Goal: Task Accomplishment & Management: Manage account settings

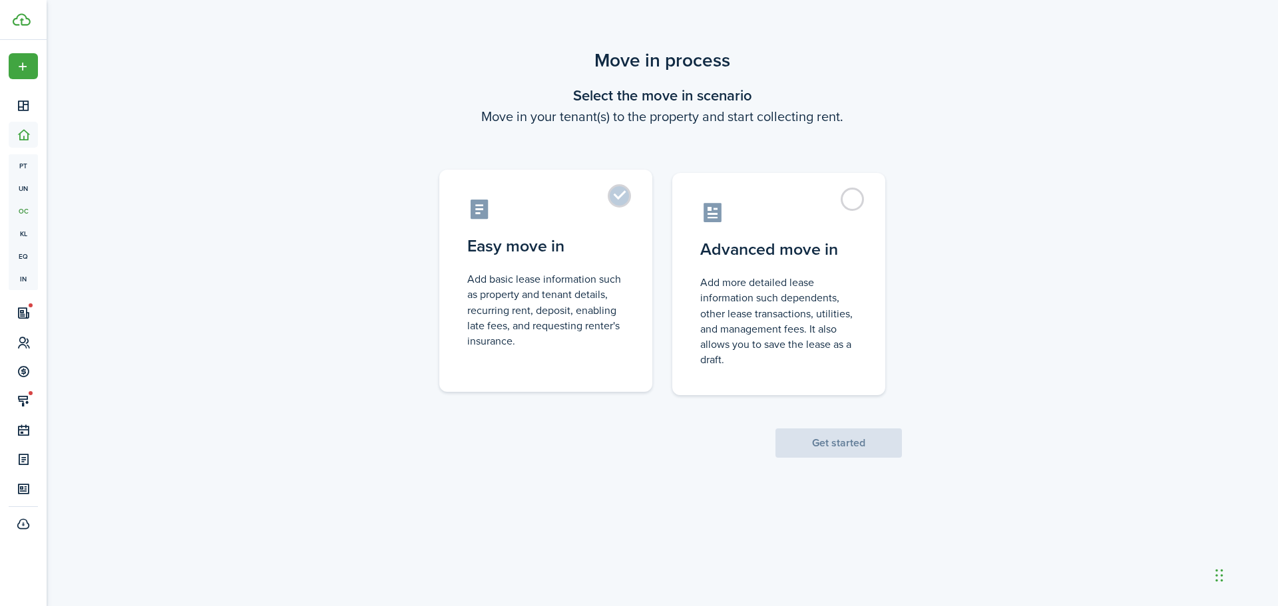
click at [620, 200] on label "Easy move in Add basic lease information such as property and tenant details, r…" at bounding box center [545, 281] width 213 height 222
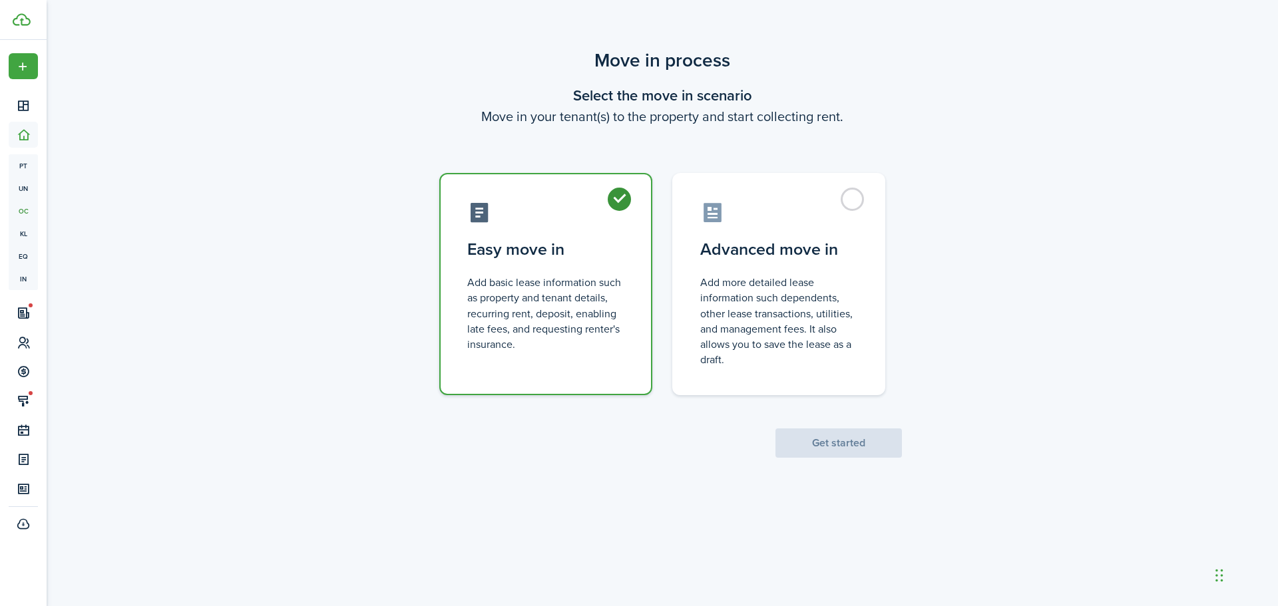
radio input "true"
click at [843, 439] on button "Get started" at bounding box center [839, 443] width 126 height 29
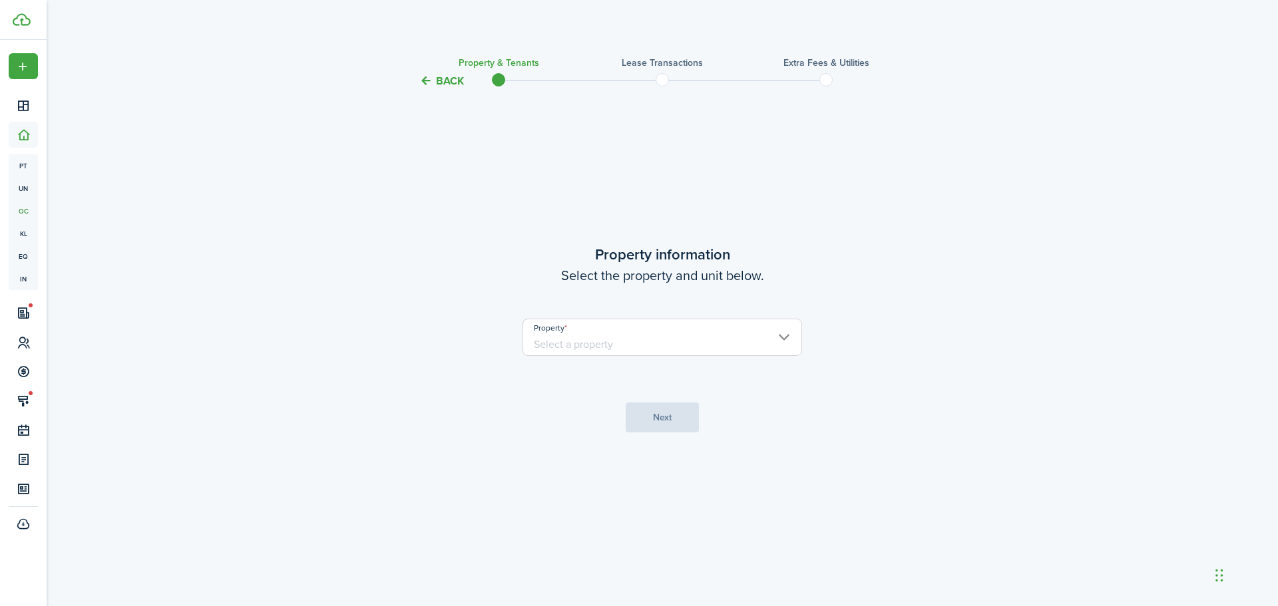
click at [670, 343] on input "Property" at bounding box center [663, 337] width 280 height 37
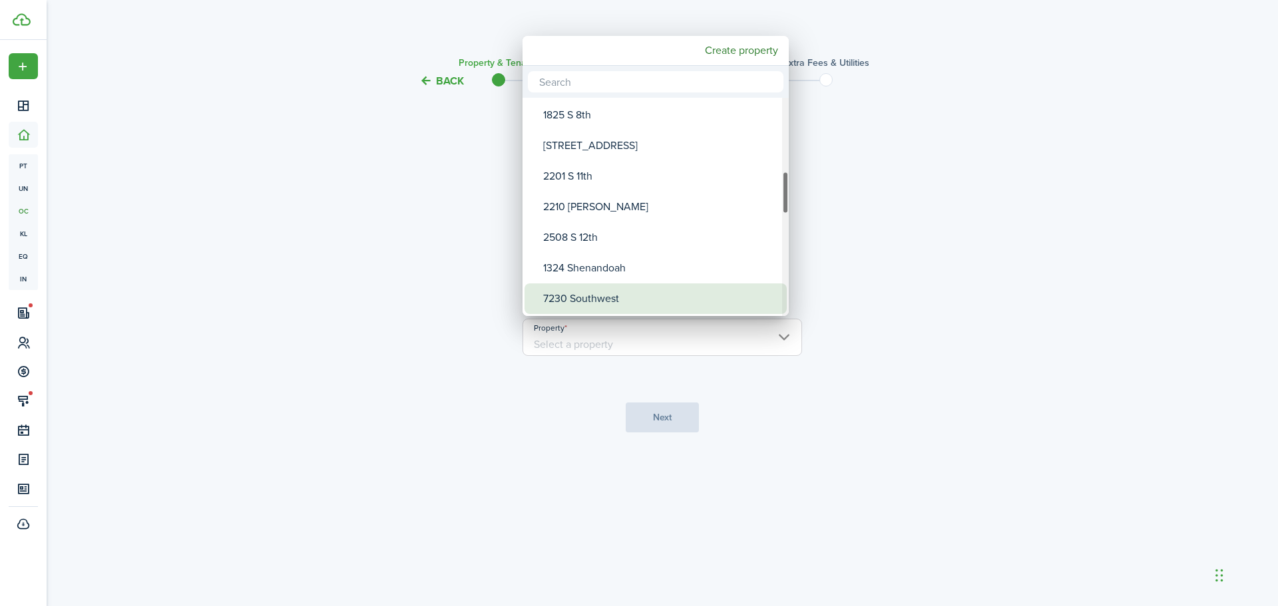
click at [606, 296] on div "7230 Southwest" at bounding box center [661, 299] width 236 height 31
type input "7230 Southwest"
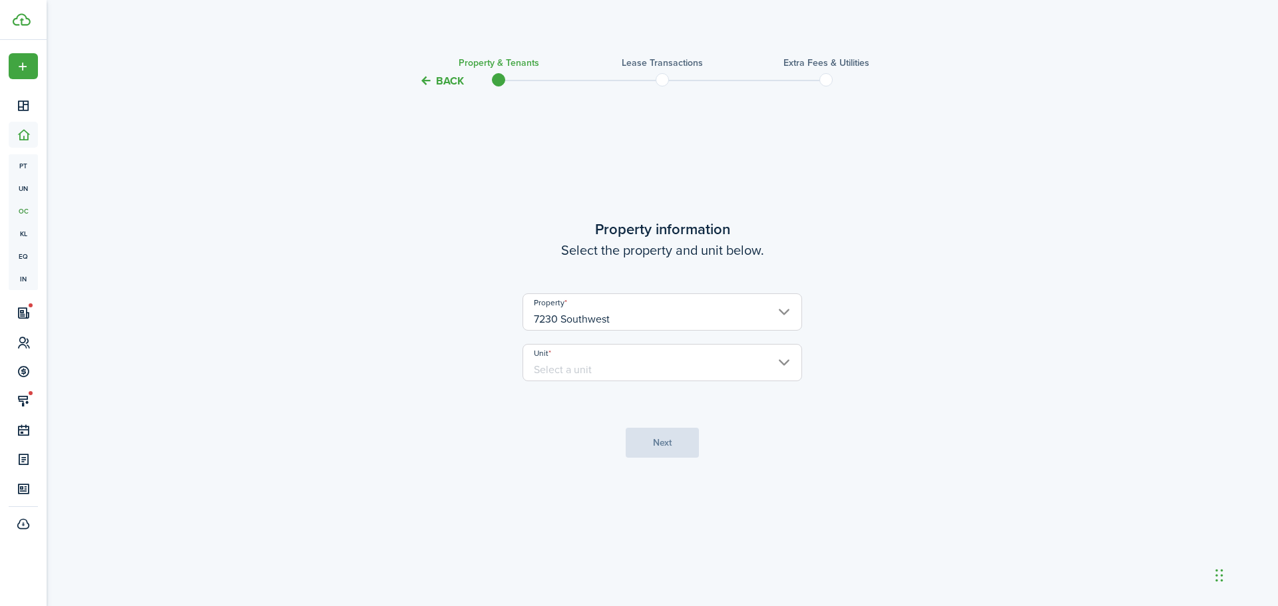
click at [659, 364] on input "Unit" at bounding box center [663, 362] width 280 height 37
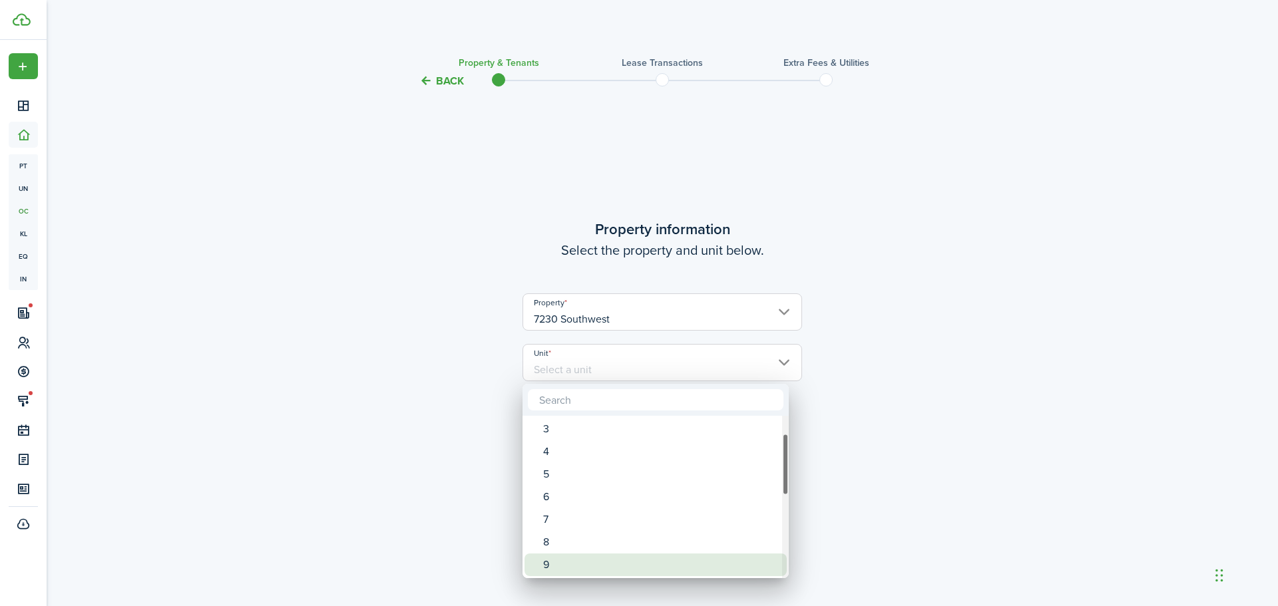
click at [568, 554] on div "9" at bounding box center [661, 565] width 236 height 23
type input "9"
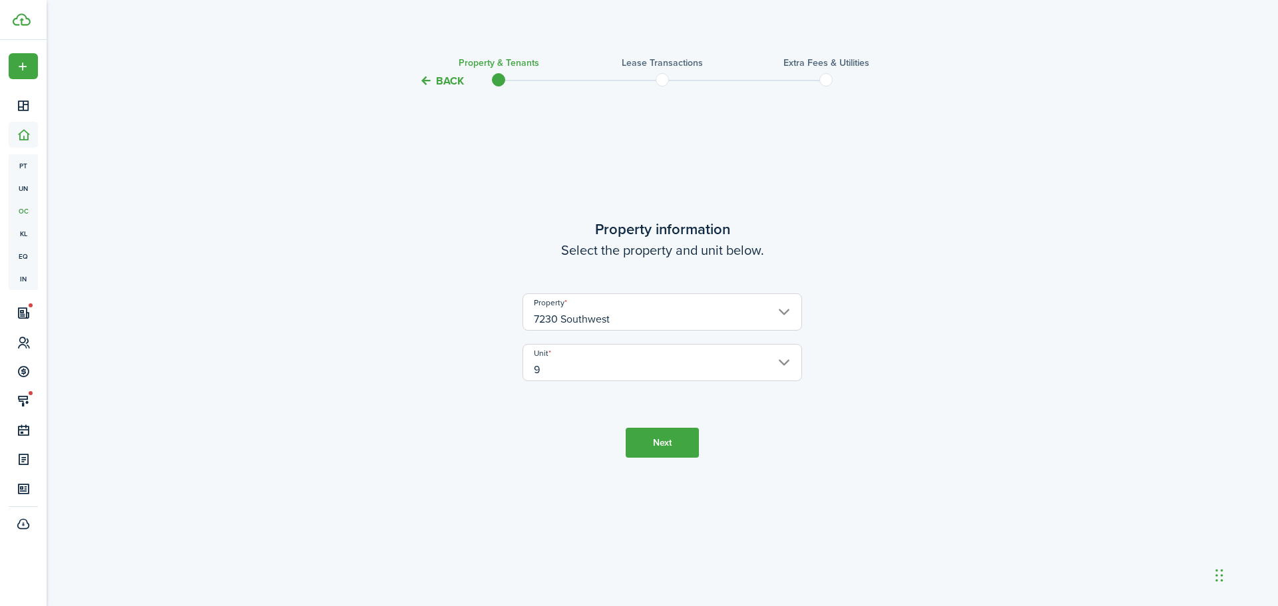
click at [690, 447] on button "Next" at bounding box center [662, 443] width 73 height 30
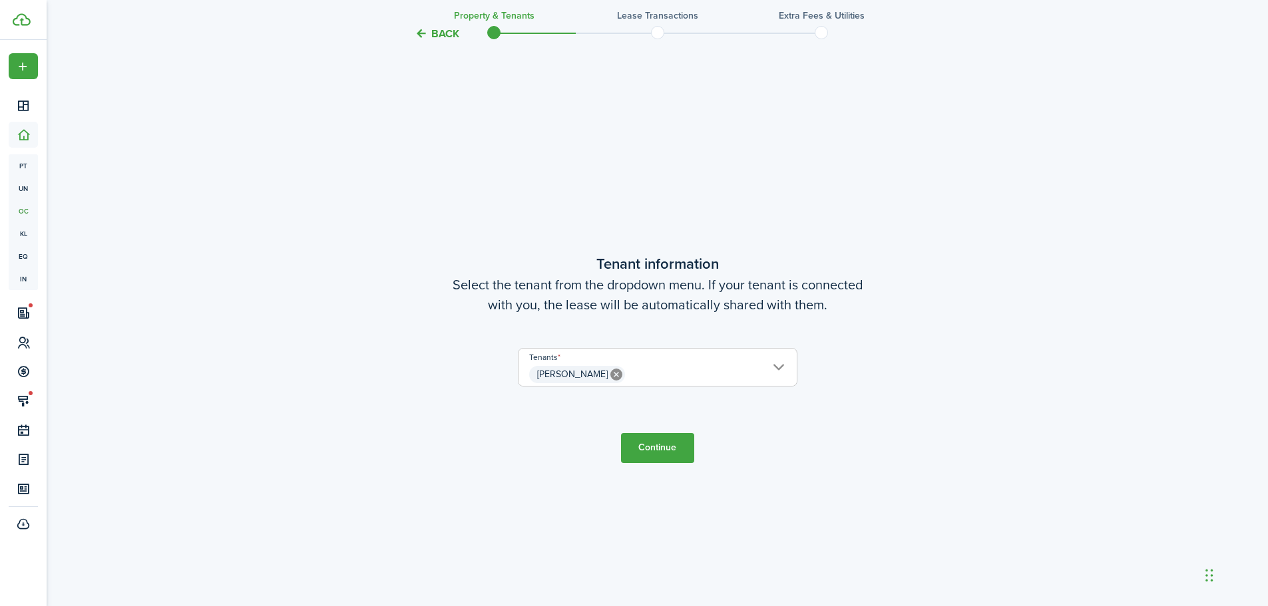
scroll to position [517, 0]
click at [701, 369] on span "[PERSON_NAME]" at bounding box center [658, 372] width 278 height 23
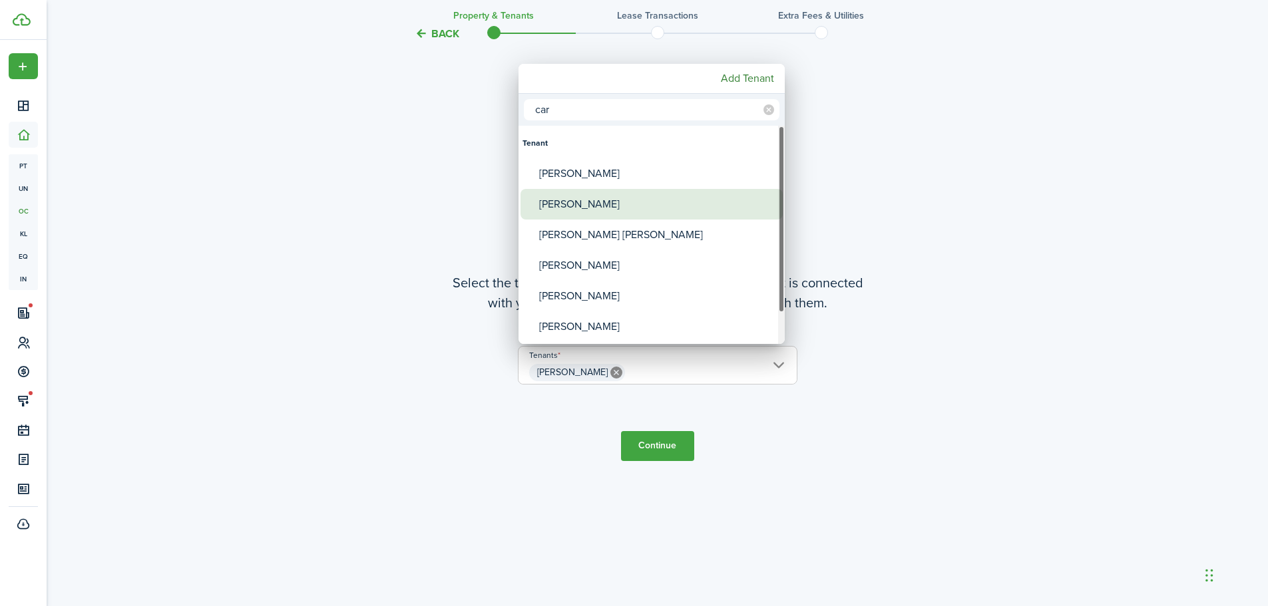
type input "car"
click at [596, 205] on div "[PERSON_NAME]" at bounding box center [657, 204] width 236 height 31
type input "[PERSON_NAME], [PERSON_NAME]"
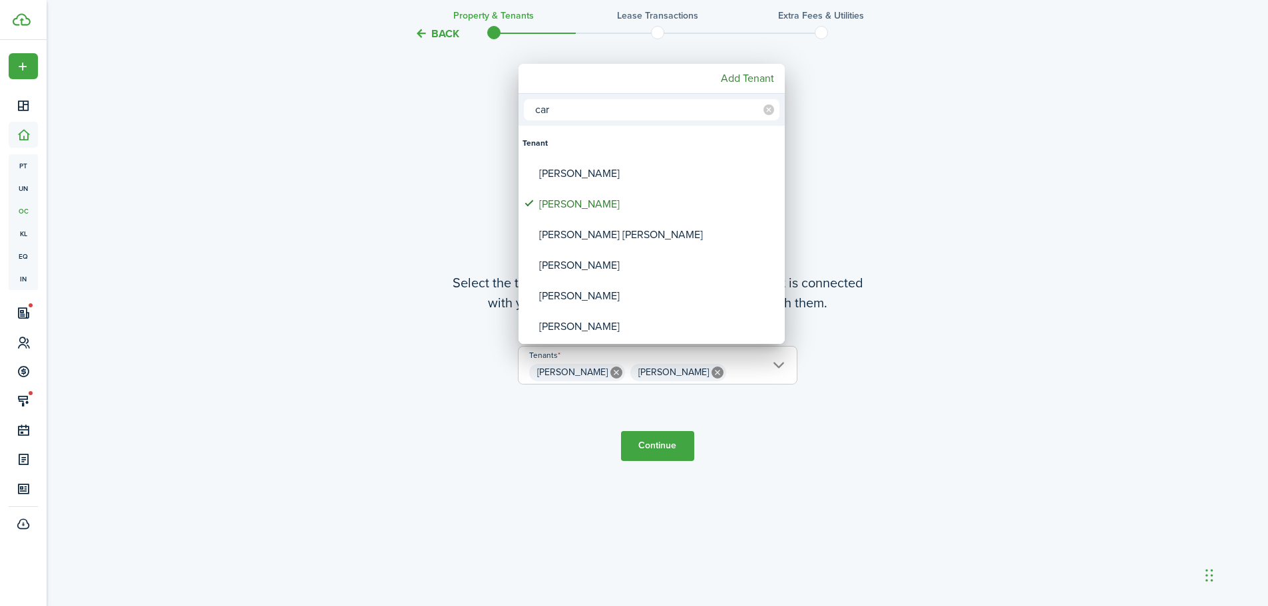
click at [654, 445] on div at bounding box center [633, 302] width 1481 height 819
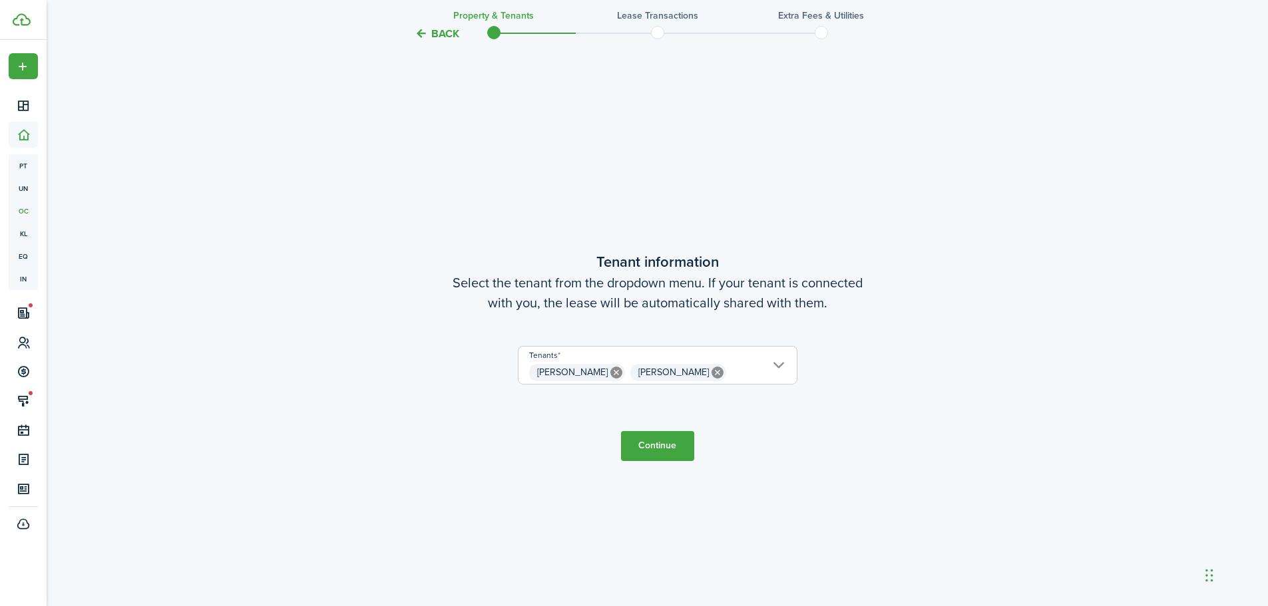
click at [668, 451] on button "Continue" at bounding box center [657, 446] width 73 height 30
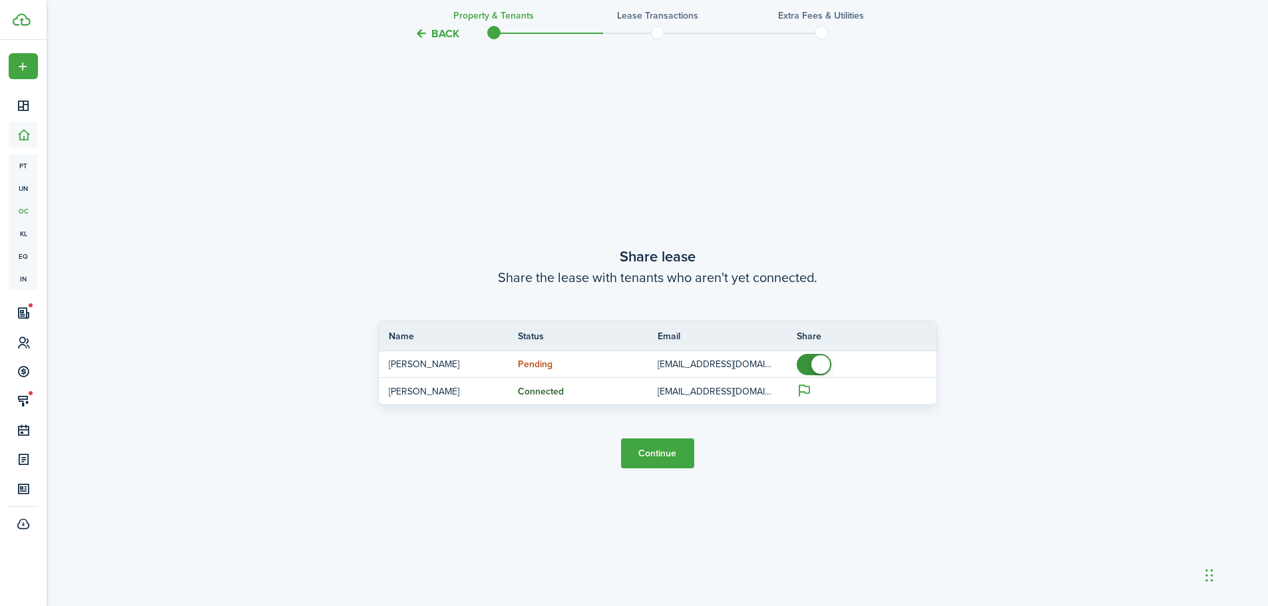
scroll to position [1124, 0]
click at [668, 451] on button "Continue" at bounding box center [657, 452] width 73 height 30
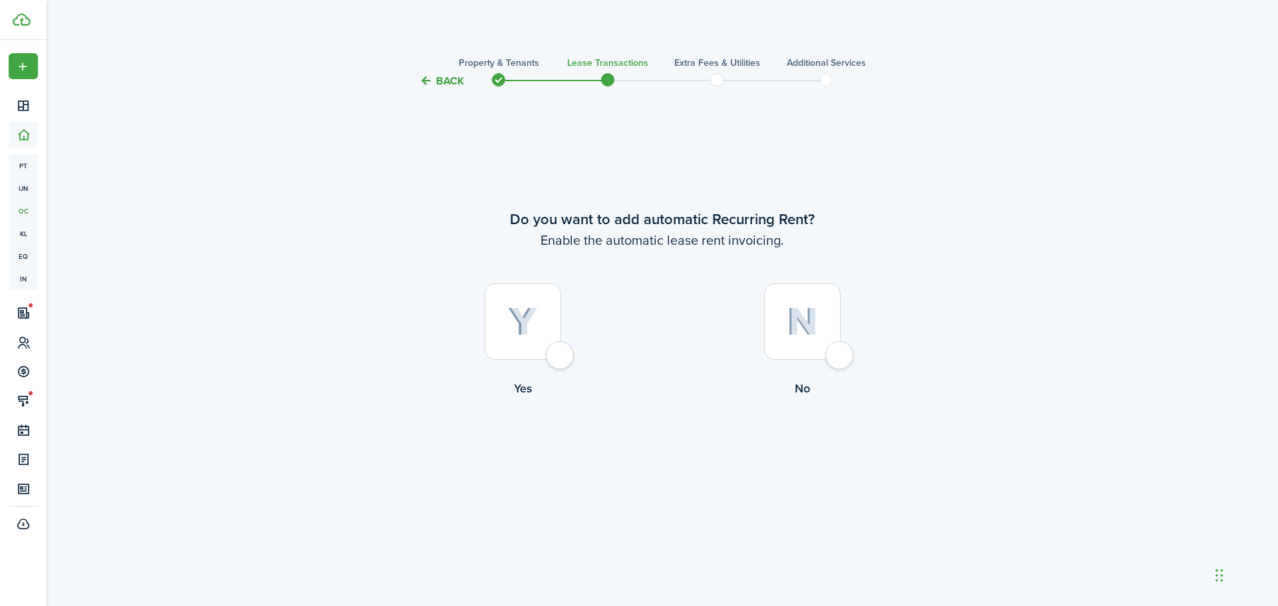
click at [561, 353] on div at bounding box center [523, 322] width 77 height 77
radio input "true"
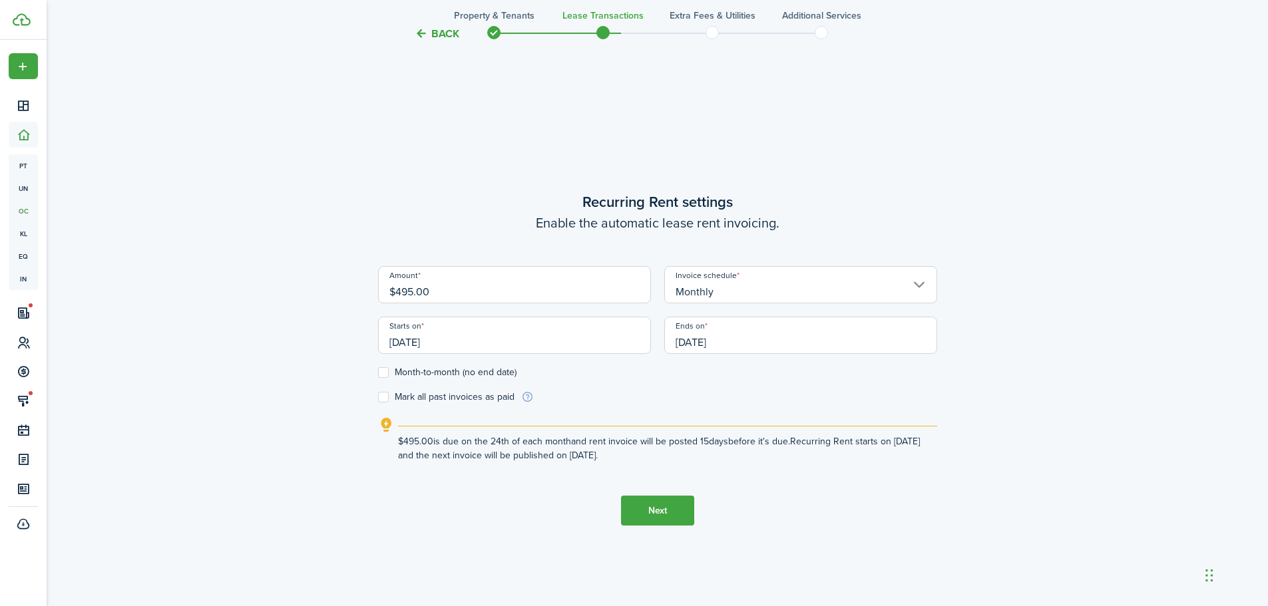
scroll to position [517, 0]
drag, startPoint x: 466, startPoint y: 283, endPoint x: 395, endPoint y: 287, distance: 71.3
click at [395, 287] on input "$495.00" at bounding box center [514, 282] width 273 height 37
click at [475, 331] on input "[DATE]" at bounding box center [514, 332] width 273 height 37
type input "$850.00"
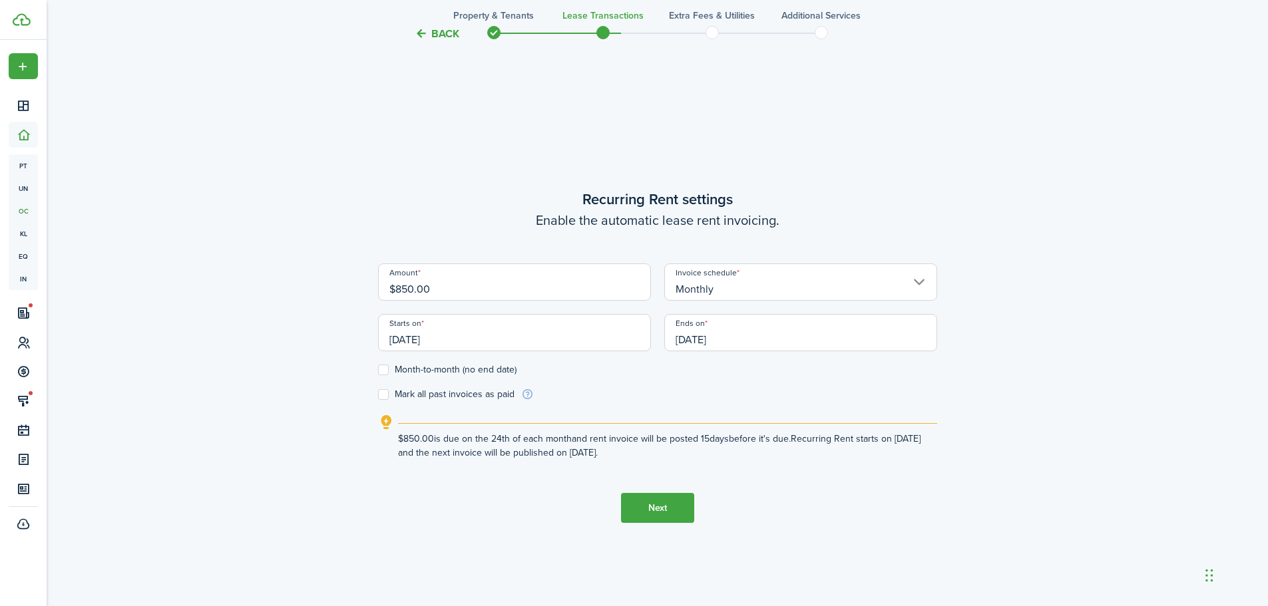
click at [384, 370] on label "Month-to-month (no end date)" at bounding box center [447, 370] width 138 height 11
click at [378, 370] on input "Month-to-month (no end date)" at bounding box center [377, 370] width 1 height 1
checkbox input "true"
click at [482, 342] on input "[DATE]" at bounding box center [514, 332] width 273 height 37
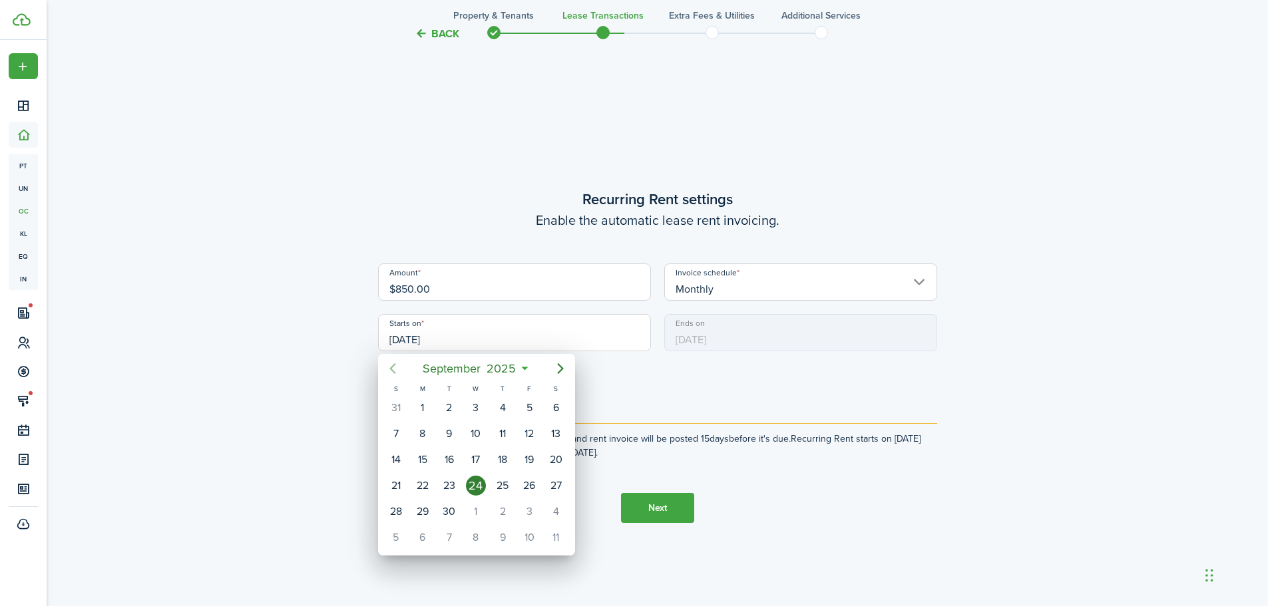
click at [393, 367] on icon "Previous page" at bounding box center [393, 369] width 16 height 16
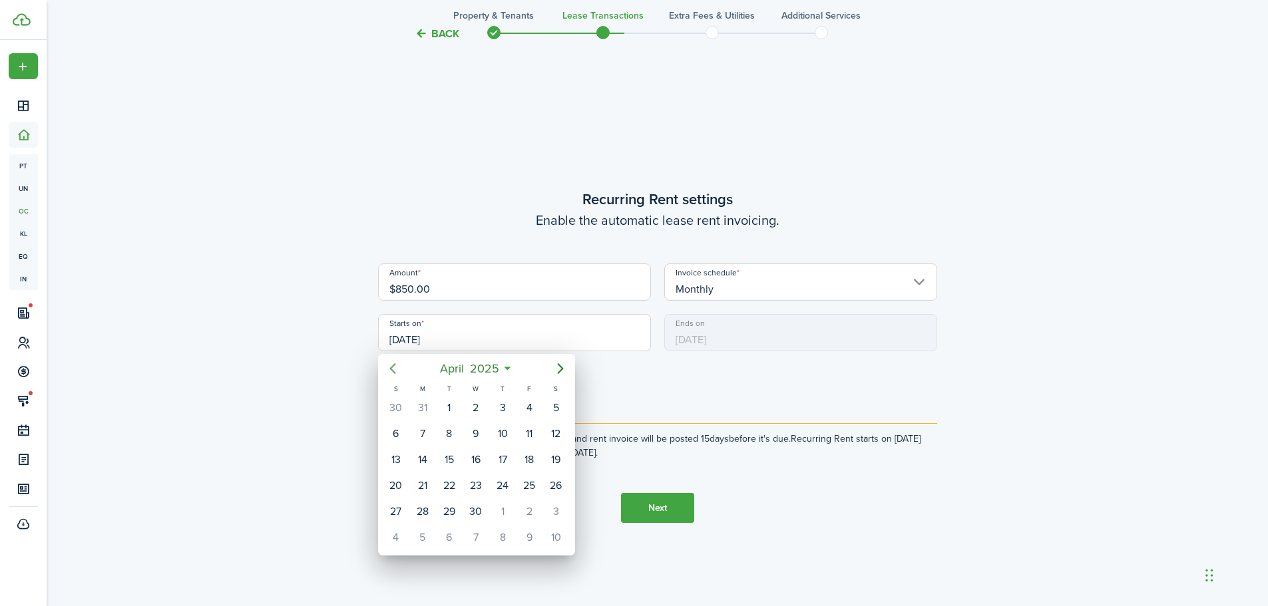
click at [392, 367] on icon "Previous page" at bounding box center [392, 368] width 6 height 11
click at [483, 482] on div "22" at bounding box center [476, 486] width 20 height 20
type input "[DATE]"
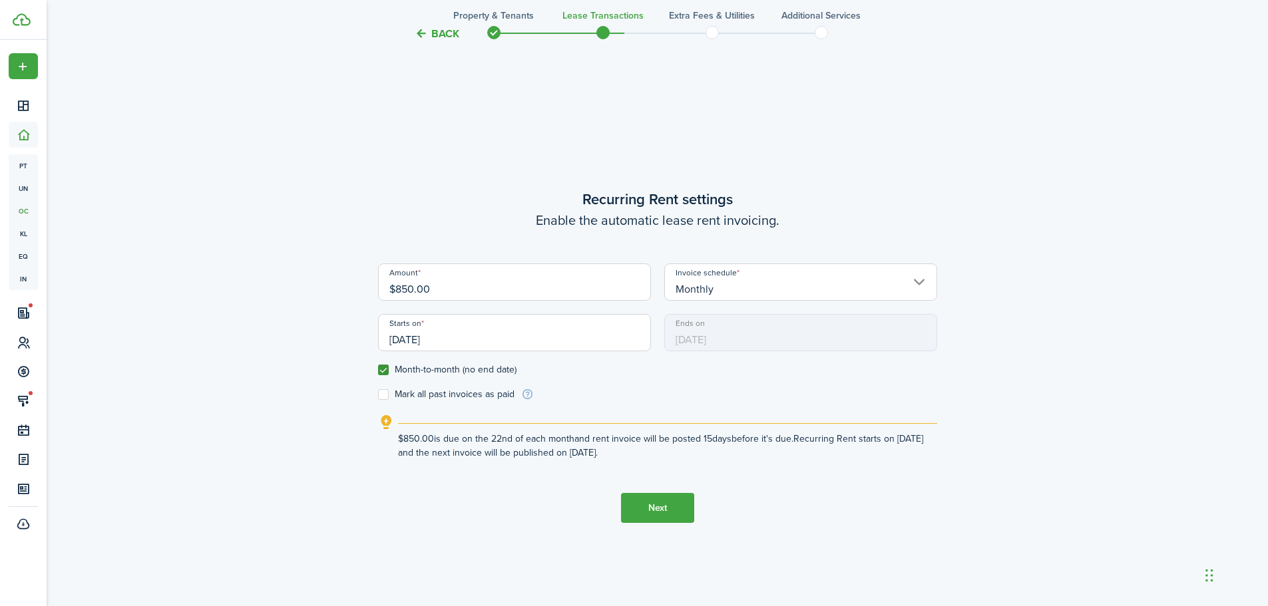
click at [650, 518] on button "Next" at bounding box center [657, 508] width 73 height 30
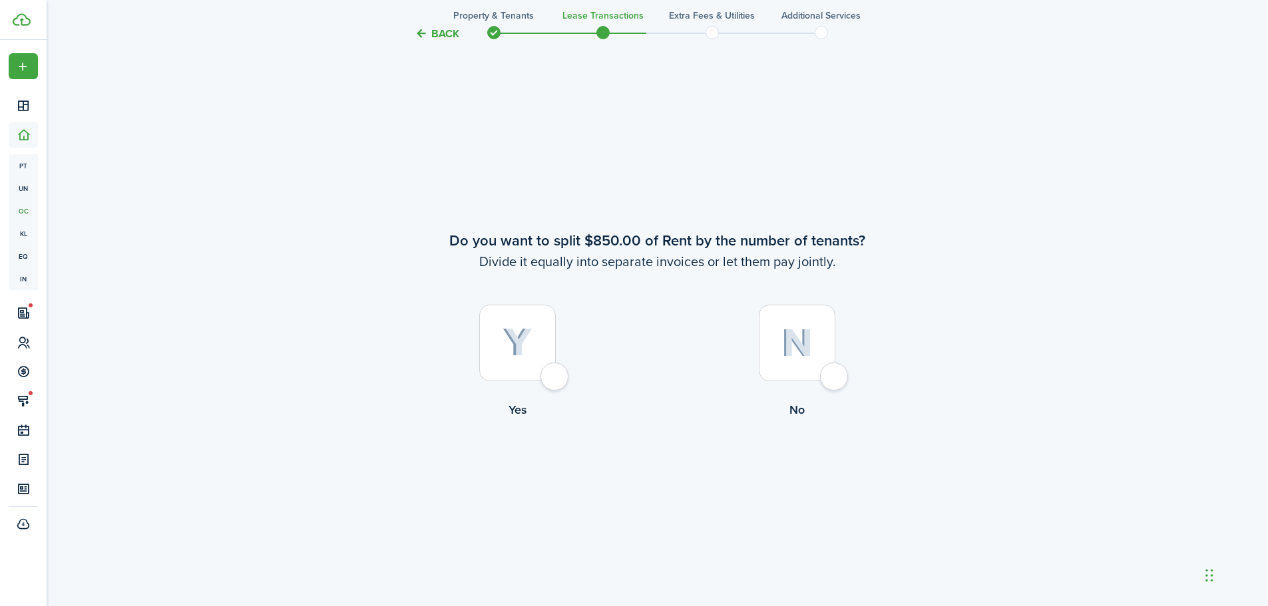
scroll to position [1124, 0]
click at [827, 371] on div at bounding box center [797, 340] width 77 height 77
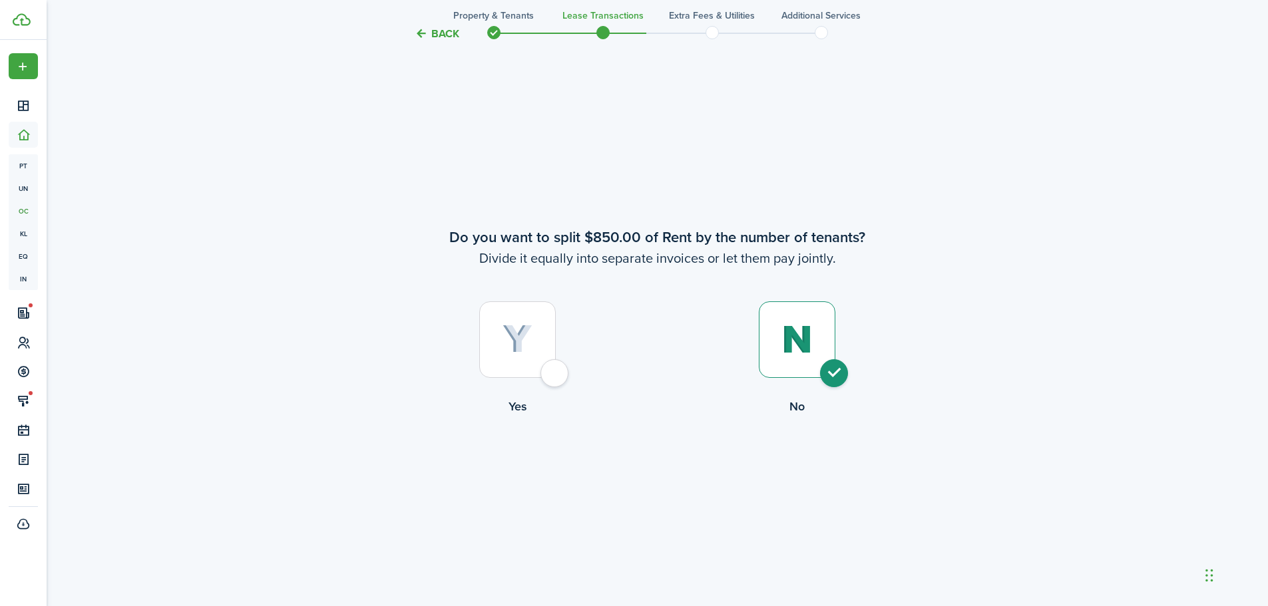
radio input "true"
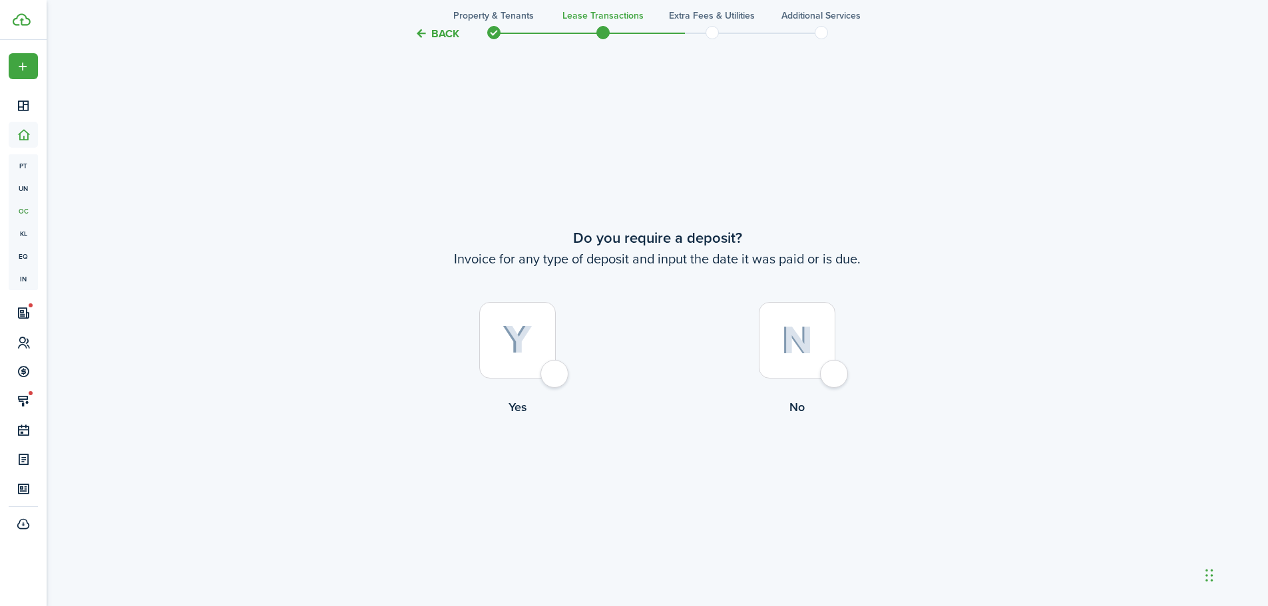
scroll to position [1730, 0]
click at [829, 371] on div at bounding box center [797, 340] width 77 height 77
radio input "true"
click at [666, 465] on button "Continue" at bounding box center [657, 470] width 73 height 30
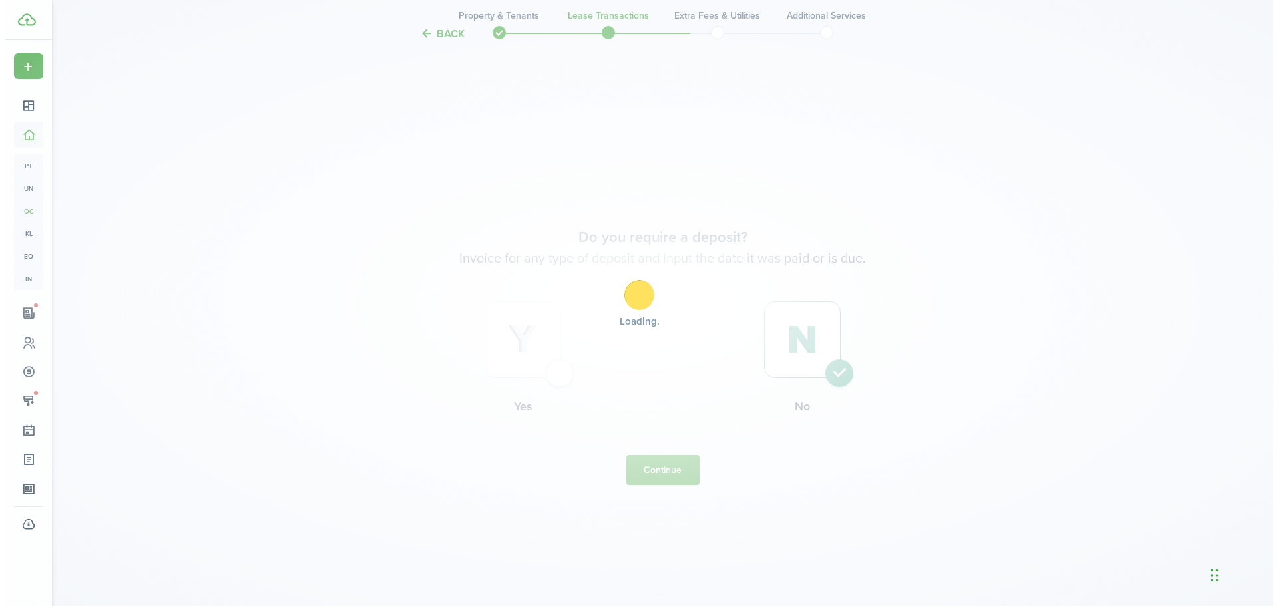
scroll to position [0, 0]
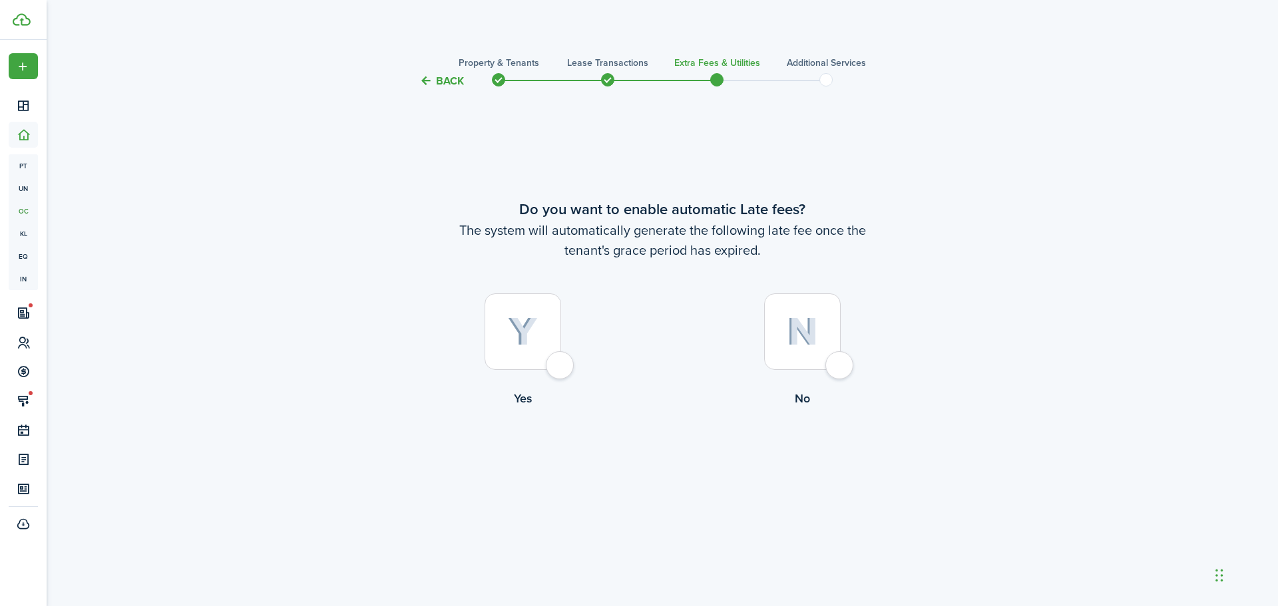
click at [841, 367] on div at bounding box center [802, 332] width 77 height 77
radio input "true"
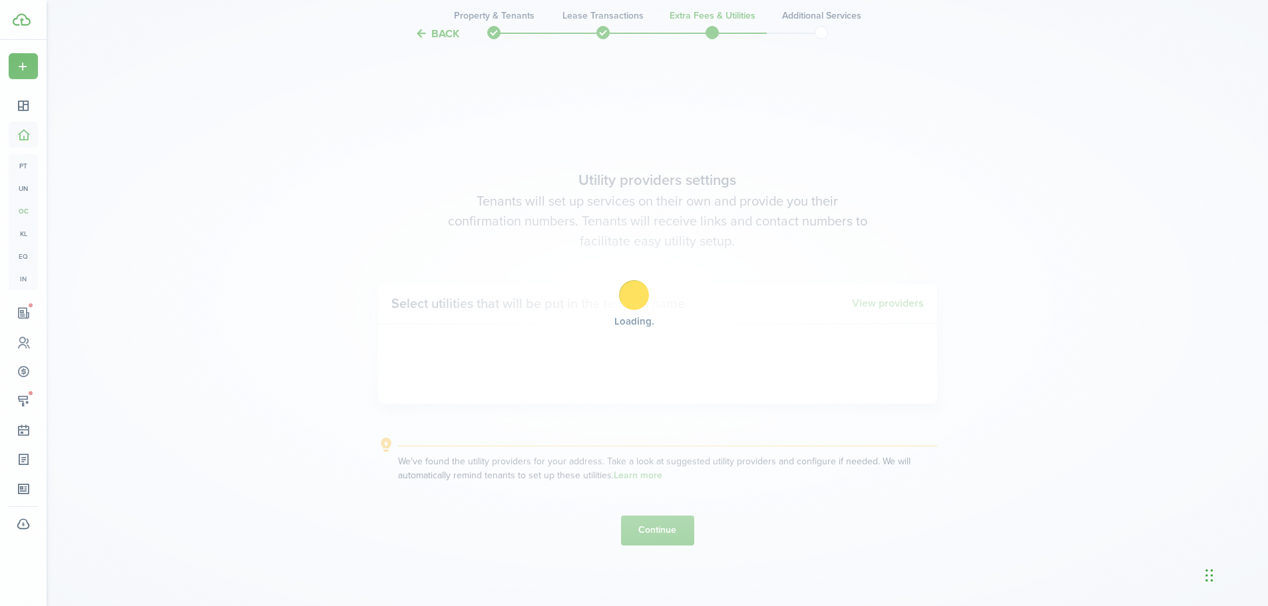
scroll to position [517, 0]
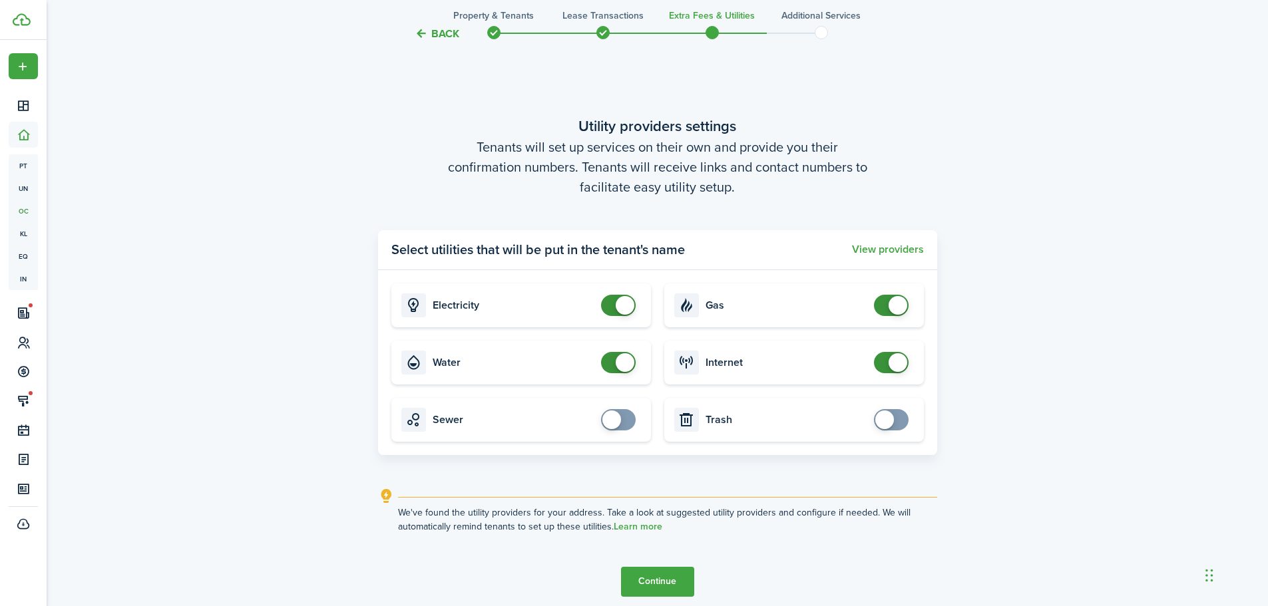
checkbox input "false"
click at [616, 364] on span at bounding box center [625, 362] width 19 height 19
click at [657, 582] on button "Continue" at bounding box center [657, 582] width 73 height 30
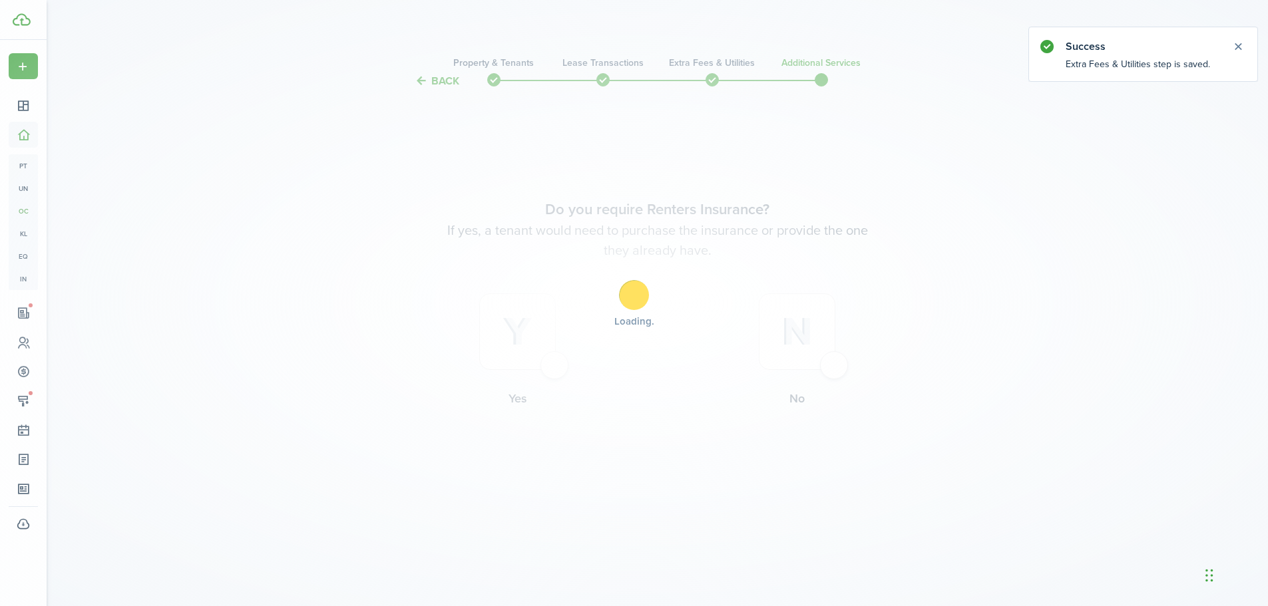
scroll to position [0, 0]
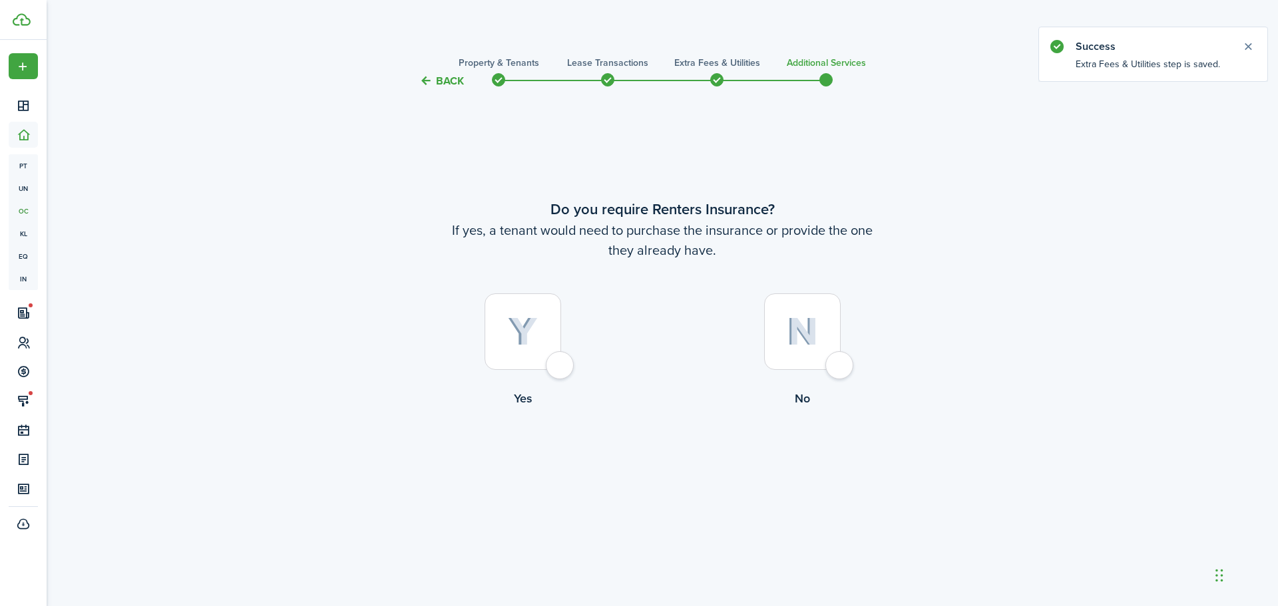
click at [834, 367] on div at bounding box center [802, 332] width 77 height 77
radio input "true"
click at [690, 465] on button "Complete move in" at bounding box center [663, 463] width 98 height 30
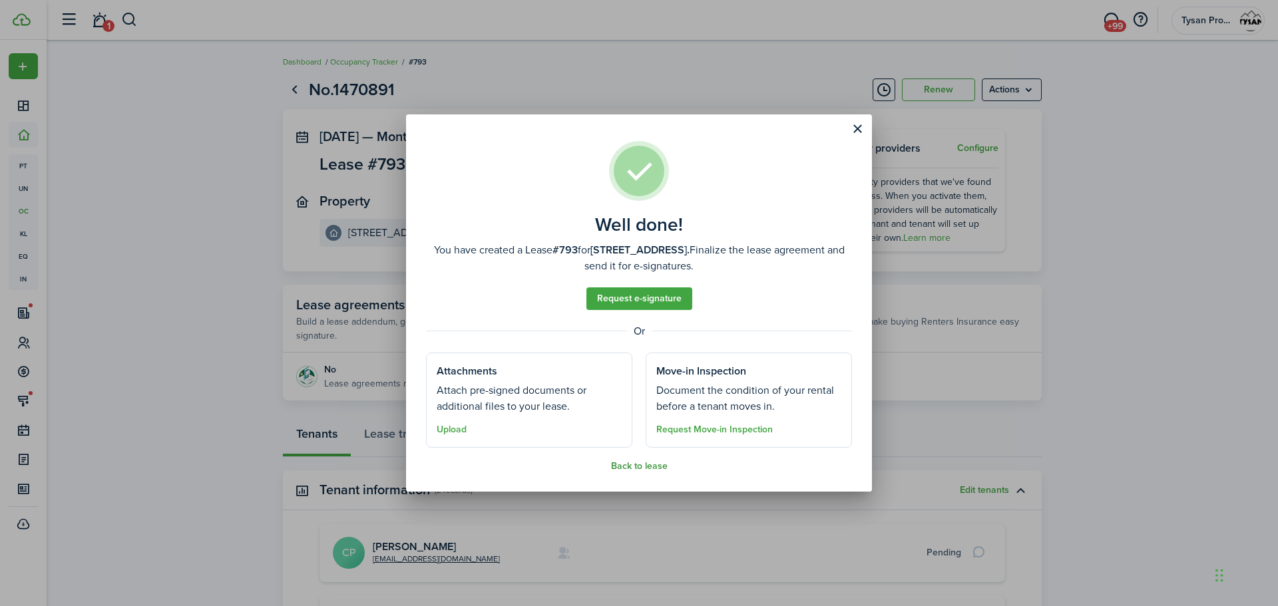
click at [646, 466] on button "Back to lease" at bounding box center [639, 466] width 57 height 11
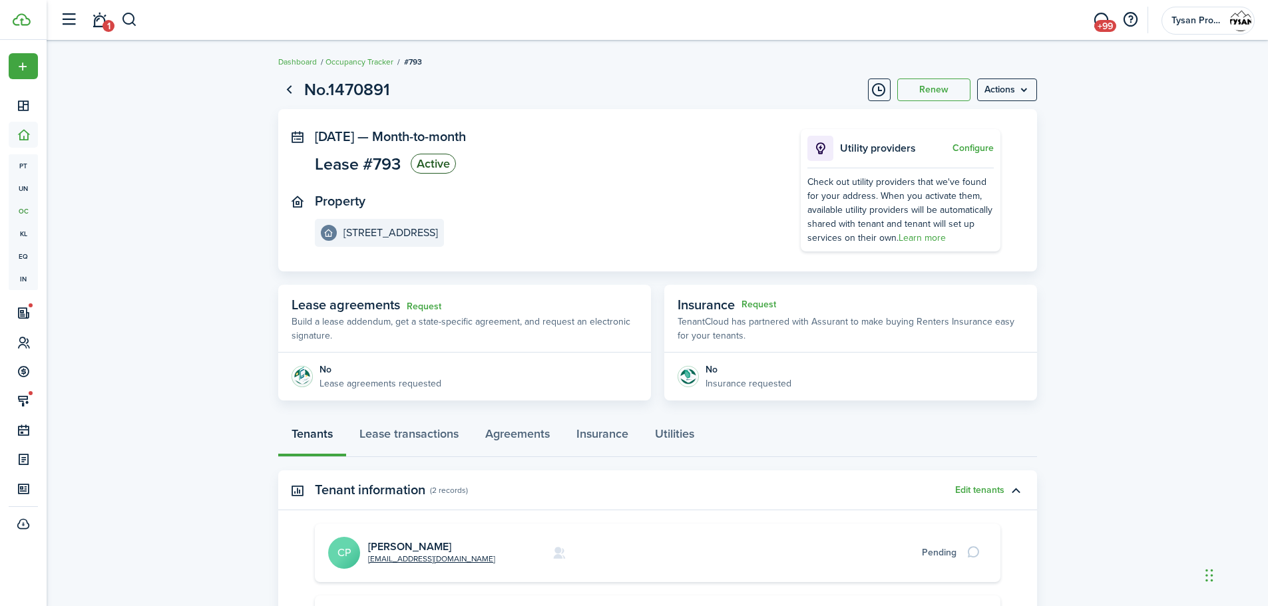
scroll to position [67, 0]
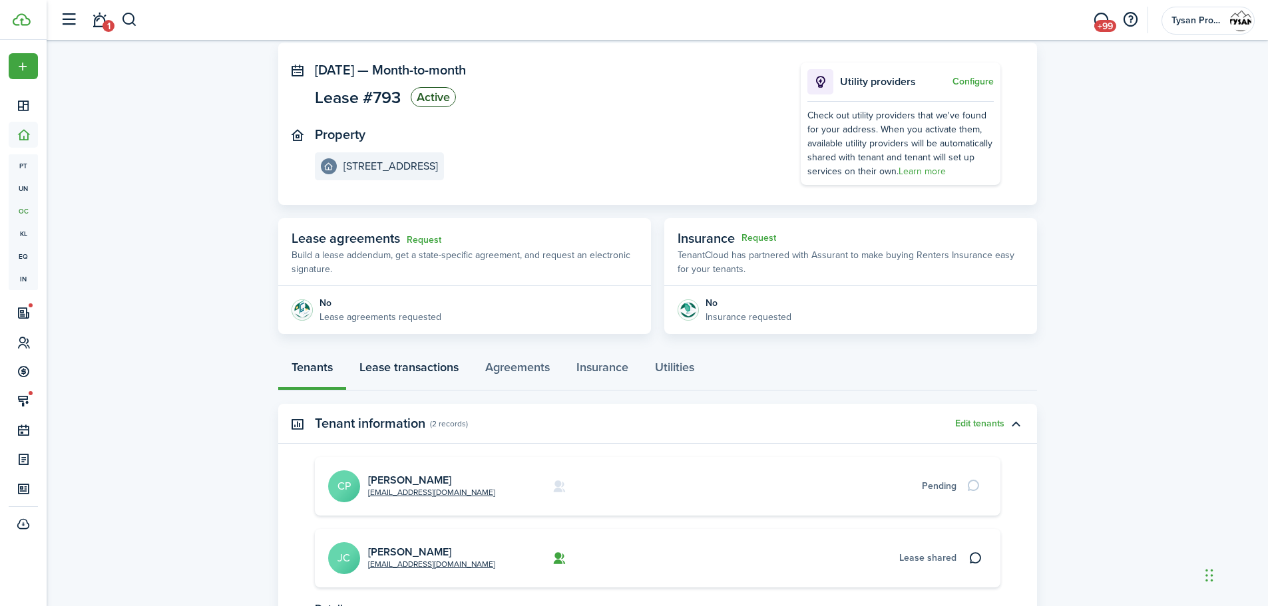
click at [425, 368] on link "Lease transactions" at bounding box center [409, 371] width 126 height 40
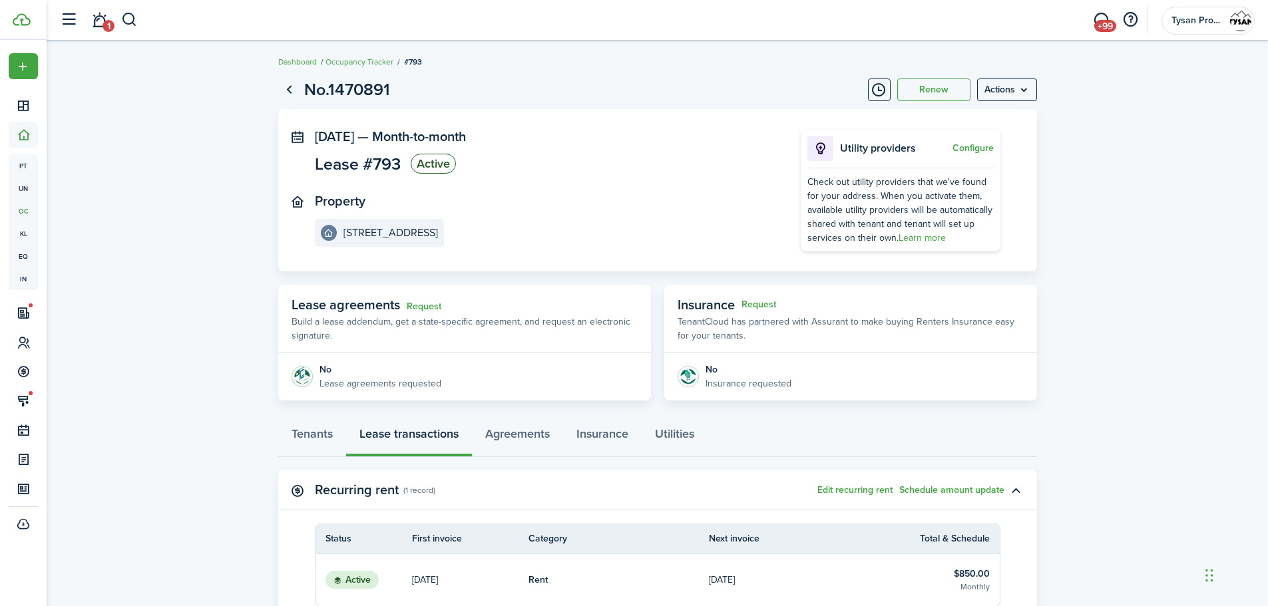
scroll to position [133, 0]
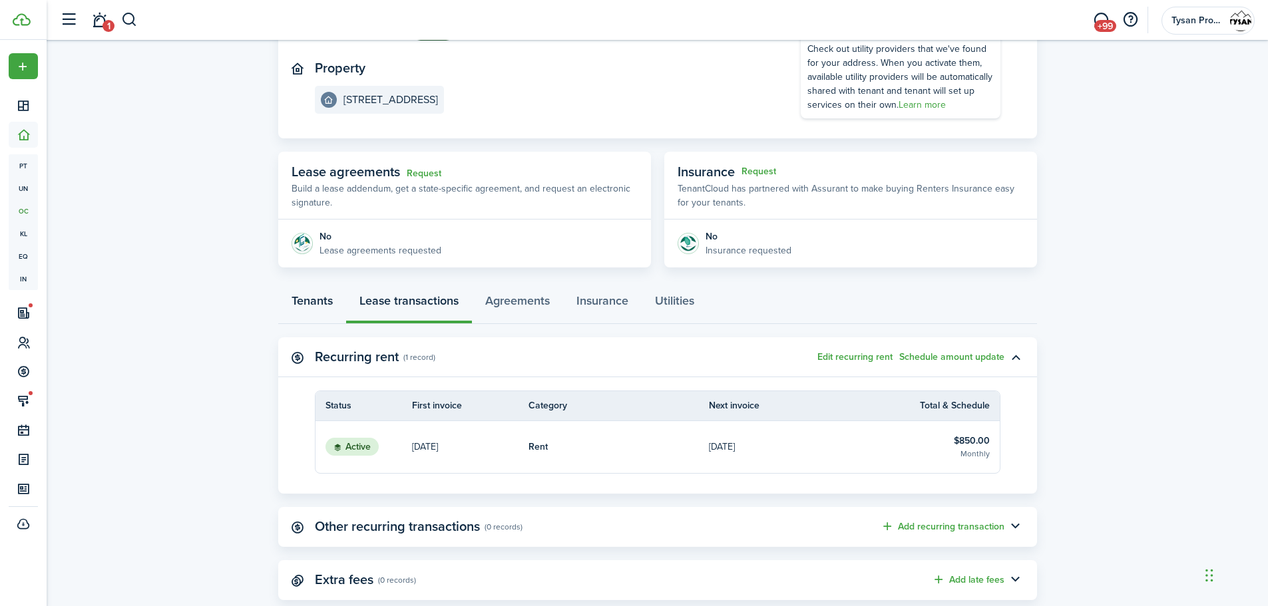
click at [310, 299] on link "Tenants" at bounding box center [312, 304] width 68 height 40
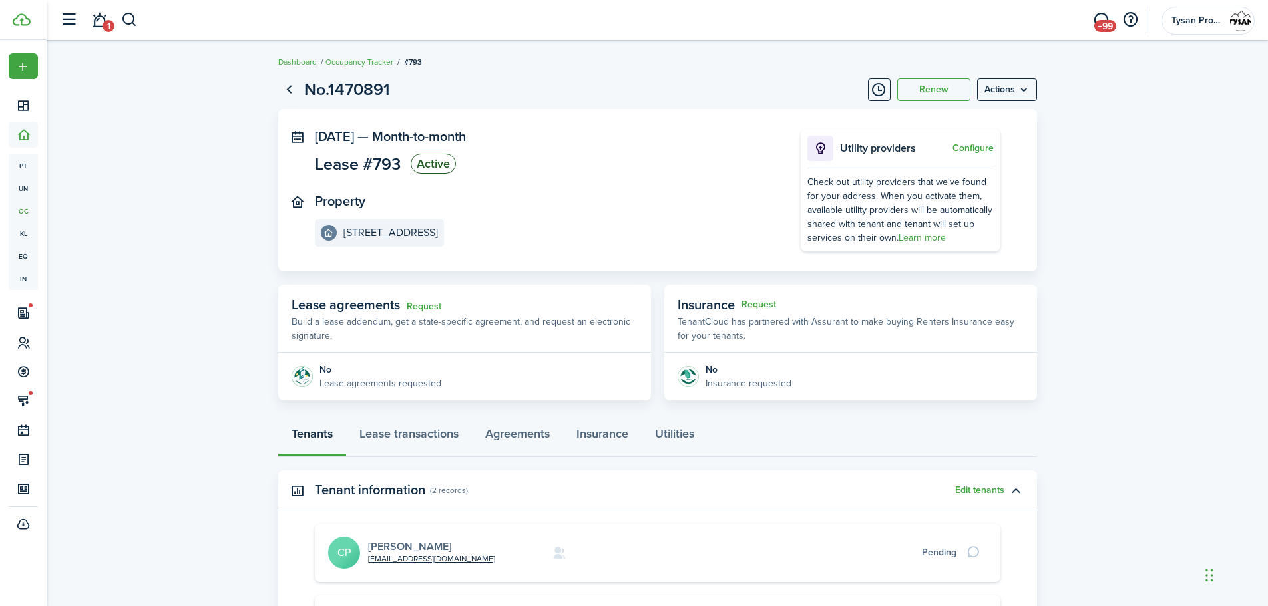
click at [420, 549] on link "[PERSON_NAME]" at bounding box center [409, 546] width 83 height 15
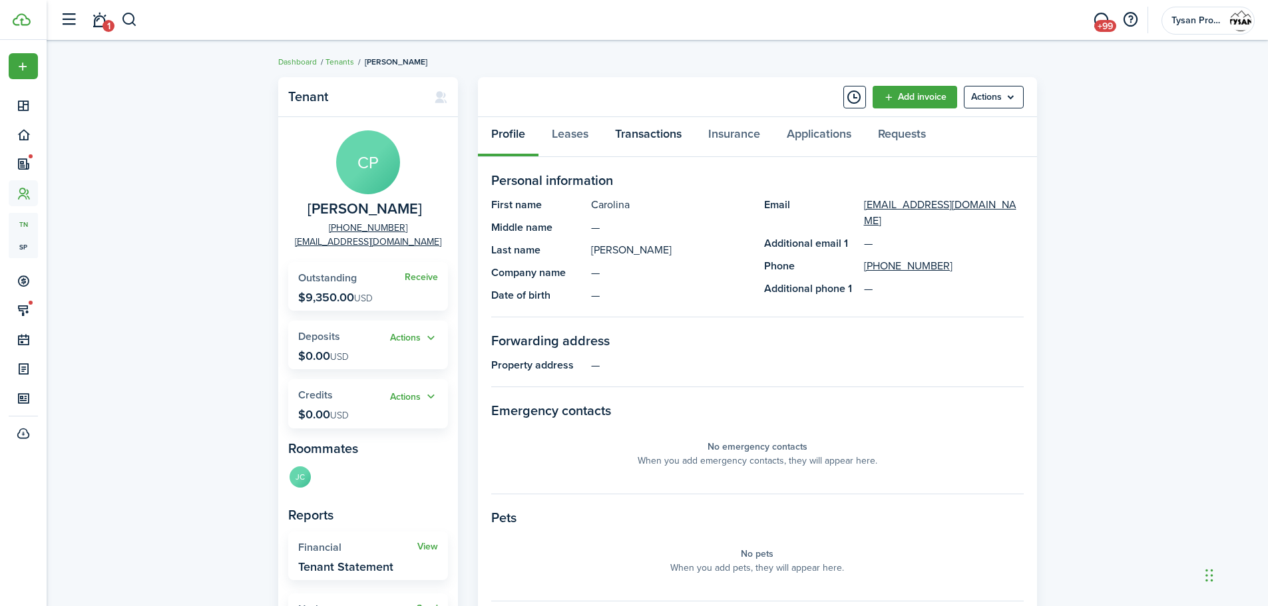
click at [656, 133] on link "Transactions" at bounding box center [648, 137] width 93 height 40
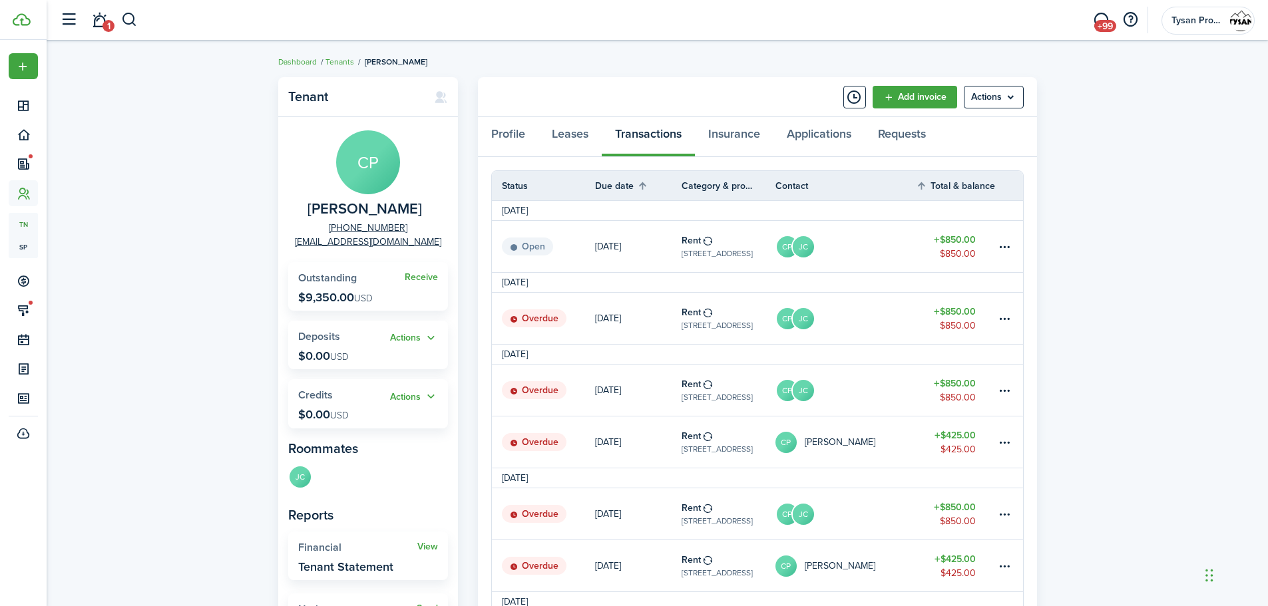
scroll to position [67, 0]
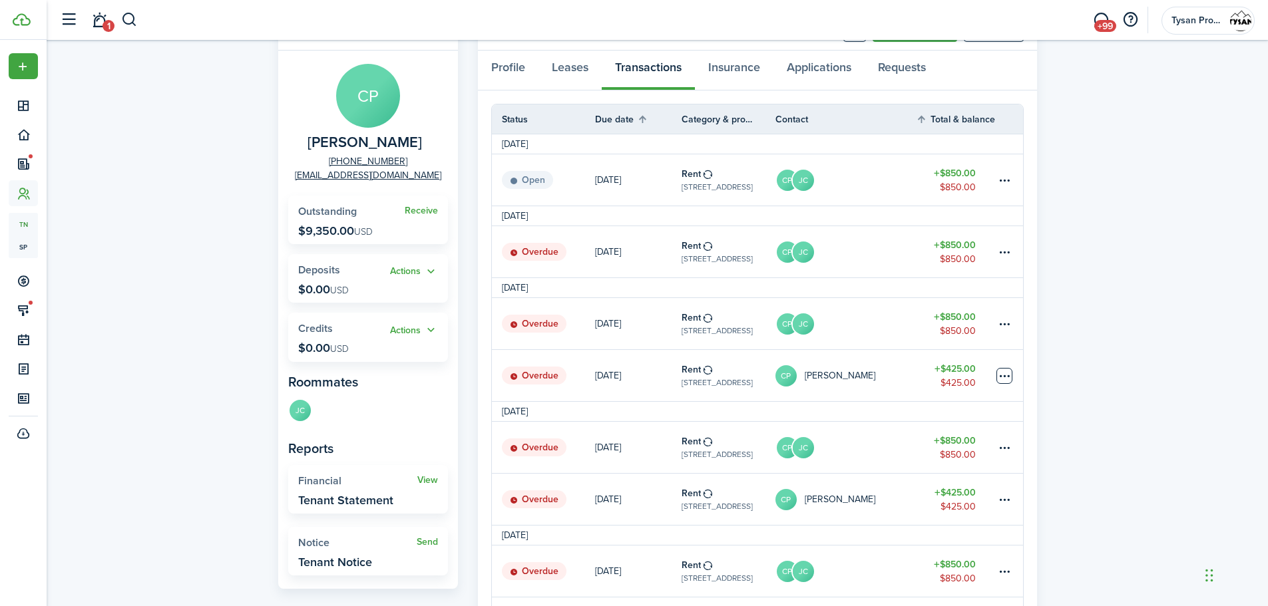
click at [1001, 375] on table-menu-btn-icon at bounding box center [1005, 376] width 16 height 16
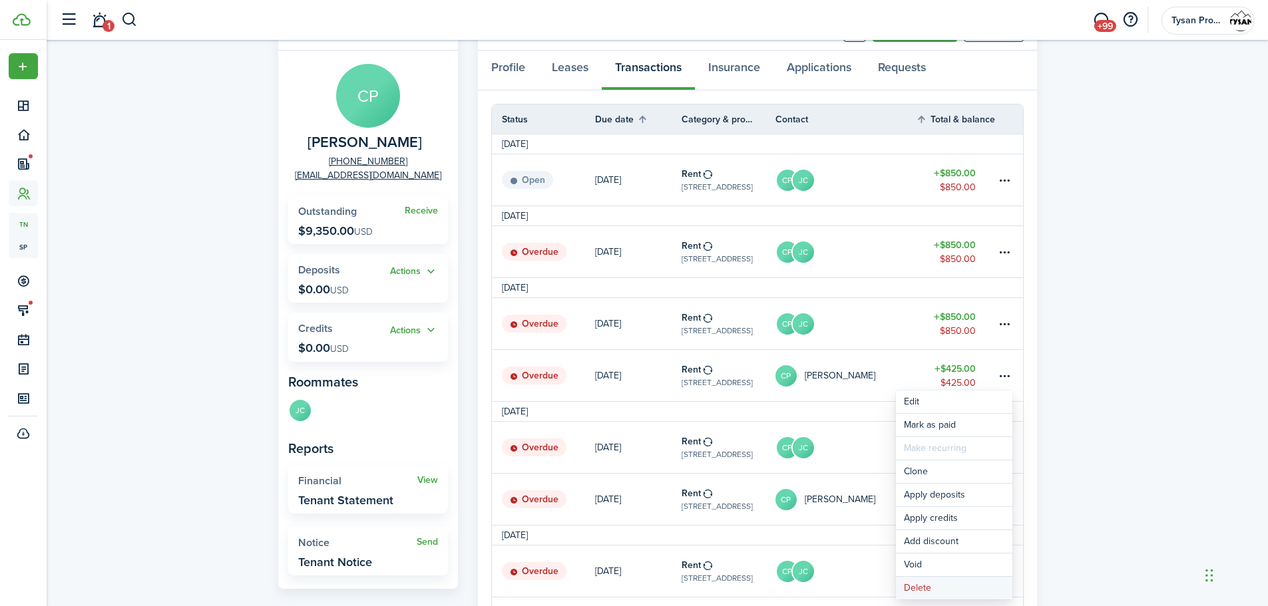
click at [943, 584] on button "Delete" at bounding box center [954, 588] width 116 height 23
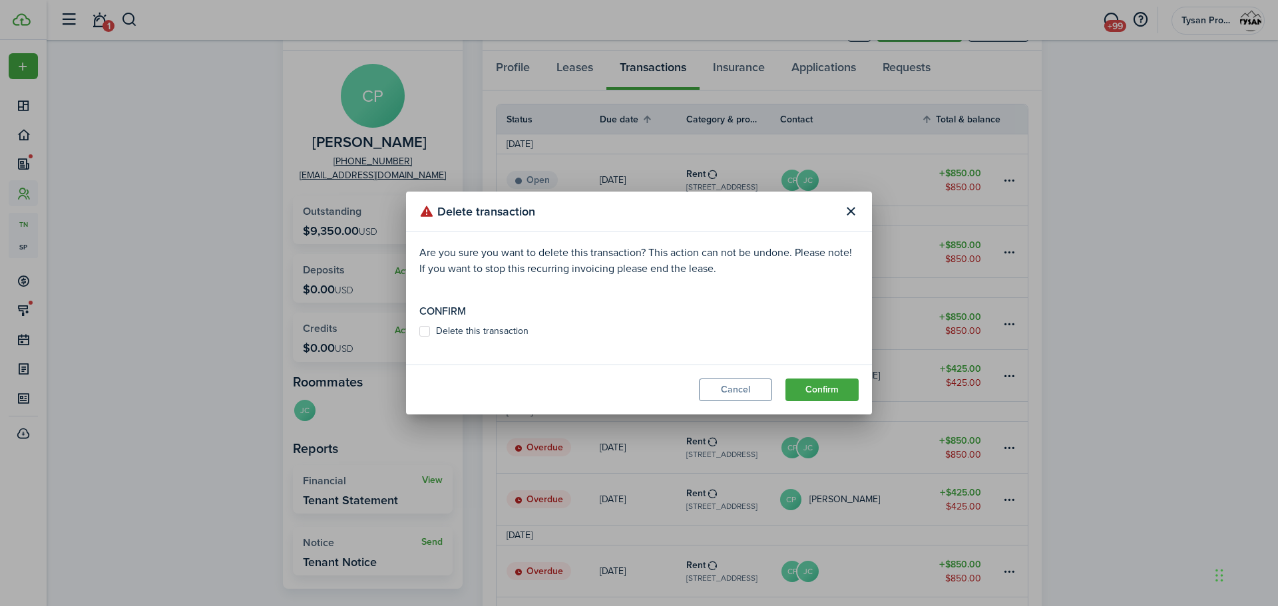
click at [425, 330] on label "Delete this transaction" at bounding box center [473, 331] width 109 height 11
click at [419, 332] on input "Delete this transaction" at bounding box center [419, 332] width 1 height 1
checkbox input "true"
click at [825, 385] on button "Confirm" at bounding box center [822, 390] width 73 height 23
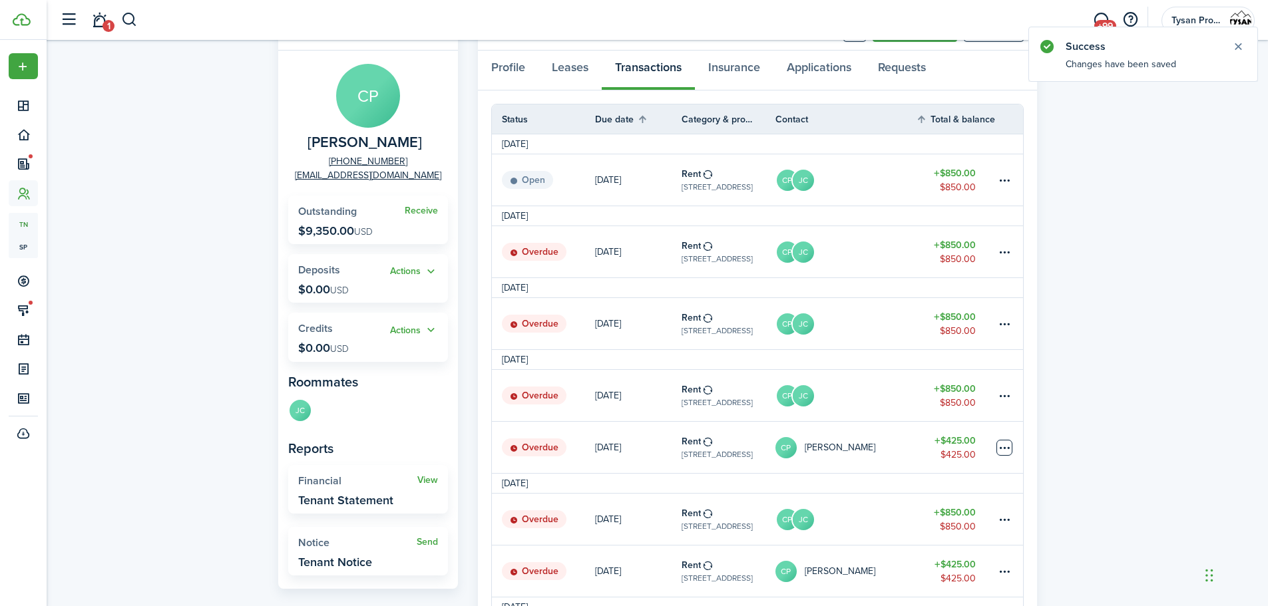
click at [1007, 447] on table-menu-btn-icon at bounding box center [1005, 448] width 16 height 16
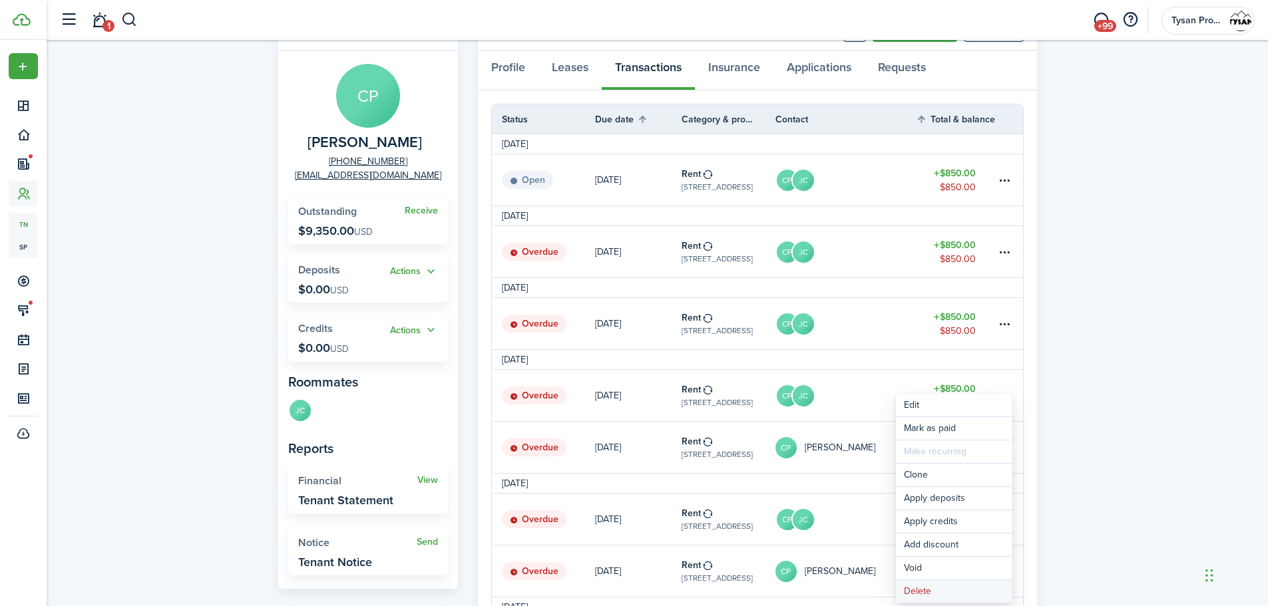
click at [953, 590] on button "Delete" at bounding box center [954, 591] width 116 height 23
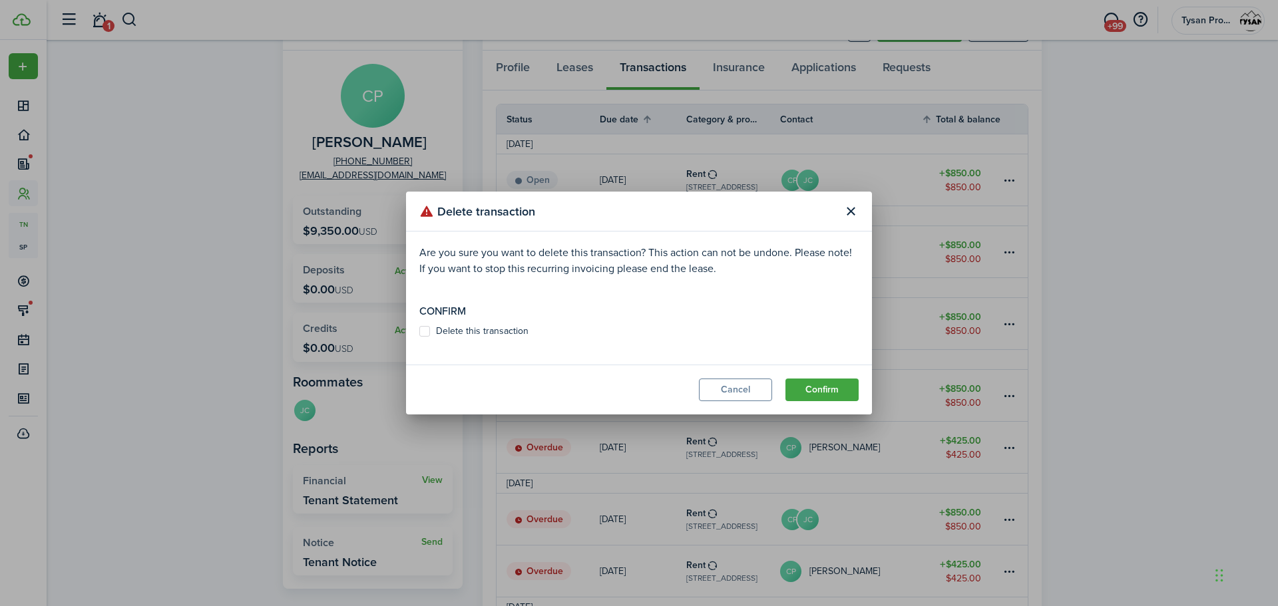
click at [423, 330] on label "Delete this transaction" at bounding box center [473, 331] width 109 height 11
click at [419, 332] on input "Delete this transaction" at bounding box center [419, 332] width 1 height 1
checkbox input "true"
click at [825, 389] on button "Confirm" at bounding box center [822, 390] width 73 height 23
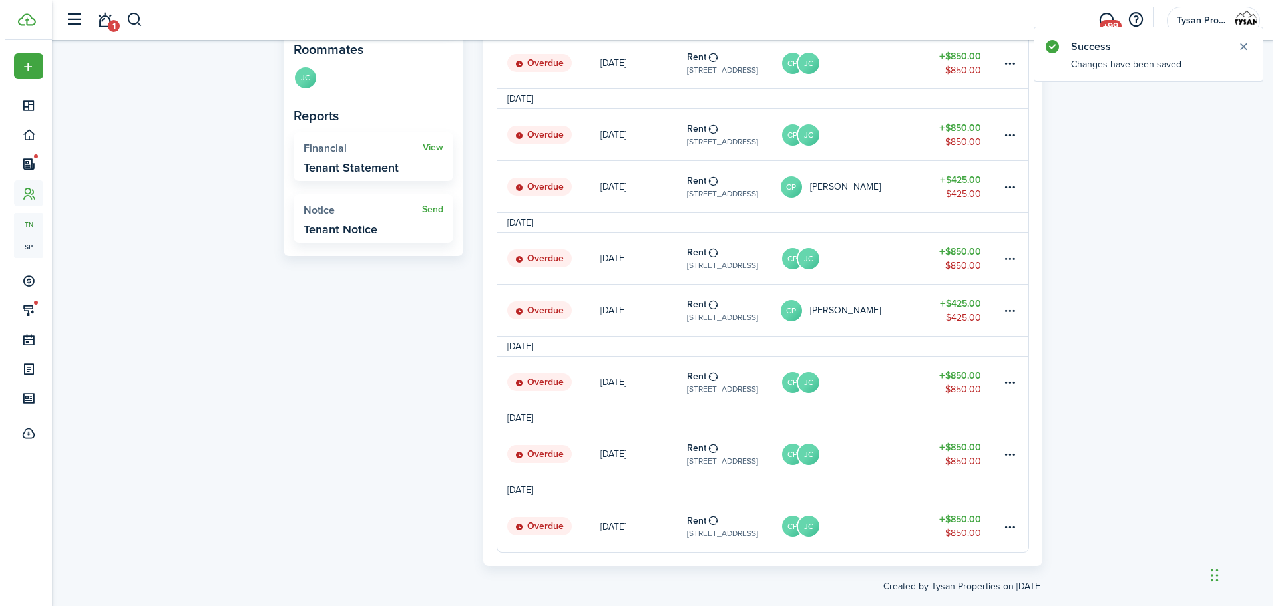
scroll to position [423, 0]
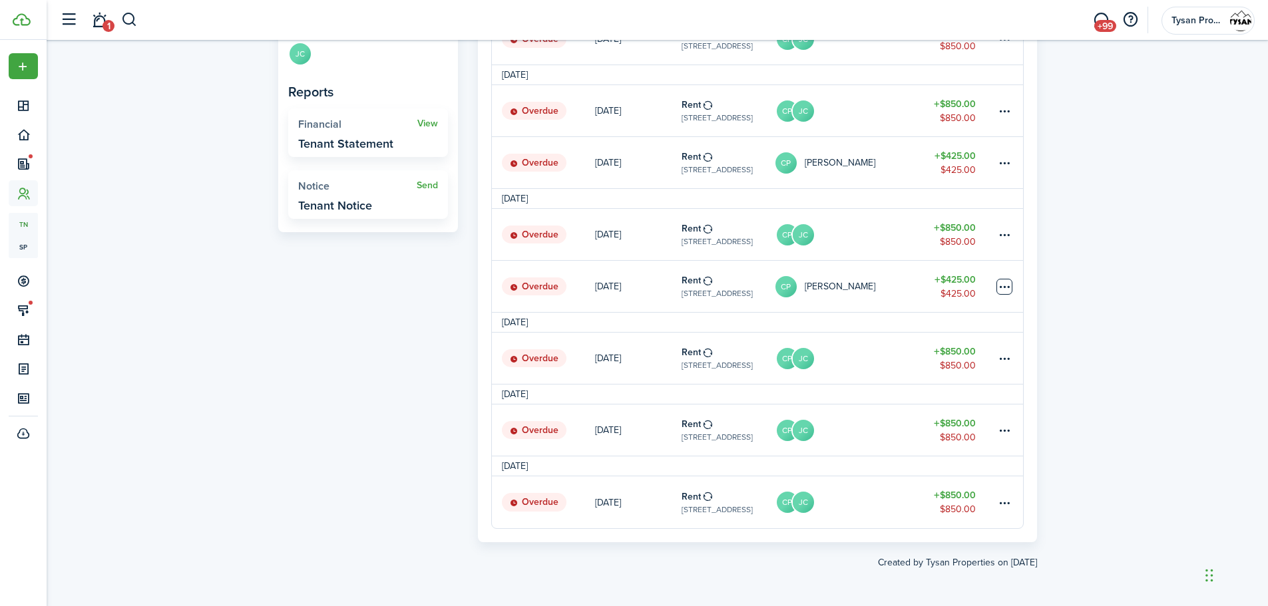
click at [1004, 286] on table-menu-btn-icon at bounding box center [1005, 287] width 16 height 16
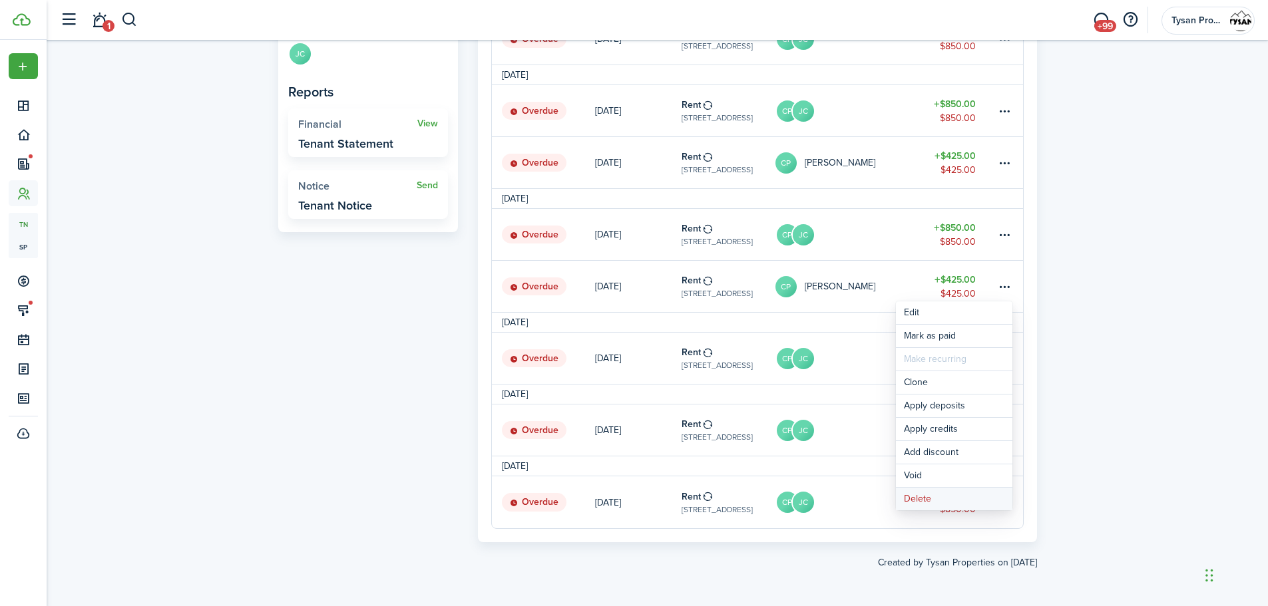
click at [917, 493] on button "Delete" at bounding box center [954, 499] width 116 height 23
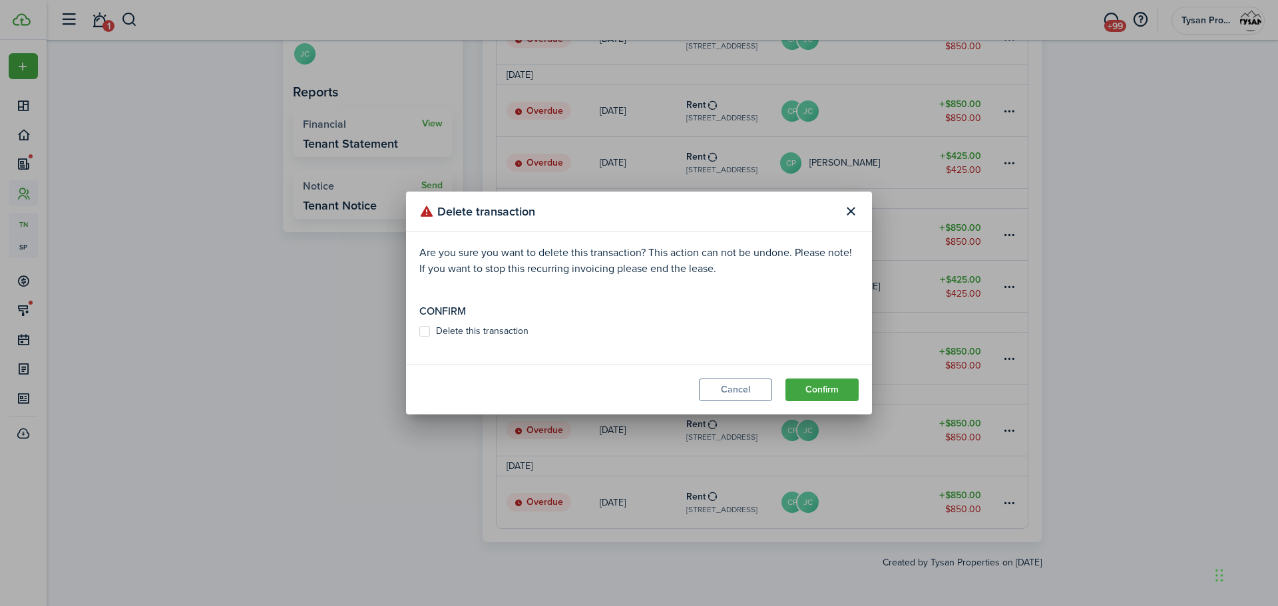
drag, startPoint x: 423, startPoint y: 331, endPoint x: 465, endPoint y: 340, distance: 42.8
click at [424, 331] on label "Delete this transaction" at bounding box center [473, 331] width 109 height 11
click at [419, 332] on input "Delete this transaction" at bounding box center [419, 332] width 1 height 1
checkbox input "true"
click at [823, 389] on button "Confirm" at bounding box center [822, 390] width 73 height 23
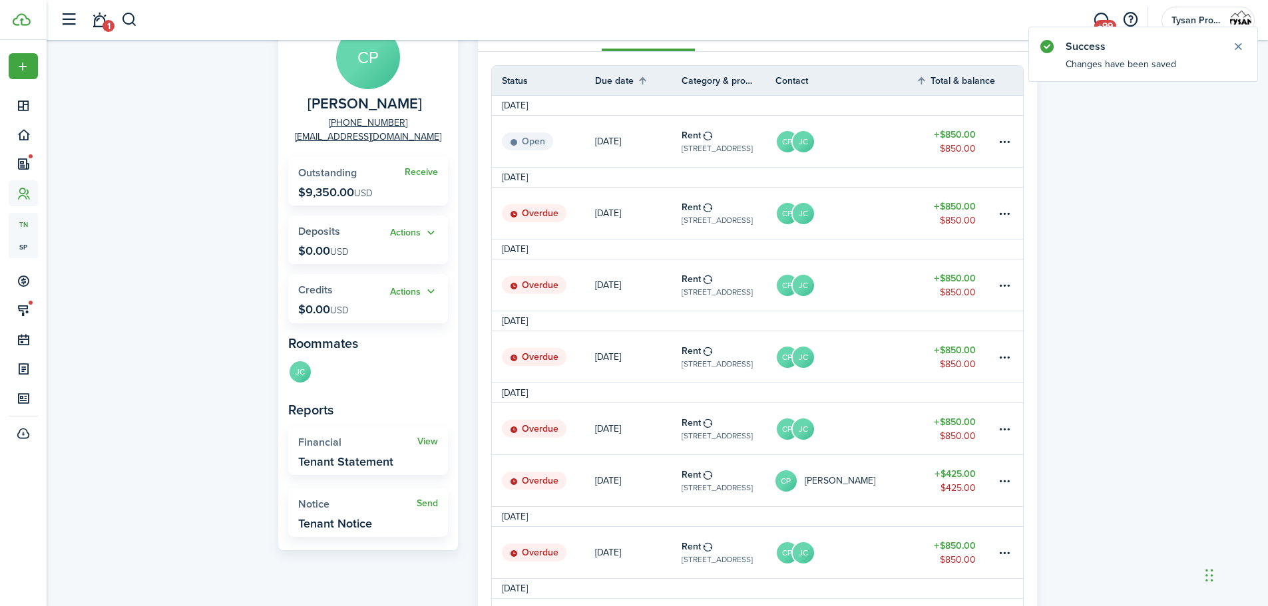
scroll to position [0, 0]
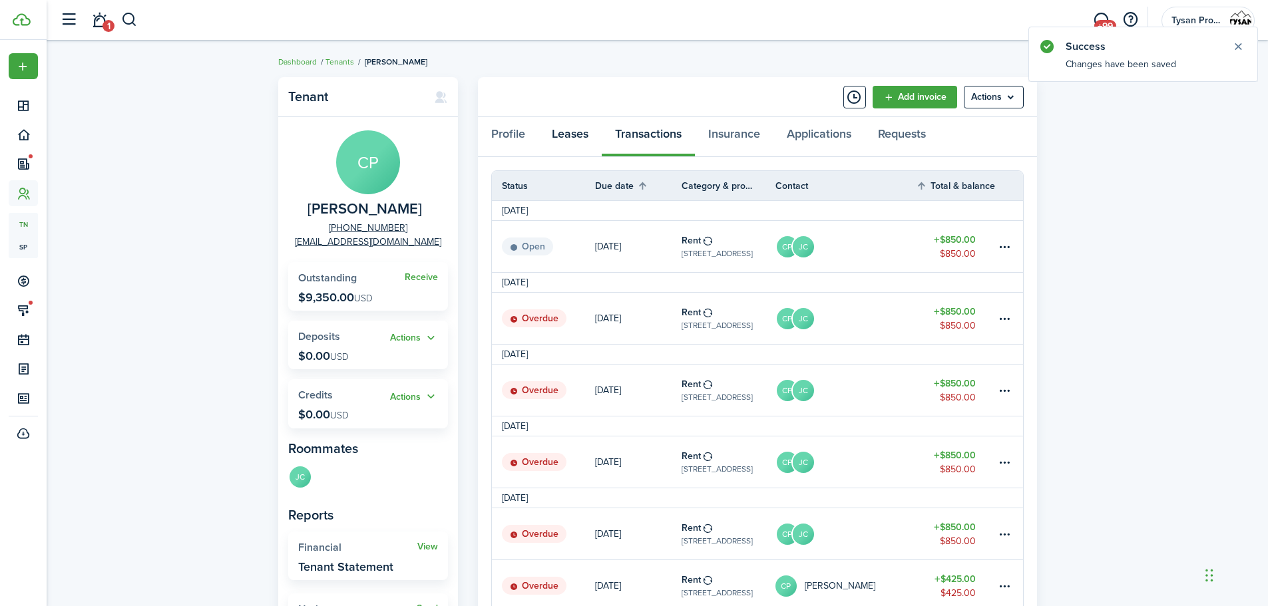
click at [573, 135] on link "Leases" at bounding box center [570, 137] width 63 height 40
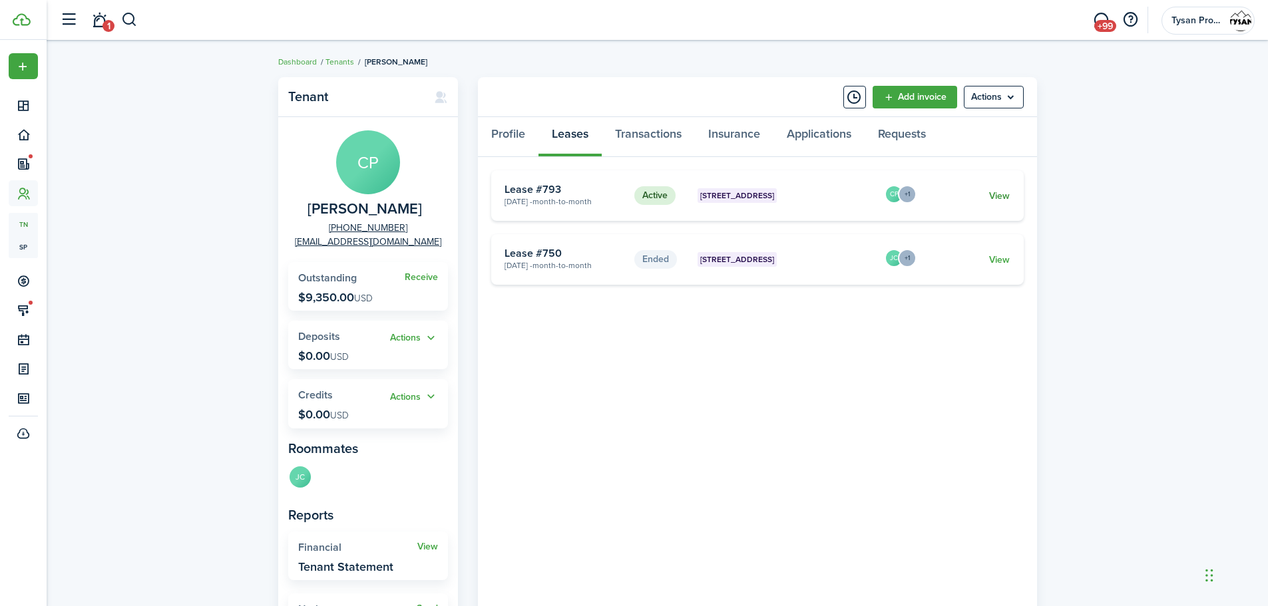
click at [1005, 197] on link "View" at bounding box center [999, 196] width 21 height 14
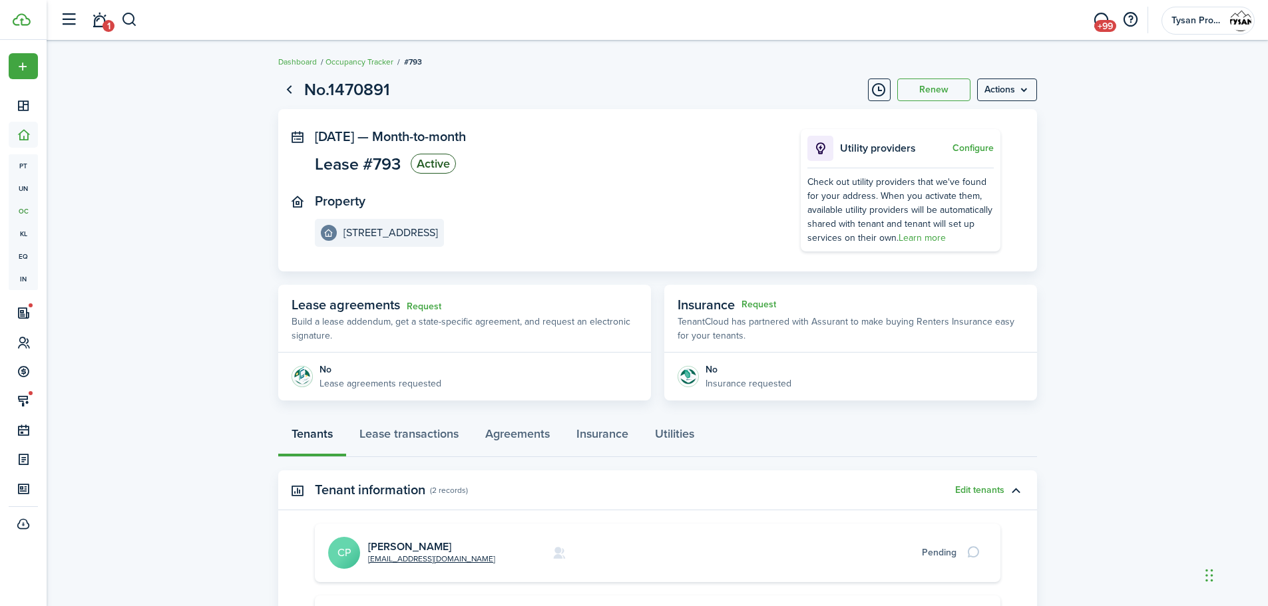
scroll to position [67, 0]
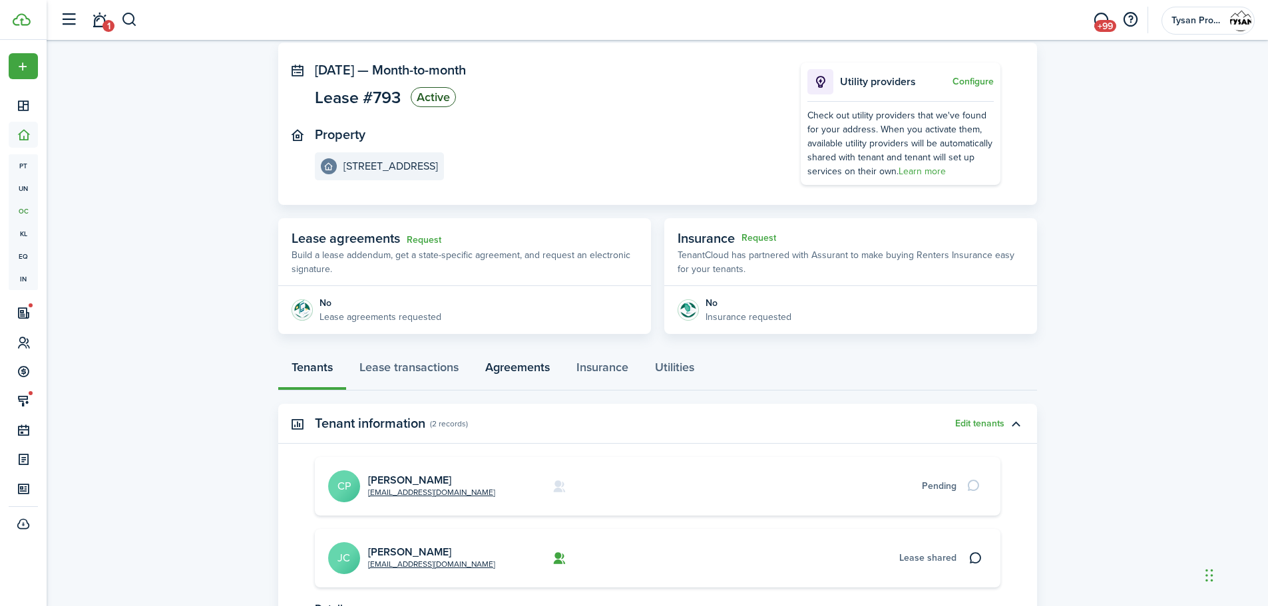
click at [533, 365] on link "Agreements" at bounding box center [517, 371] width 91 height 40
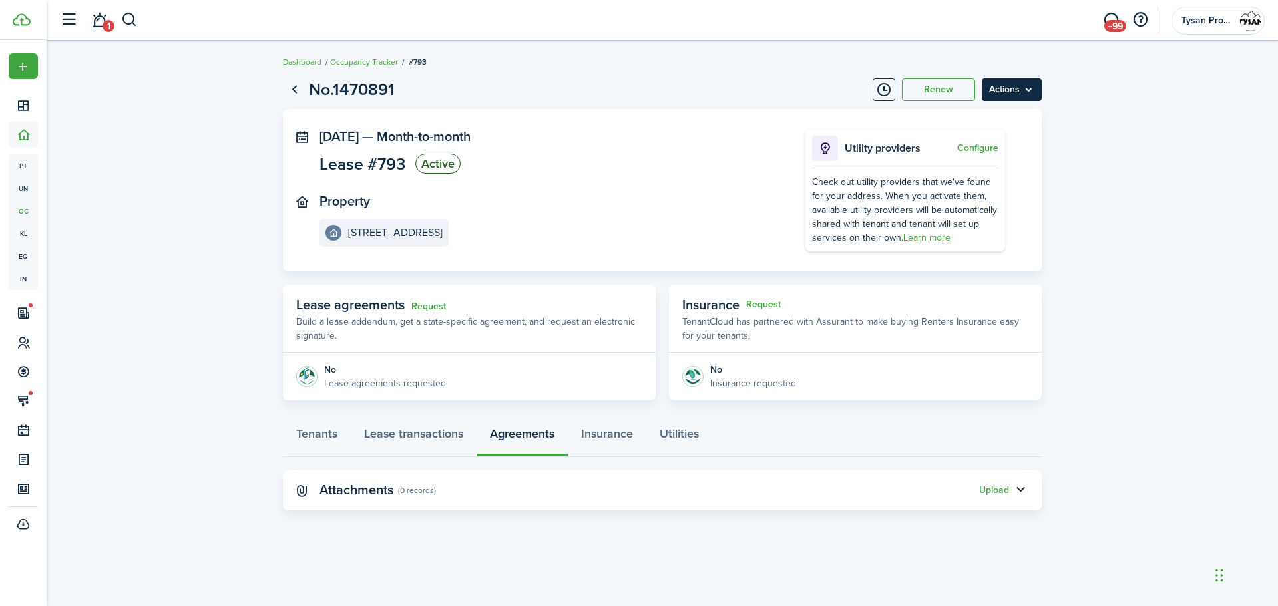
click at [1030, 85] on menu-btn "Actions" at bounding box center [1012, 90] width 60 height 23
click at [971, 118] on button "Edit" at bounding box center [983, 119] width 116 height 23
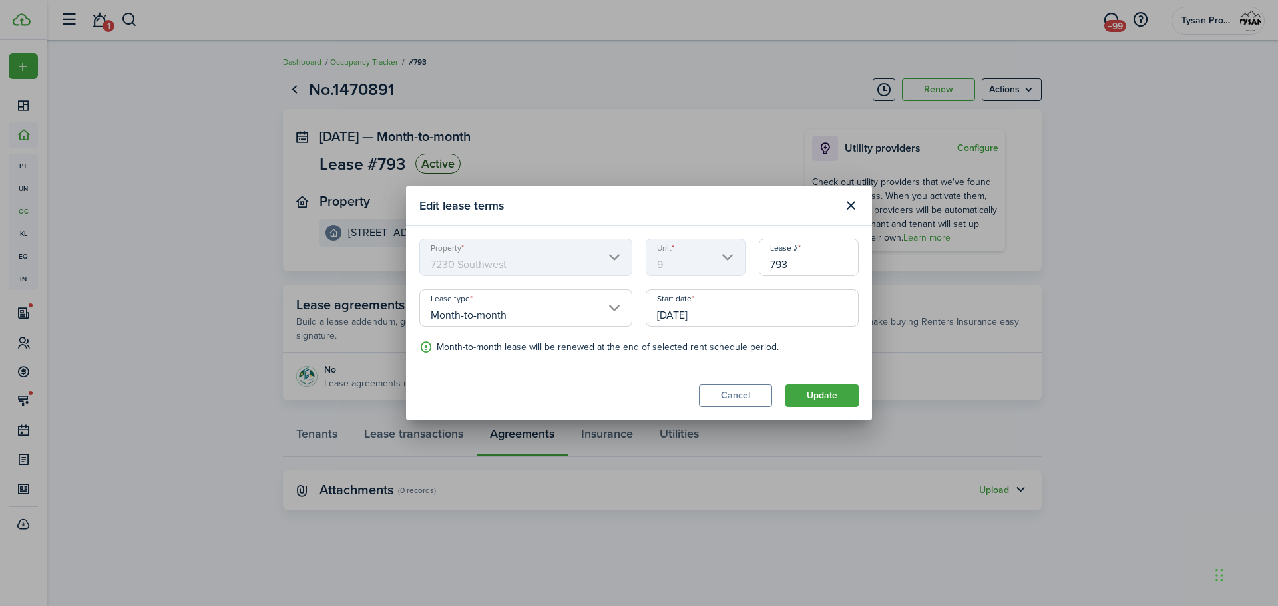
click at [722, 311] on input "[DATE]" at bounding box center [752, 308] width 213 height 37
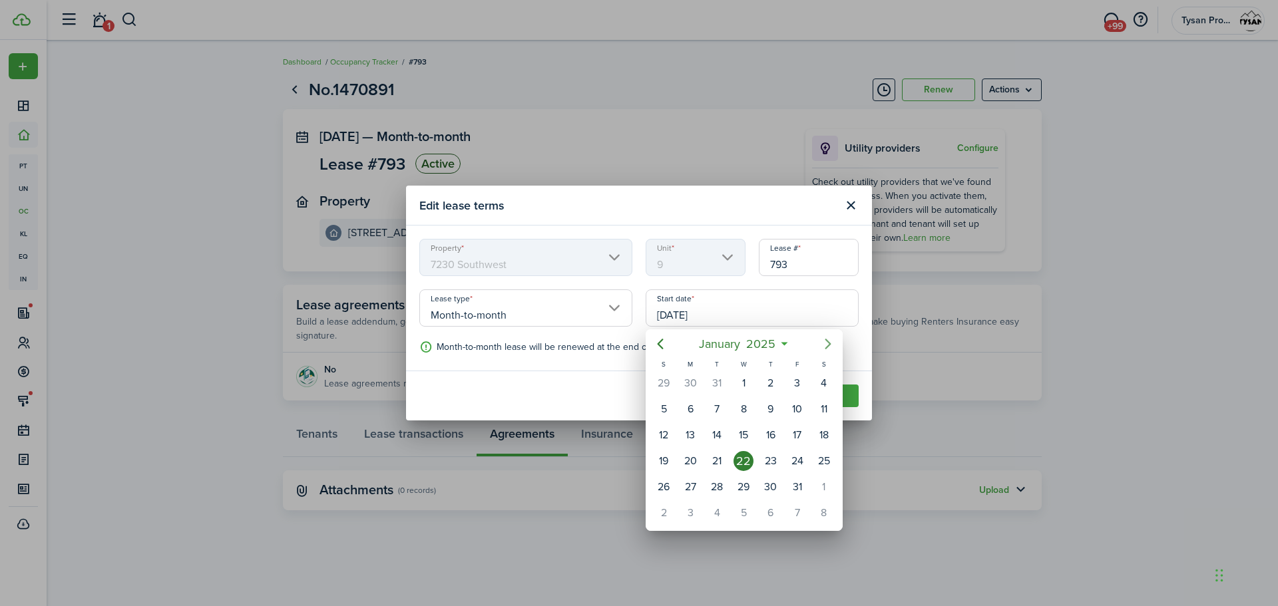
click at [831, 342] on icon "Next page" at bounding box center [828, 344] width 16 height 16
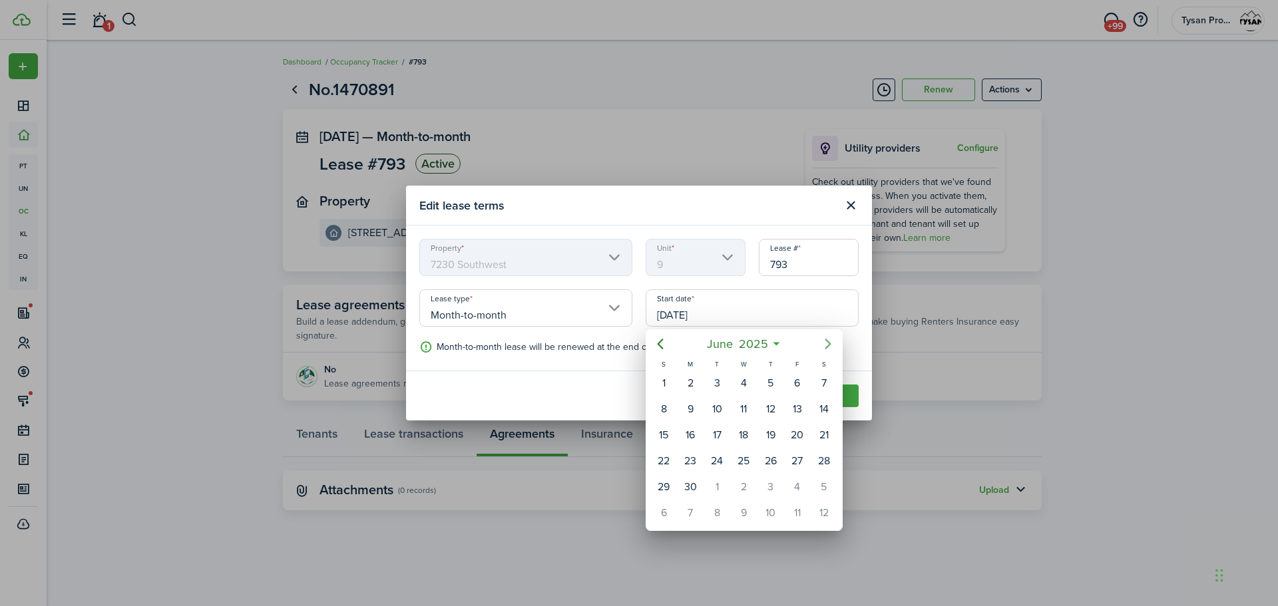
click at [831, 342] on icon "Next page" at bounding box center [828, 344] width 16 height 16
click at [746, 456] on div "24" at bounding box center [744, 461] width 20 height 20
type input "[DATE]"
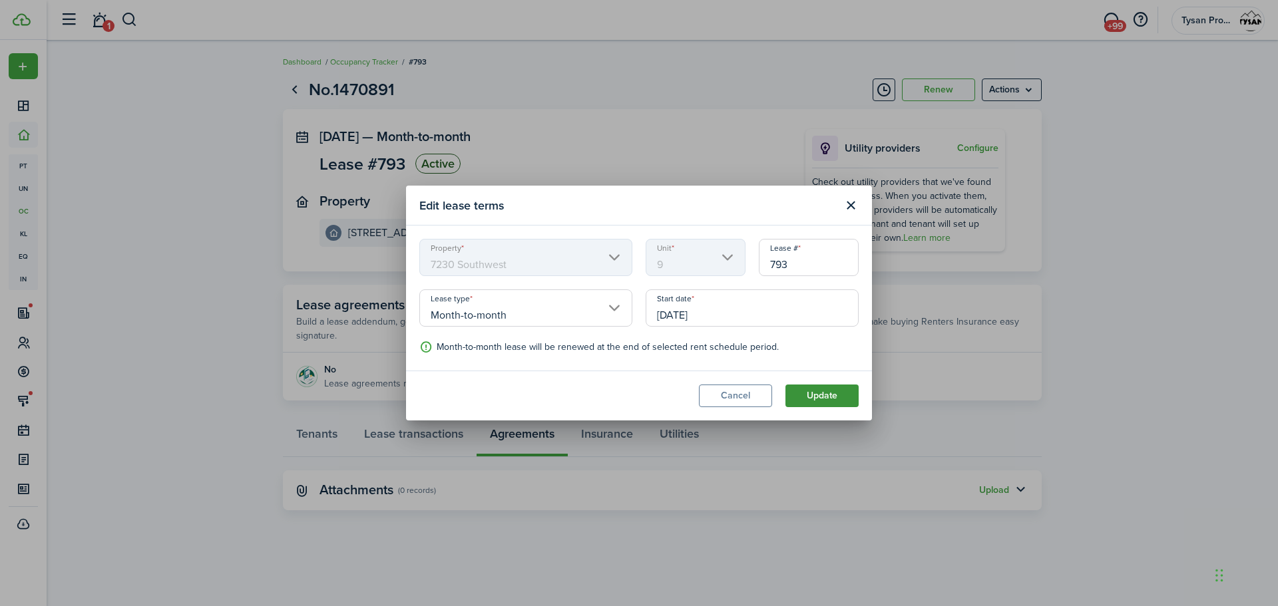
click at [810, 391] on button "Update" at bounding box center [822, 396] width 73 height 23
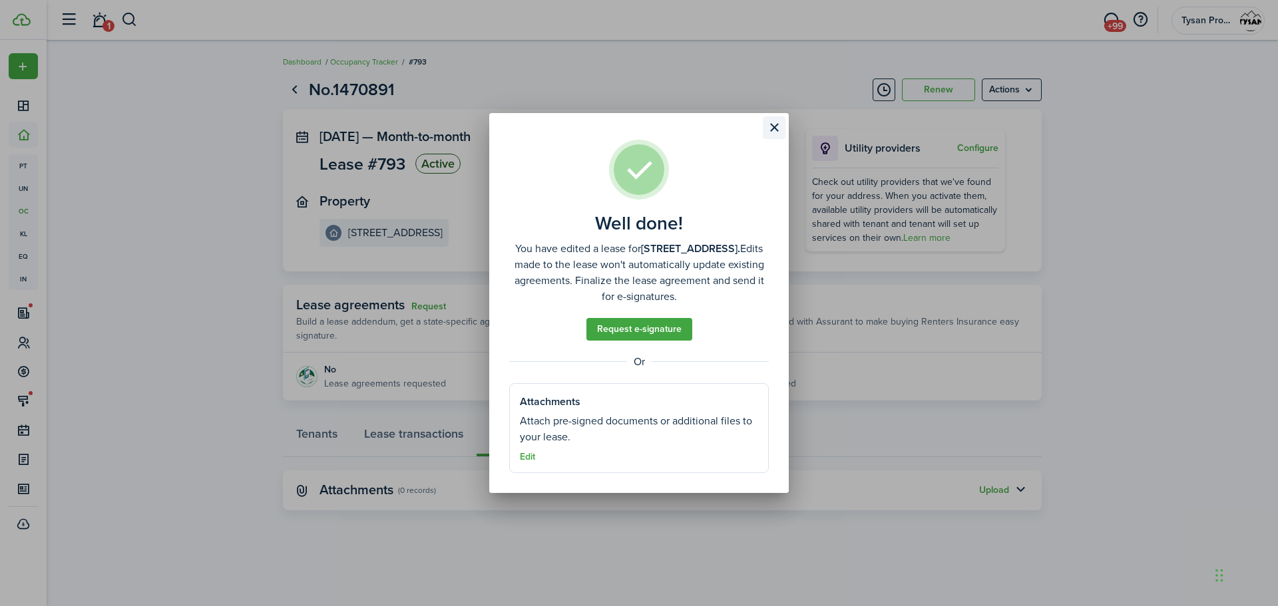
click at [777, 124] on button "Close modal" at bounding box center [774, 127] width 23 height 23
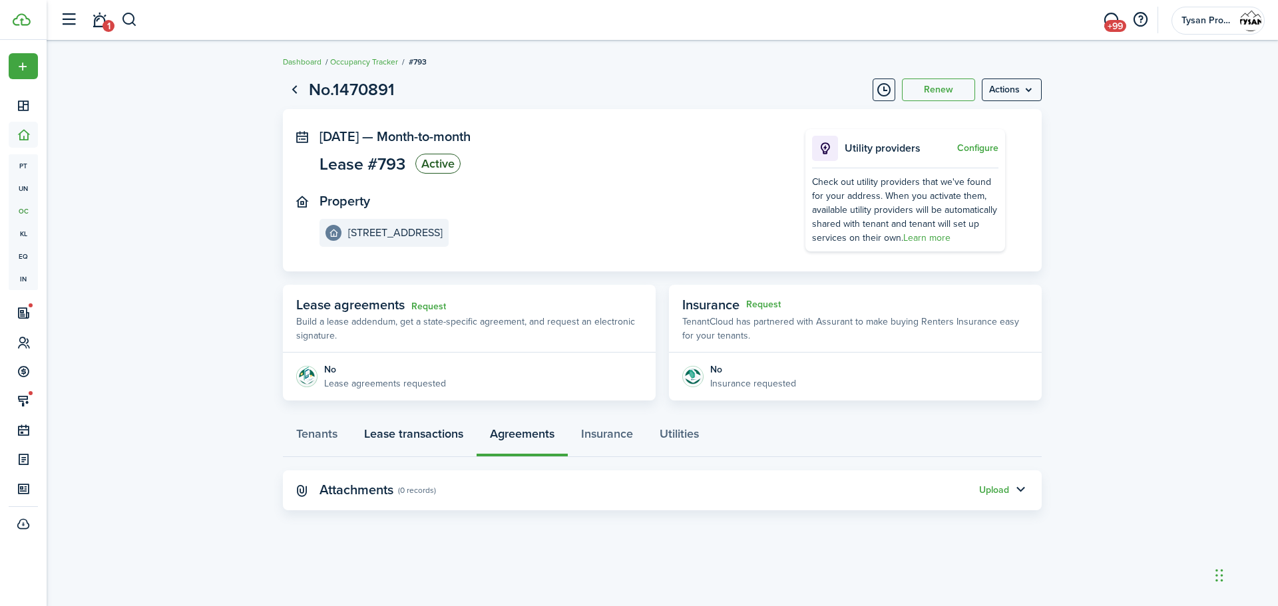
click at [403, 435] on link "Lease transactions" at bounding box center [414, 437] width 126 height 40
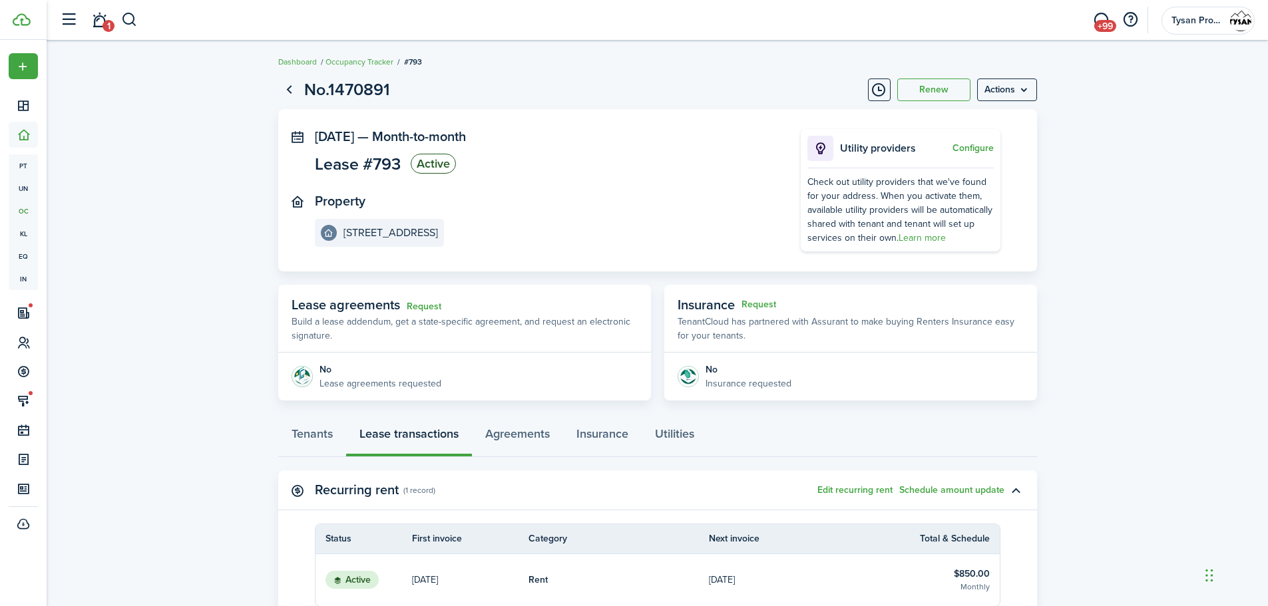
scroll to position [164, 0]
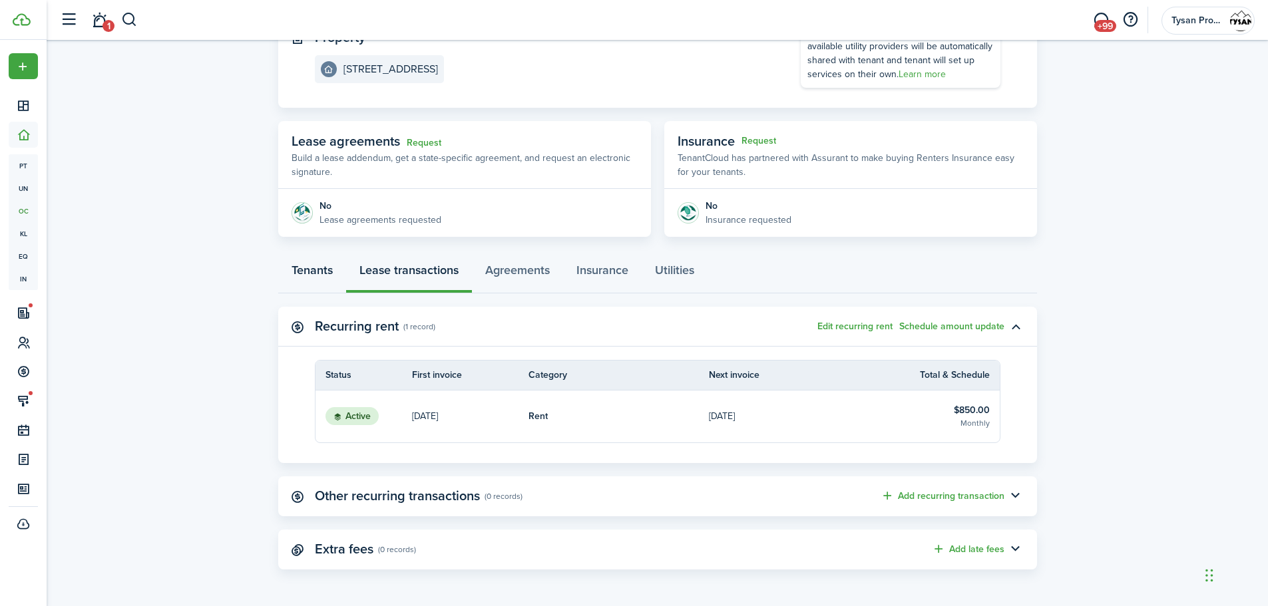
click at [326, 267] on link "Tenants" at bounding box center [312, 274] width 68 height 40
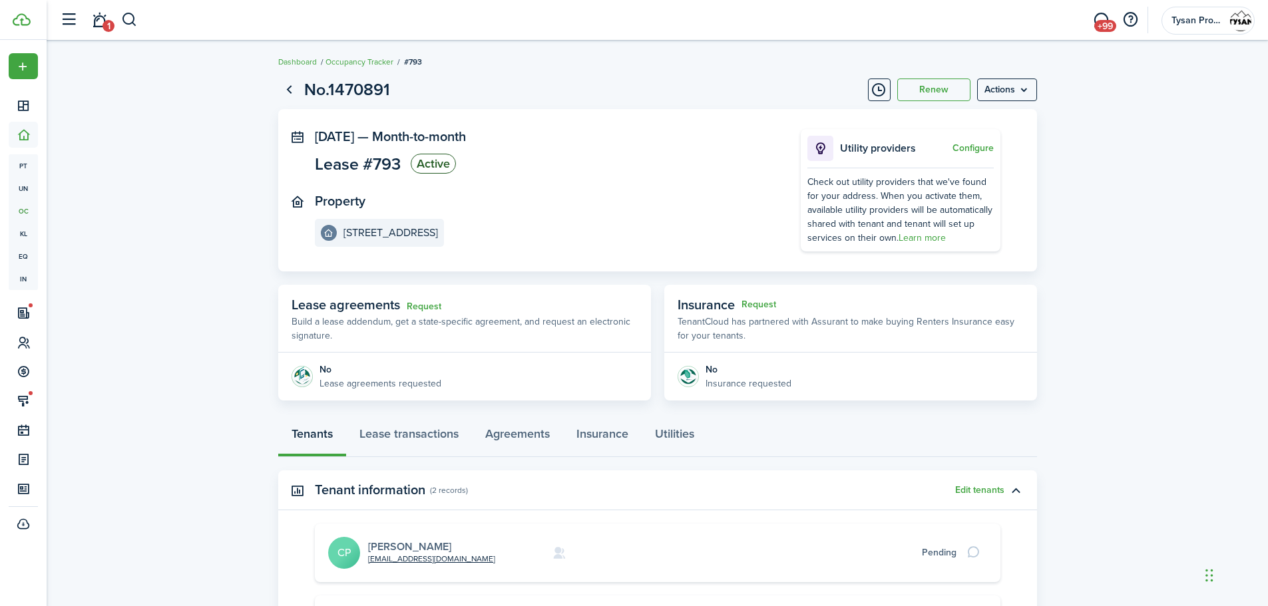
click at [401, 547] on link "[PERSON_NAME]" at bounding box center [409, 546] width 83 height 15
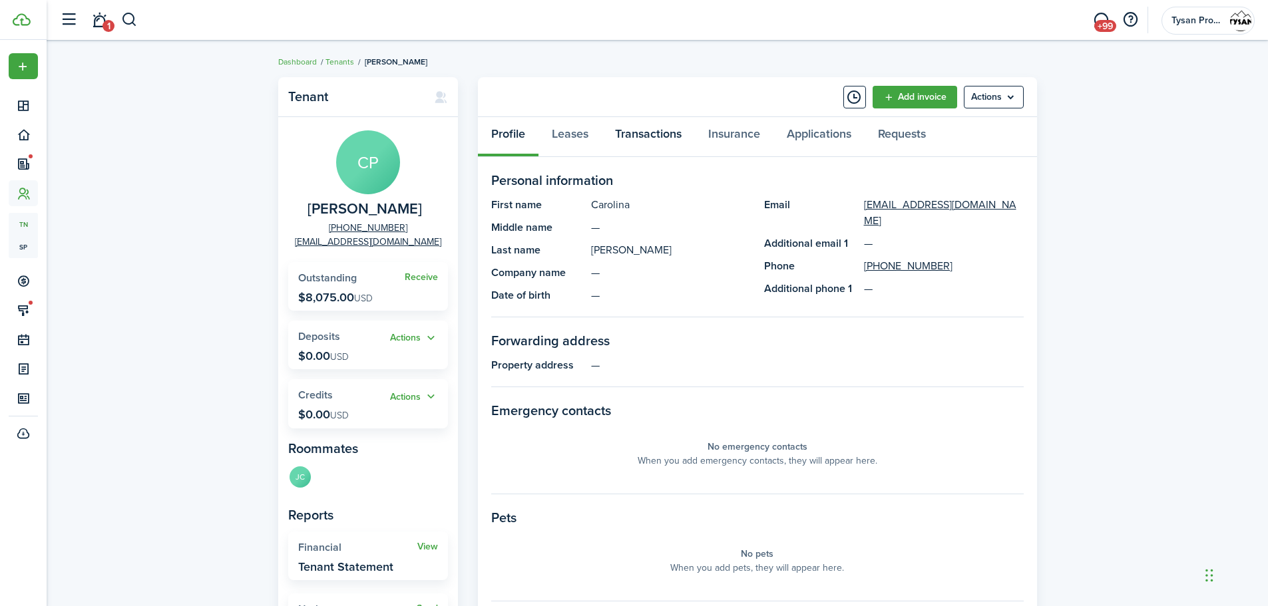
click at [637, 131] on link "Transactions" at bounding box center [648, 137] width 93 height 40
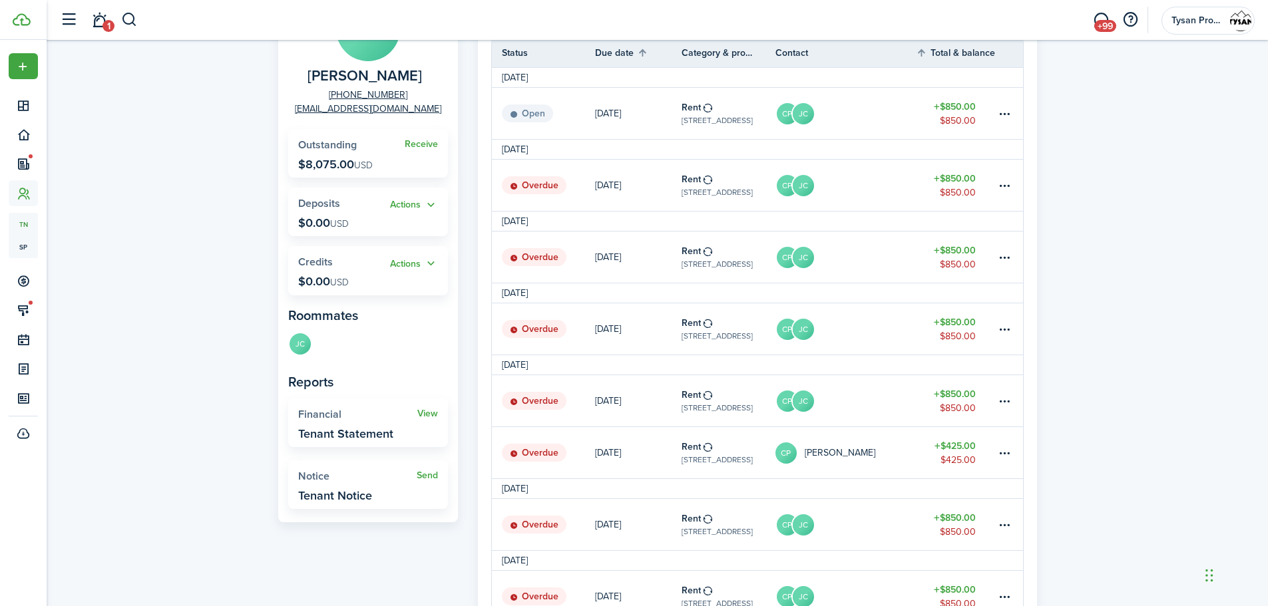
scroll to position [200, 0]
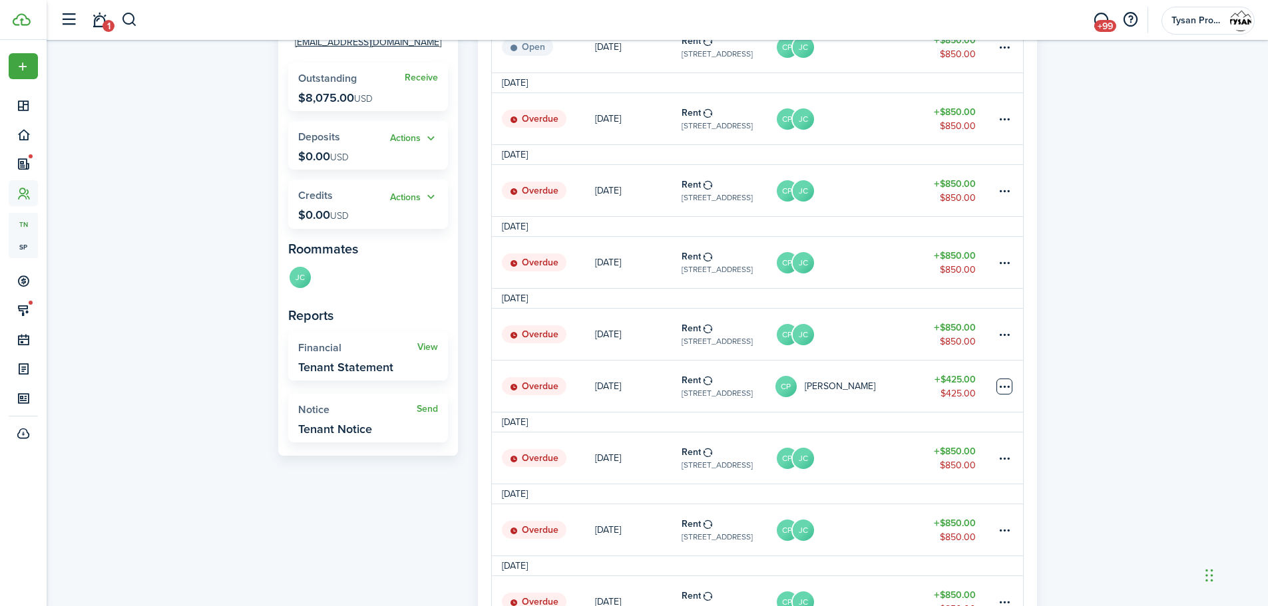
click at [1005, 385] on table-menu-btn-icon at bounding box center [1005, 387] width 16 height 16
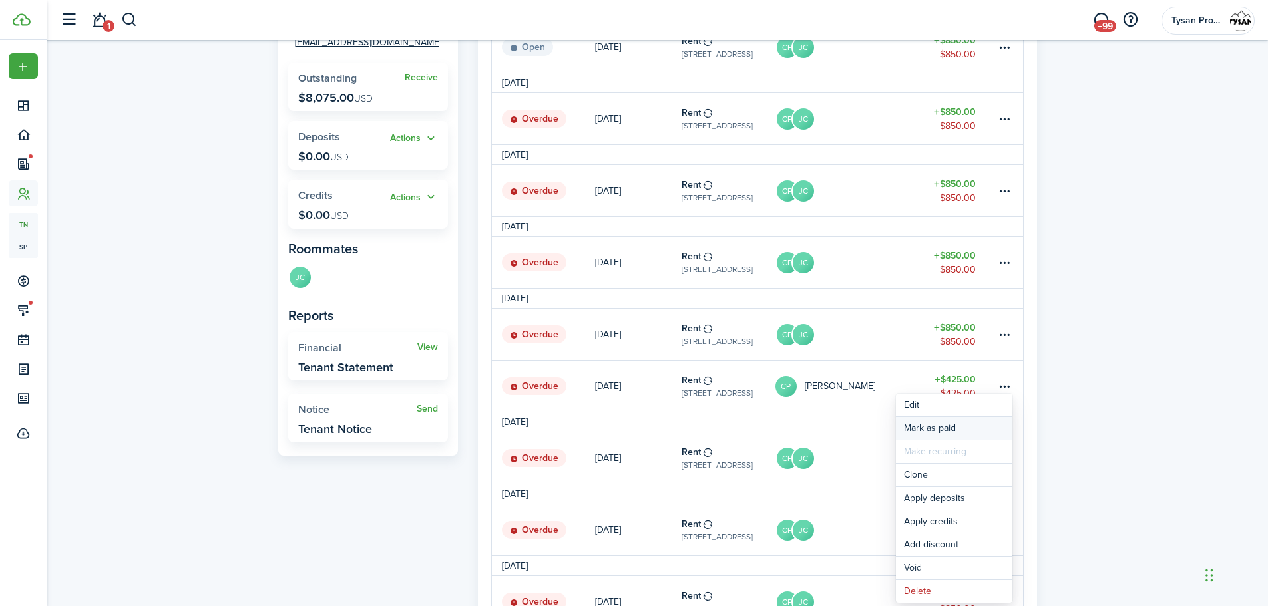
click at [954, 425] on link "Mark as paid" at bounding box center [954, 428] width 116 height 23
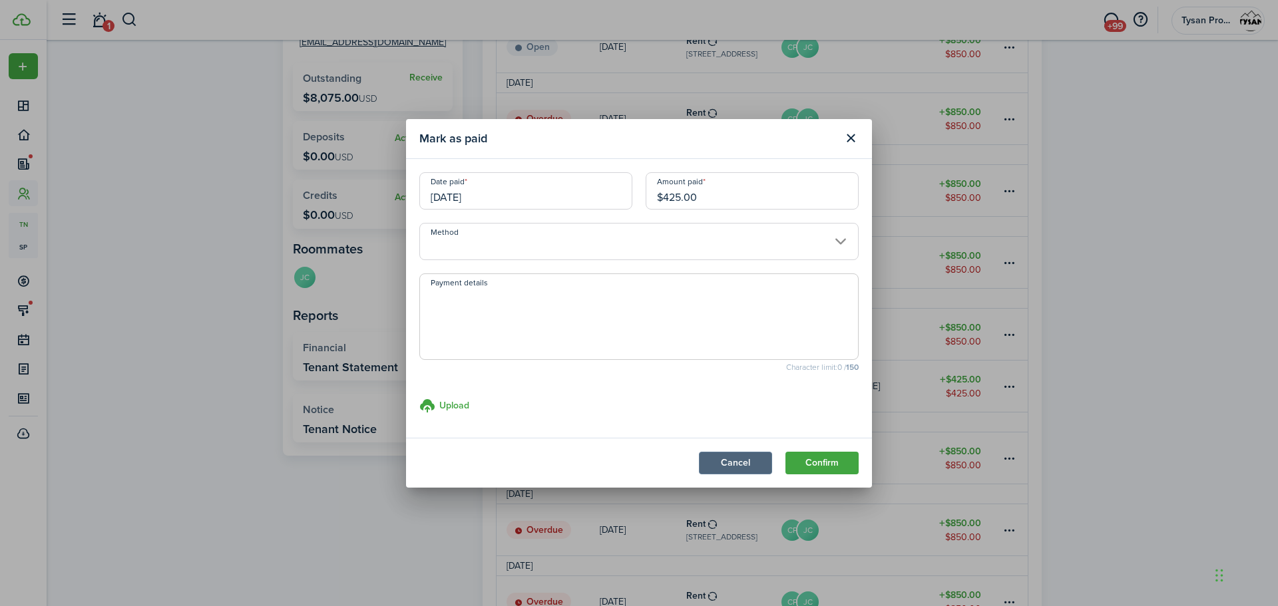
click at [747, 460] on button "Cancel" at bounding box center [735, 463] width 73 height 23
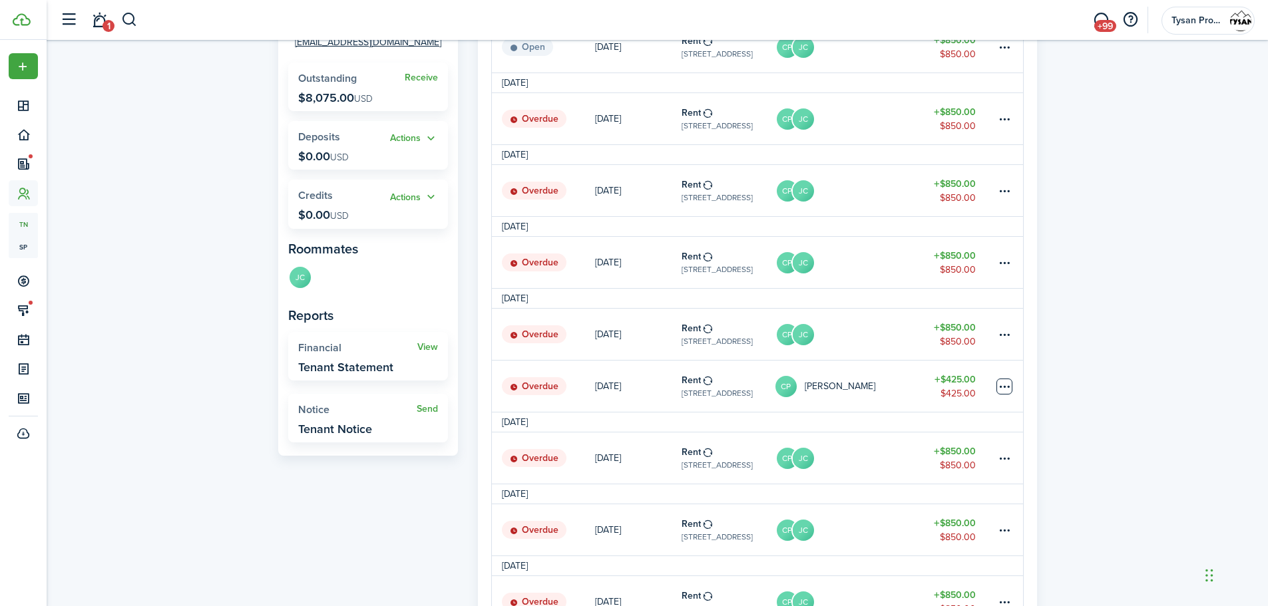
click at [1004, 379] on table-menu-btn-icon "Open menu" at bounding box center [1005, 387] width 16 height 16
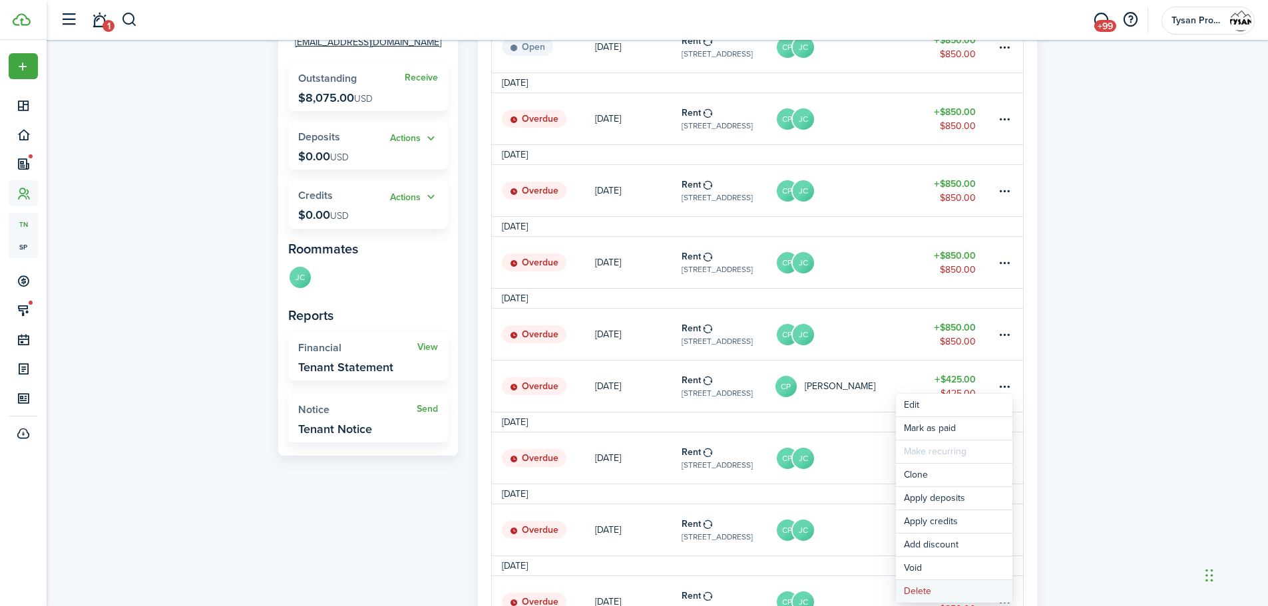
click at [917, 590] on button "Delete" at bounding box center [954, 591] width 116 height 23
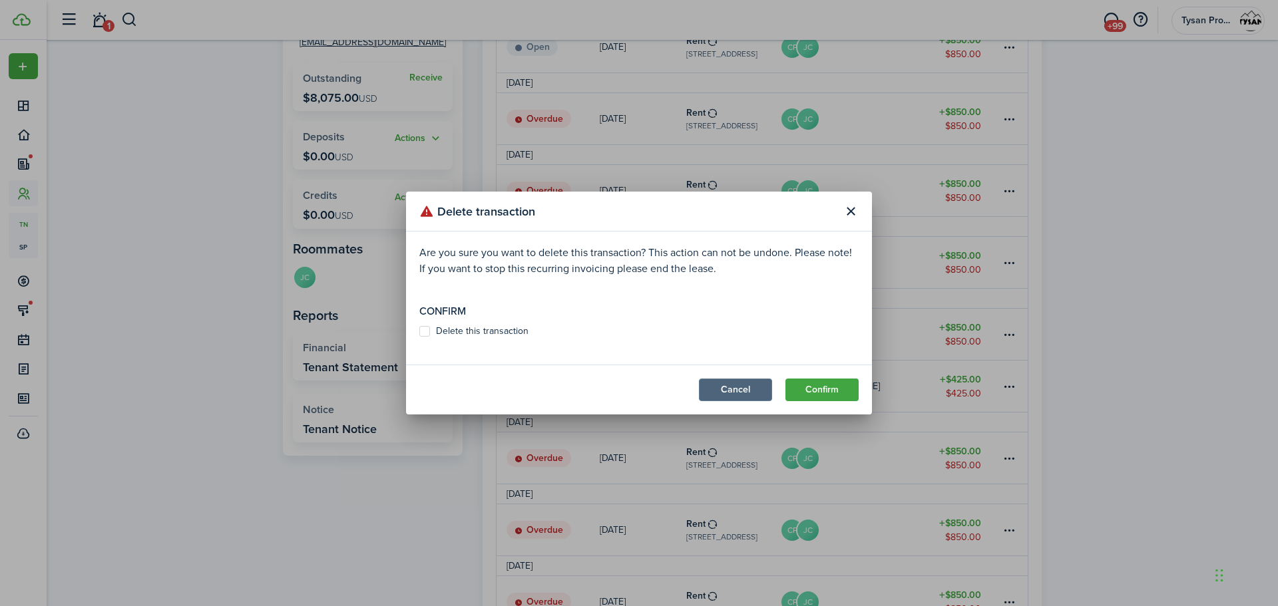
click at [714, 387] on button "Cancel" at bounding box center [735, 390] width 73 height 23
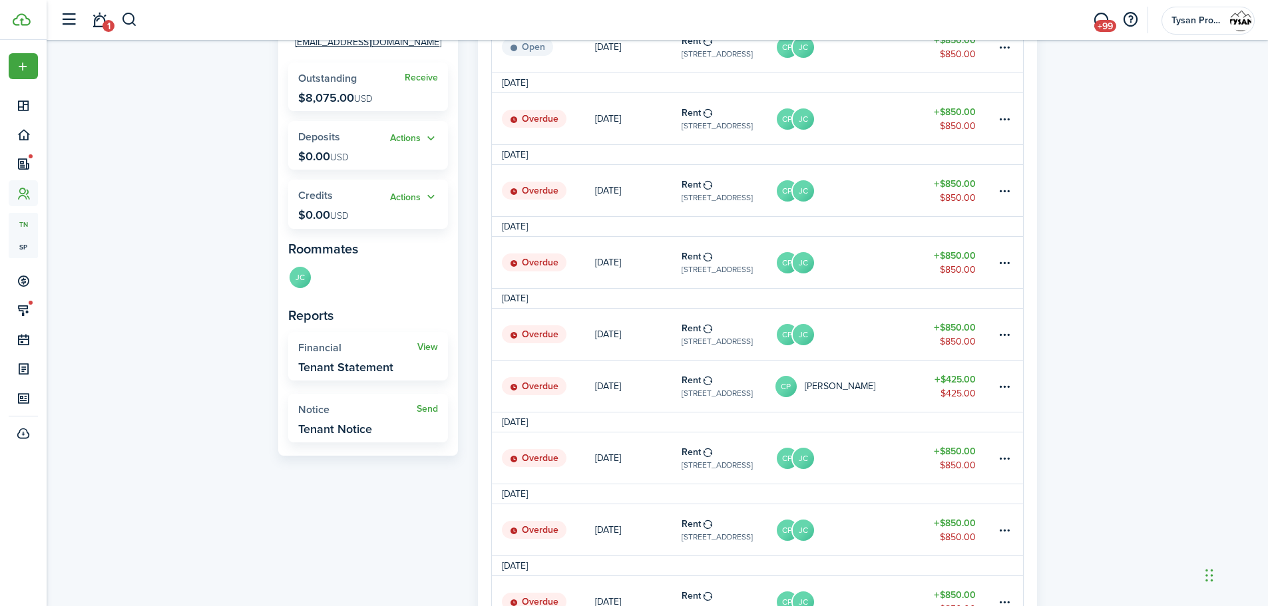
scroll to position [0, 0]
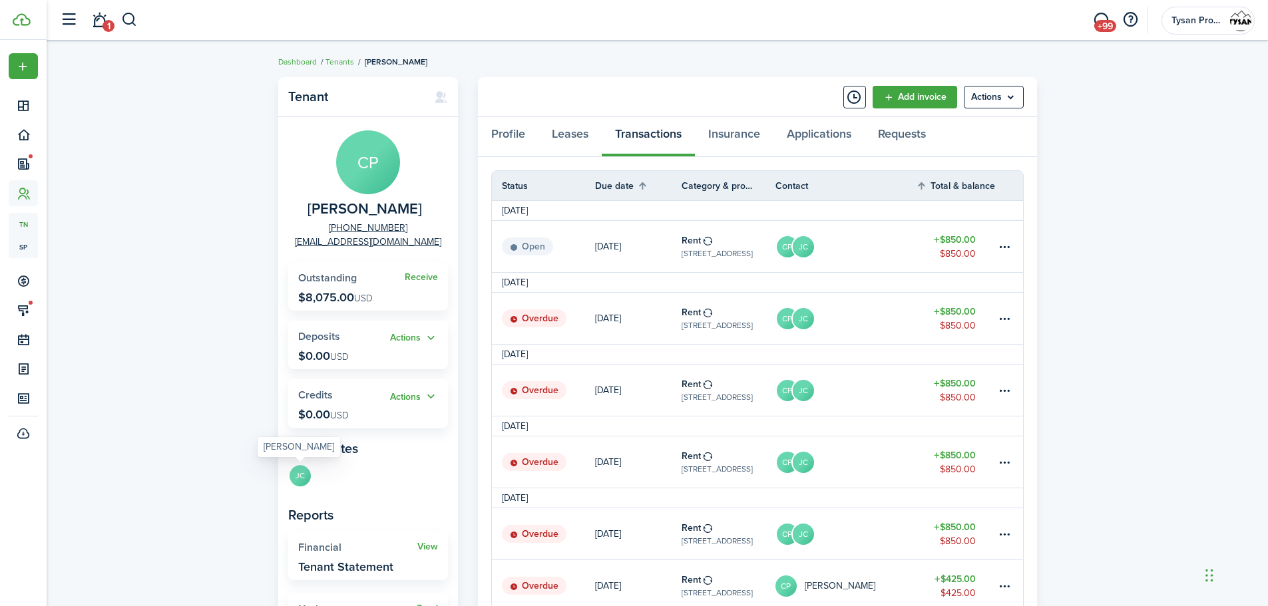
click at [297, 475] on avatar-text "JC" at bounding box center [300, 475] width 21 height 21
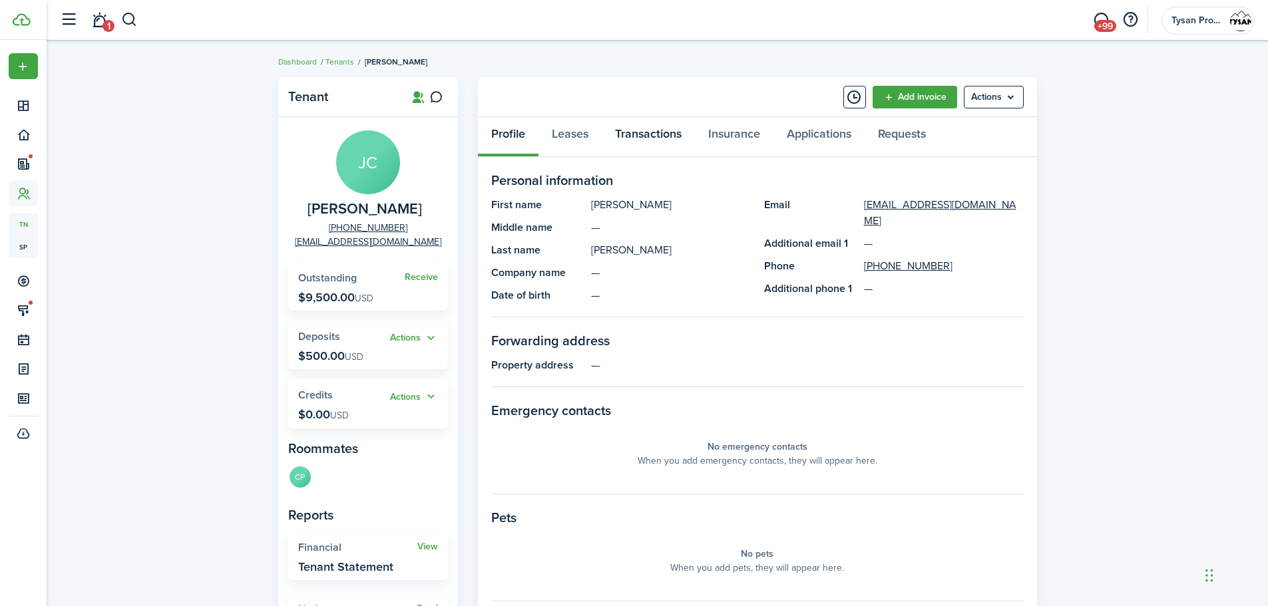
click at [648, 136] on link "Transactions" at bounding box center [648, 137] width 93 height 40
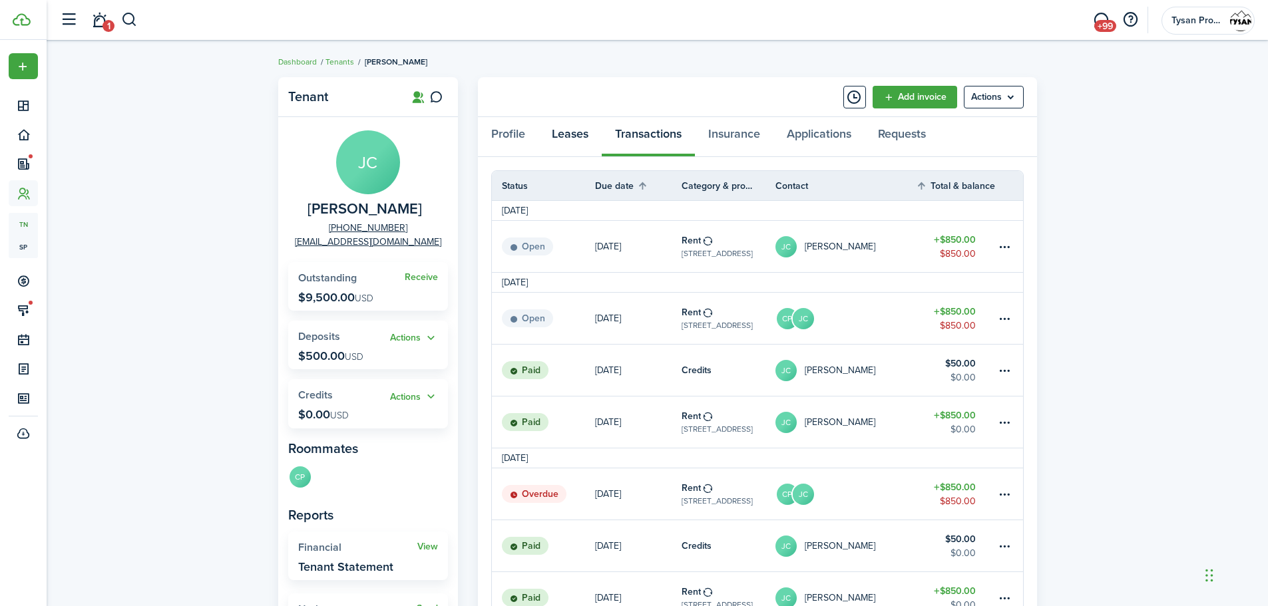
click at [574, 136] on link "Leases" at bounding box center [570, 137] width 63 height 40
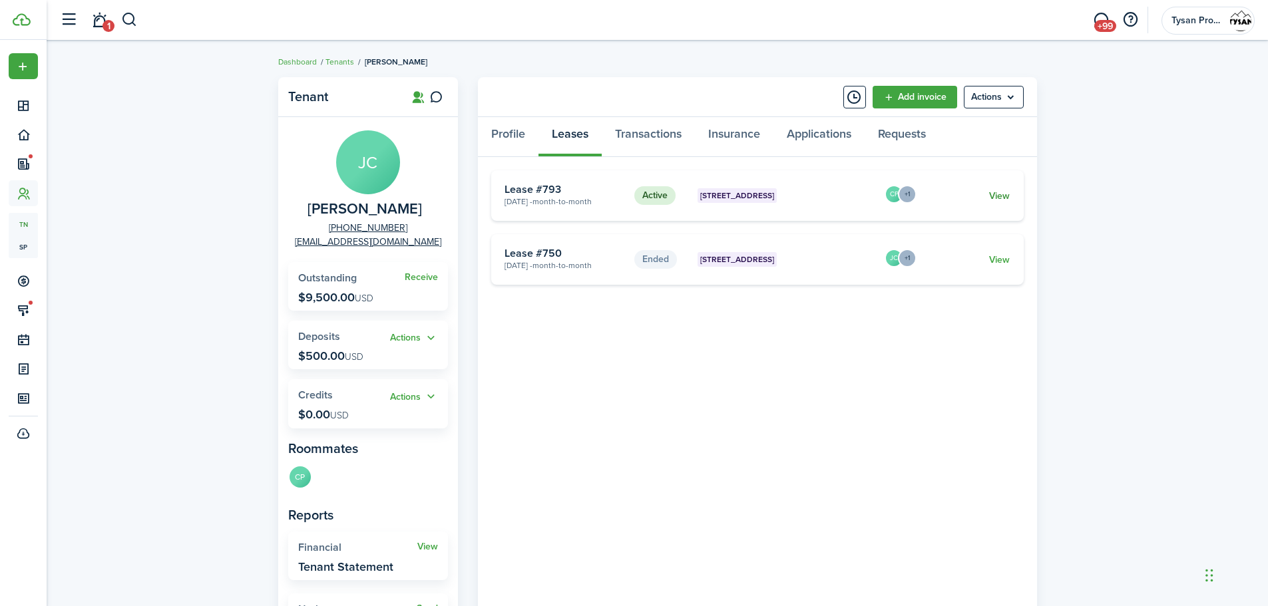
click at [995, 194] on link "View" at bounding box center [999, 196] width 21 height 14
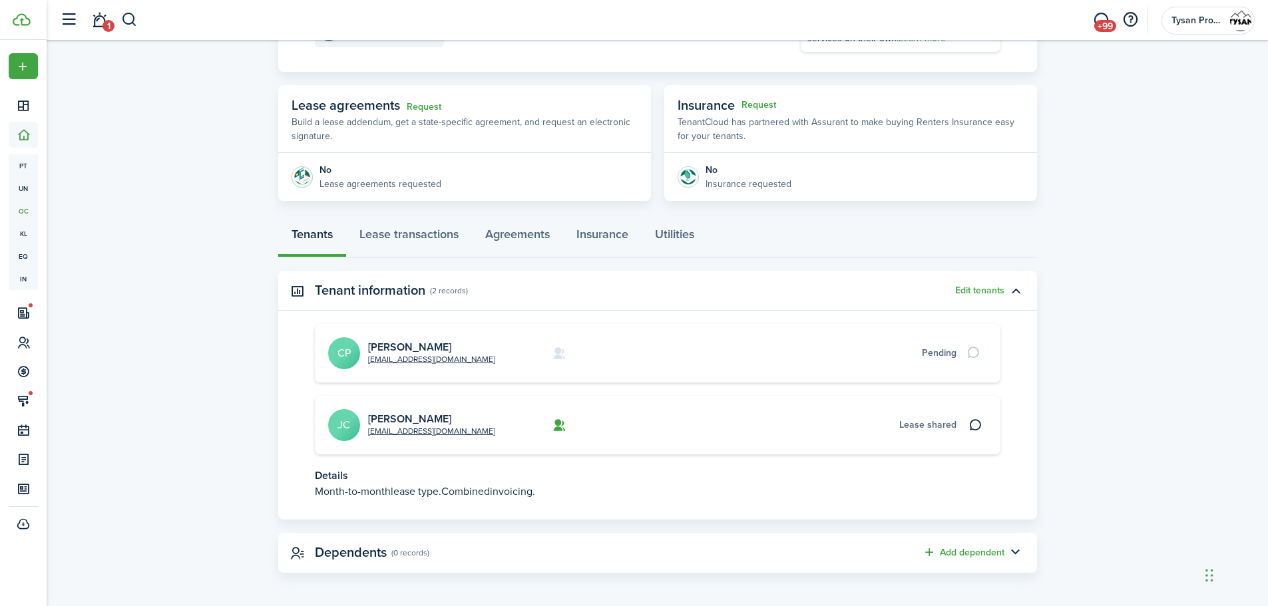
scroll to position [203, 0]
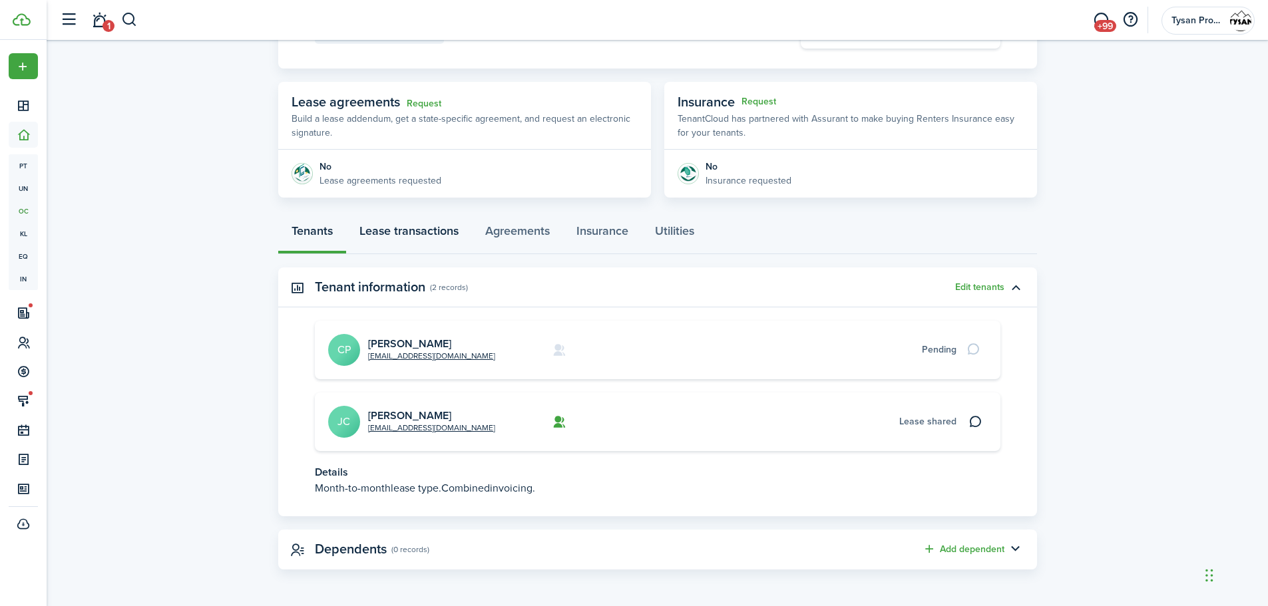
click at [443, 232] on link "Lease transactions" at bounding box center [409, 234] width 126 height 40
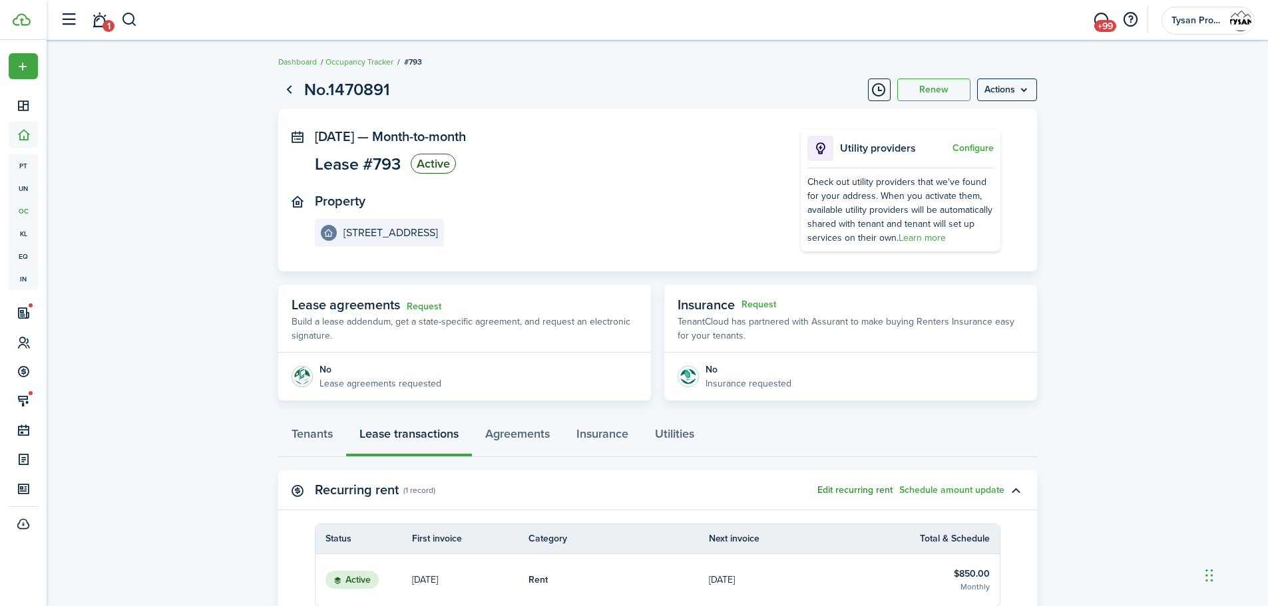
click at [864, 488] on button "Edit recurring rent" at bounding box center [854, 490] width 75 height 11
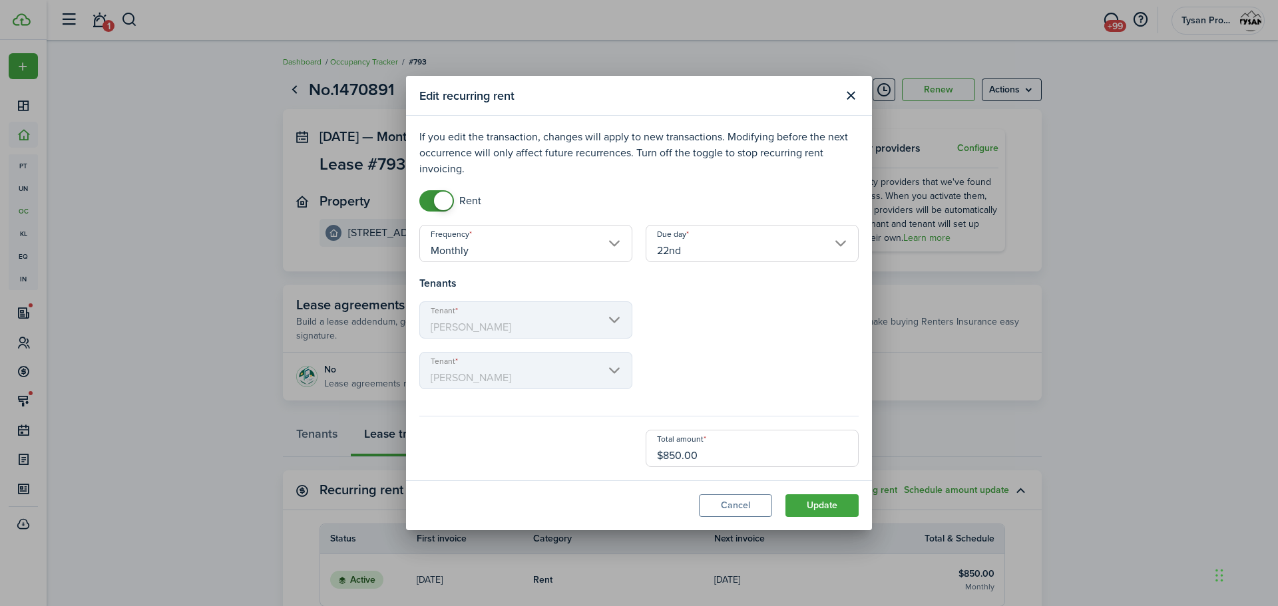
click at [750, 245] on input "22nd" at bounding box center [752, 243] width 213 height 37
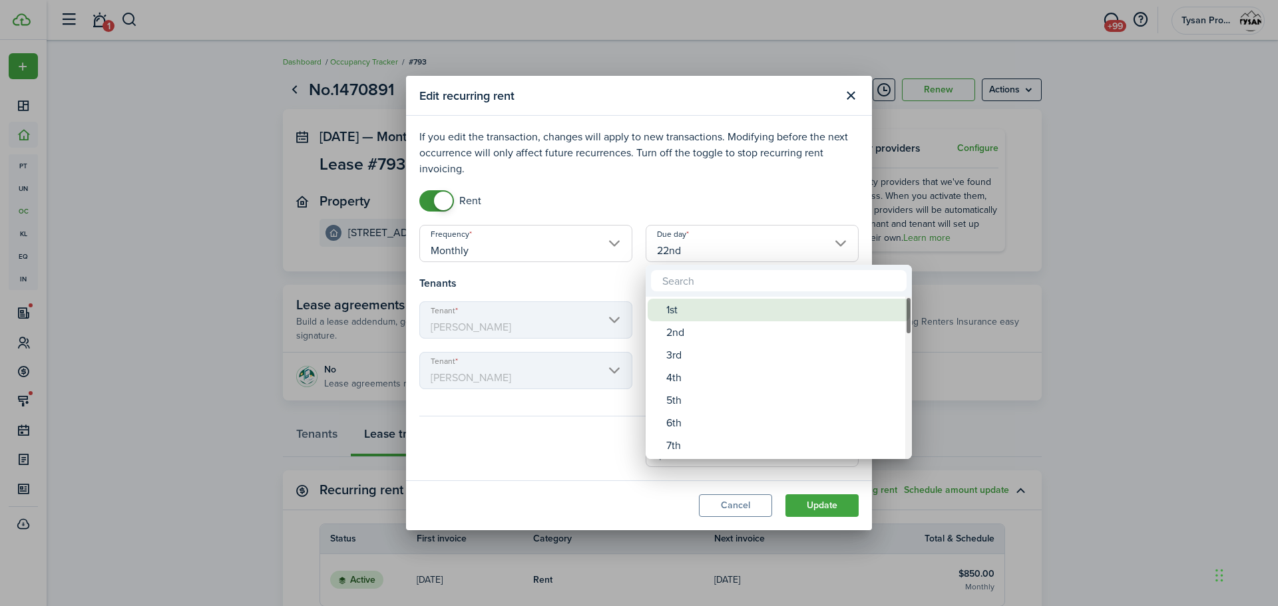
click at [726, 310] on div "1st" at bounding box center [784, 310] width 236 height 23
type input "1st"
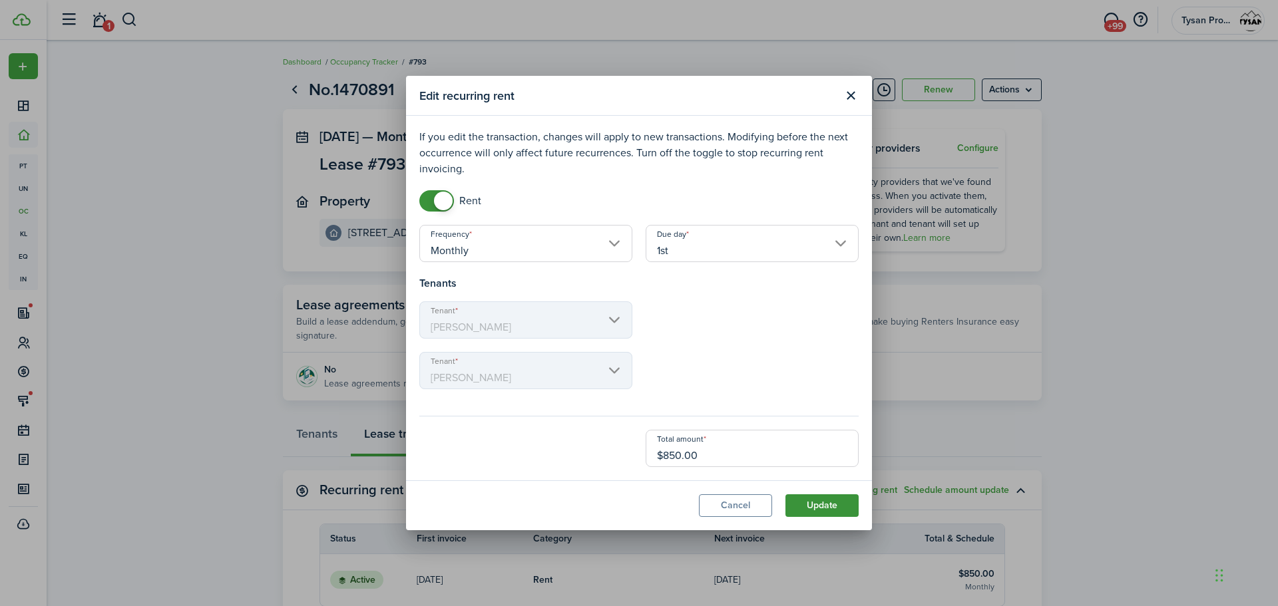
click at [834, 503] on button "Update" at bounding box center [822, 506] width 73 height 23
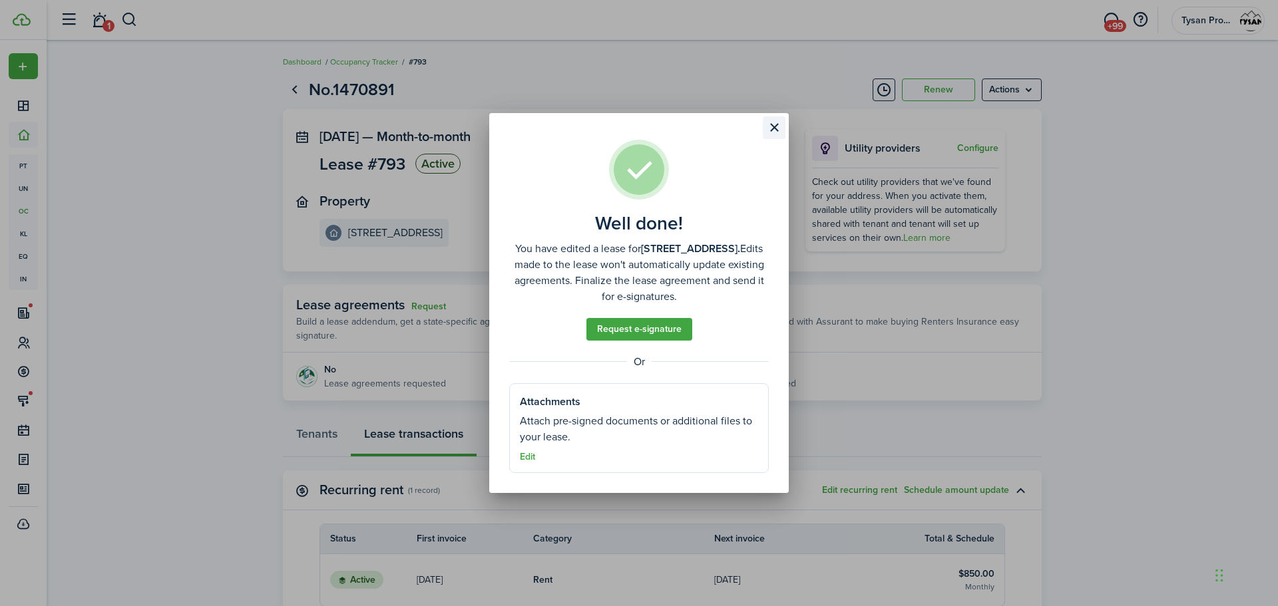
click at [774, 127] on button "Close modal" at bounding box center [774, 127] width 23 height 23
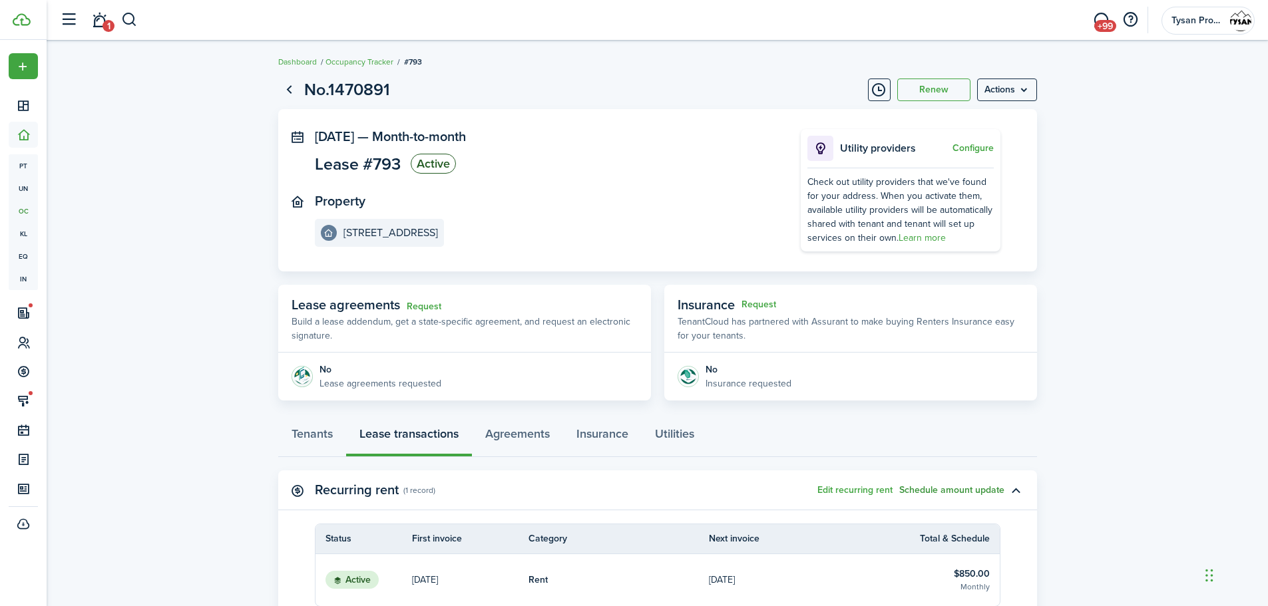
click at [972, 486] on button "Schedule amount update" at bounding box center [951, 490] width 105 height 11
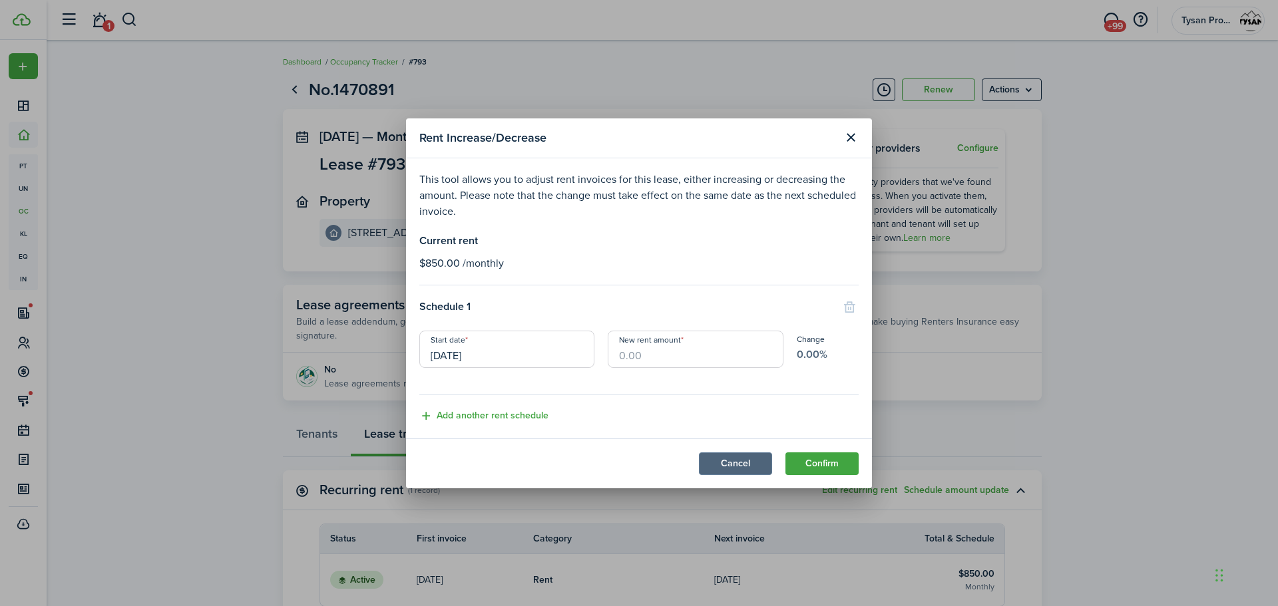
click at [732, 467] on button "Cancel" at bounding box center [735, 464] width 73 height 23
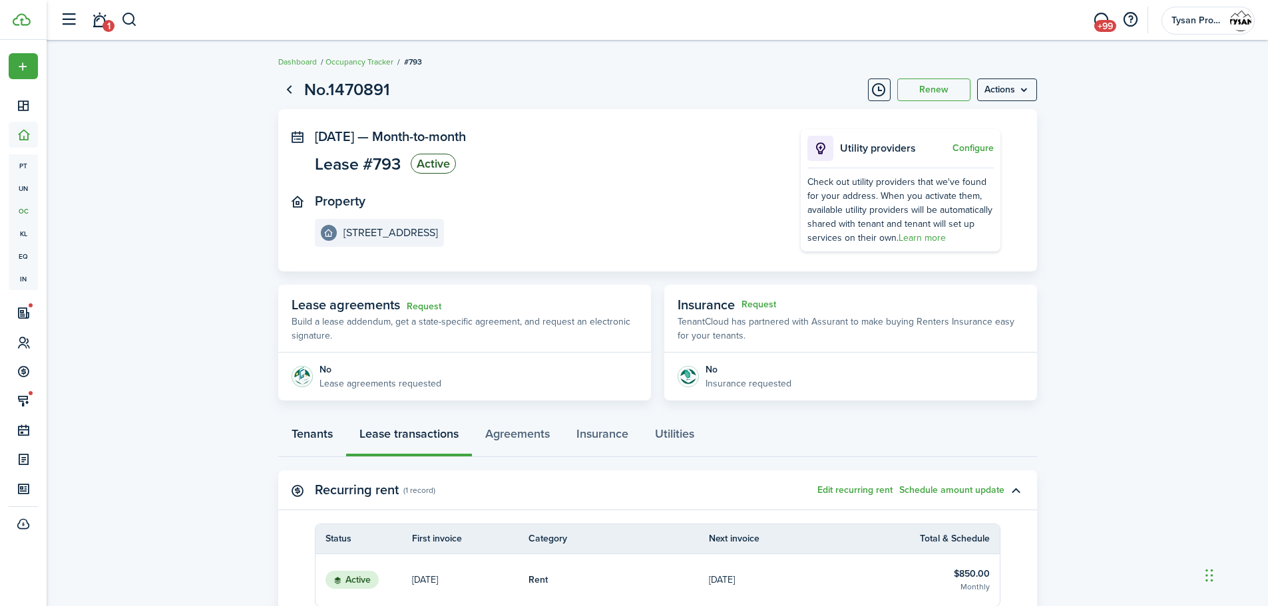
click at [325, 436] on link "Tenants" at bounding box center [312, 437] width 68 height 40
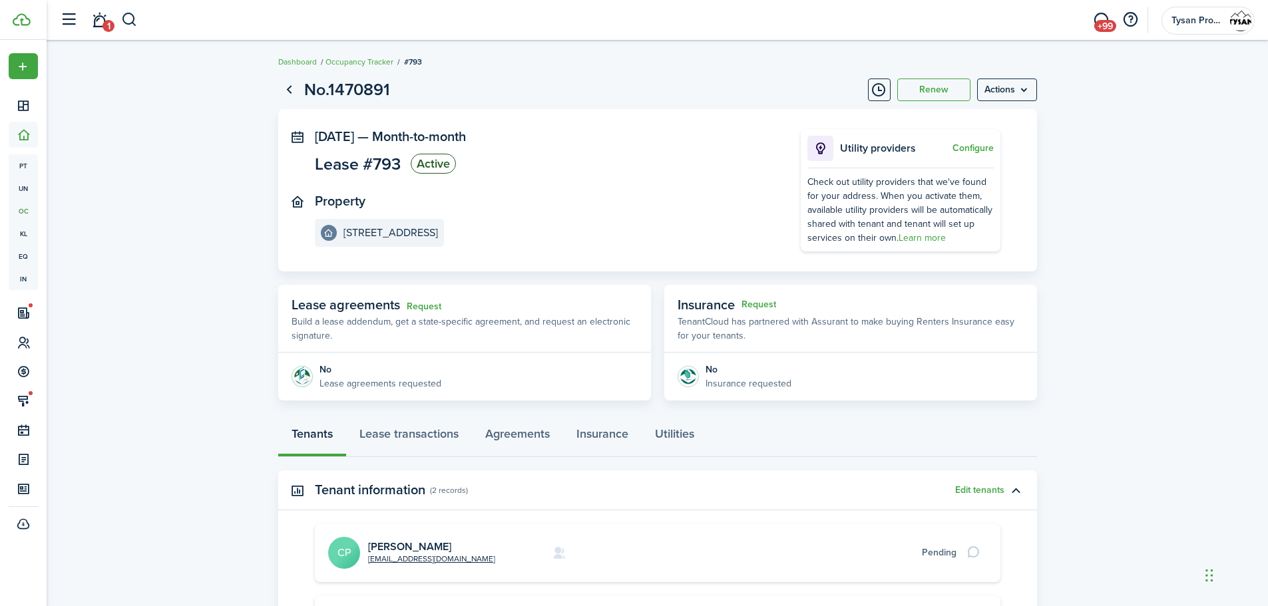
scroll to position [133, 0]
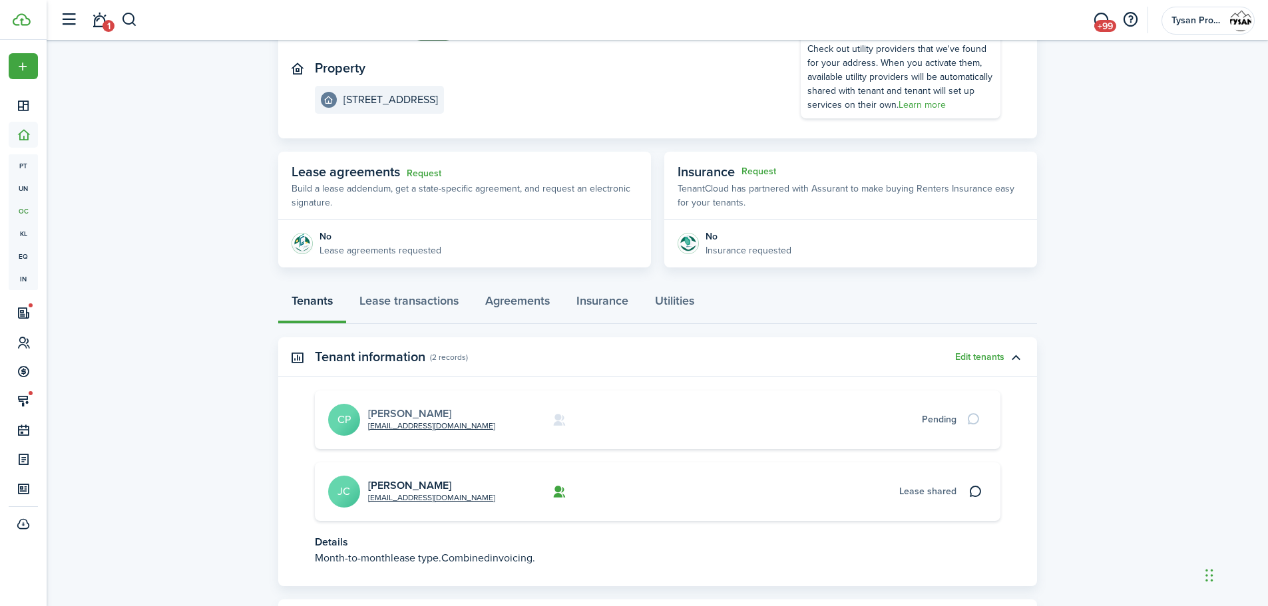
click at [389, 411] on link "[PERSON_NAME]" at bounding box center [409, 413] width 83 height 15
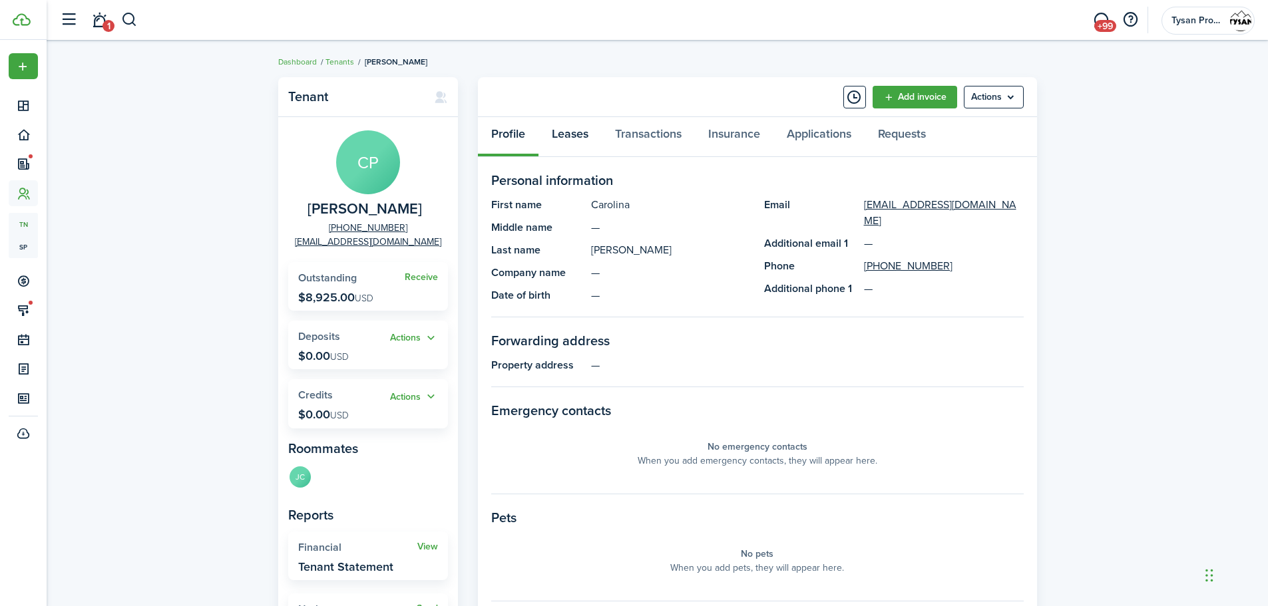
click at [577, 130] on link "Leases" at bounding box center [570, 137] width 63 height 40
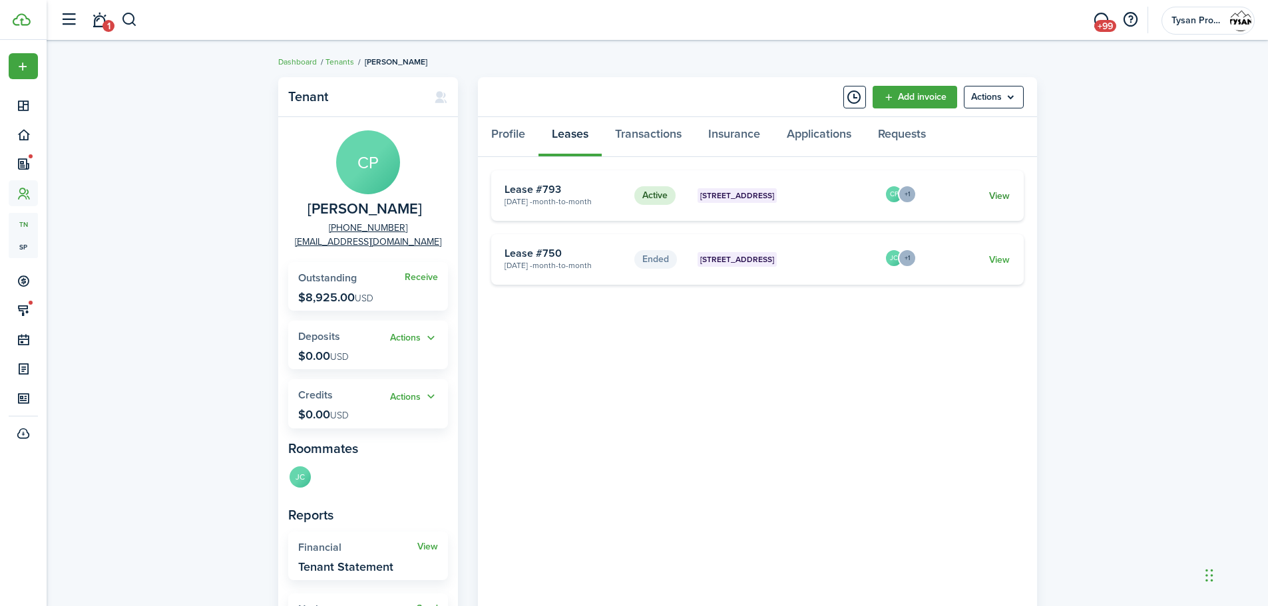
click at [997, 196] on link "View" at bounding box center [999, 196] width 21 height 14
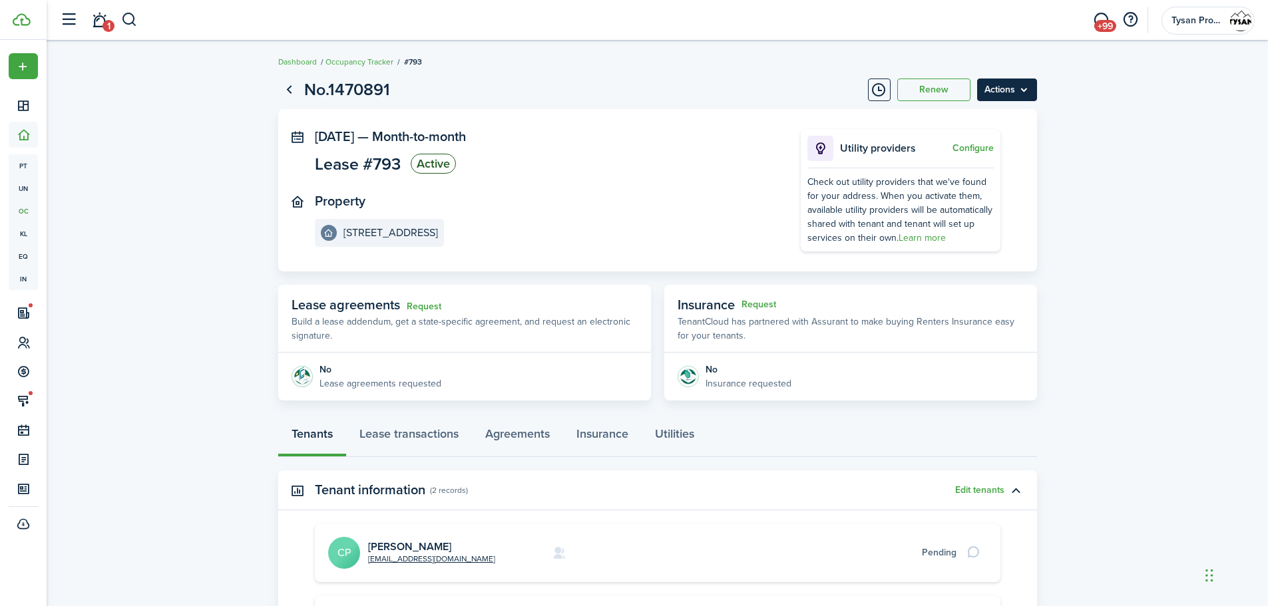
click at [1016, 89] on menu-btn "Actions" at bounding box center [1007, 90] width 60 height 23
click at [988, 167] on link "End Lease" at bounding box center [979, 165] width 116 height 23
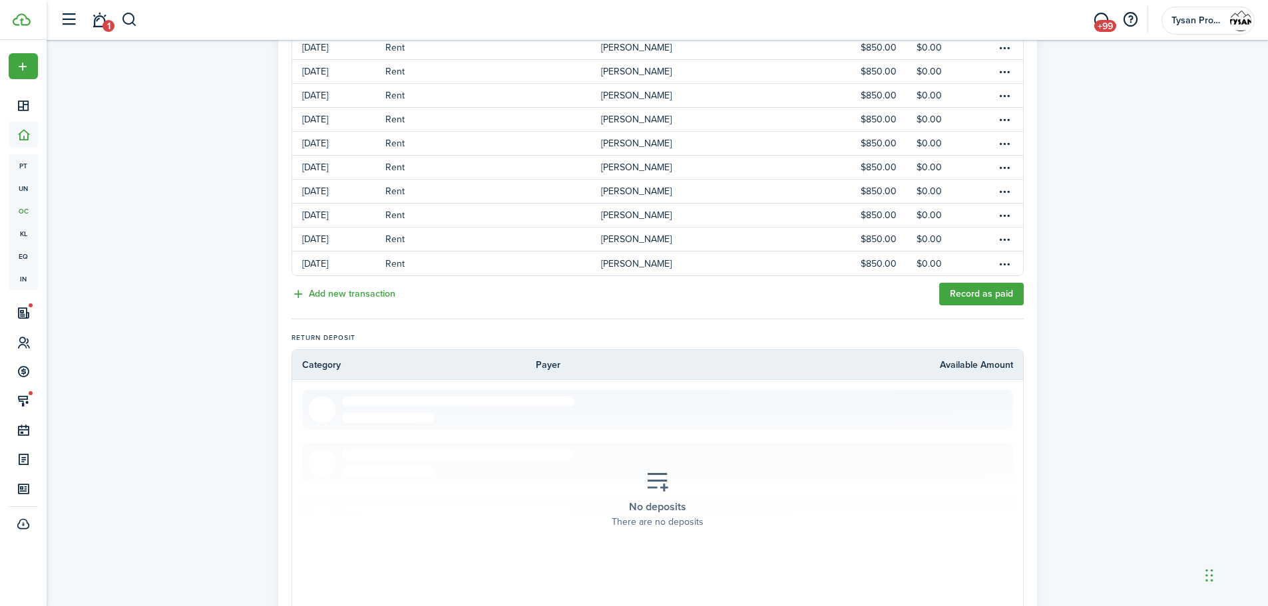
scroll to position [498, 0]
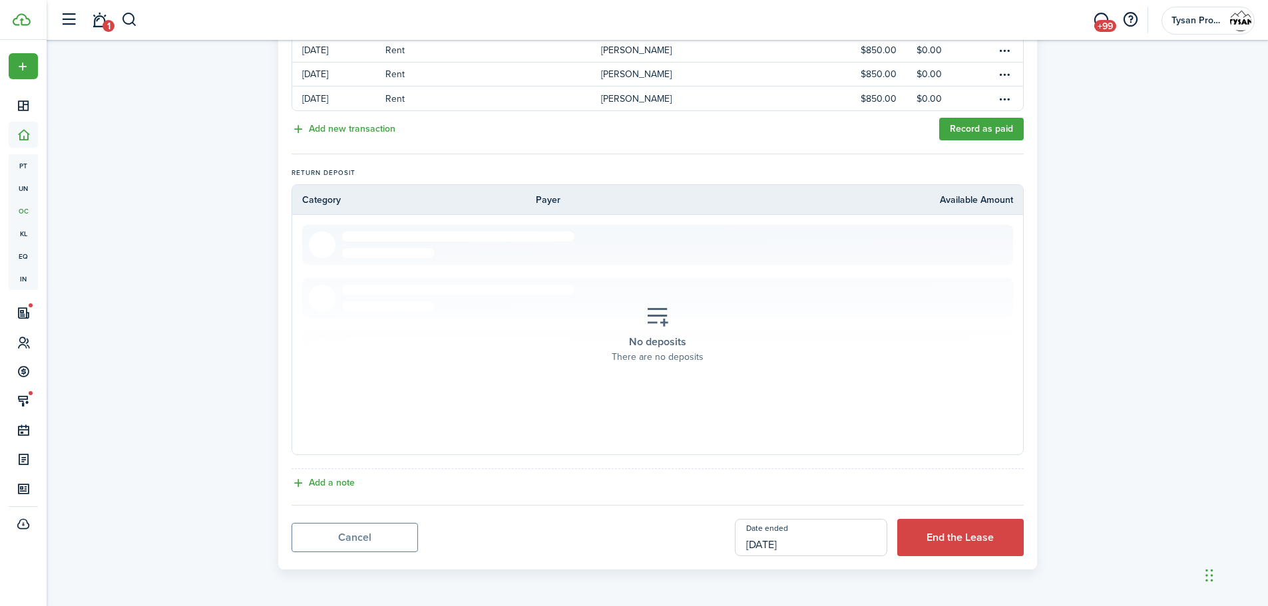
click at [849, 543] on input "[DATE]" at bounding box center [811, 537] width 152 height 37
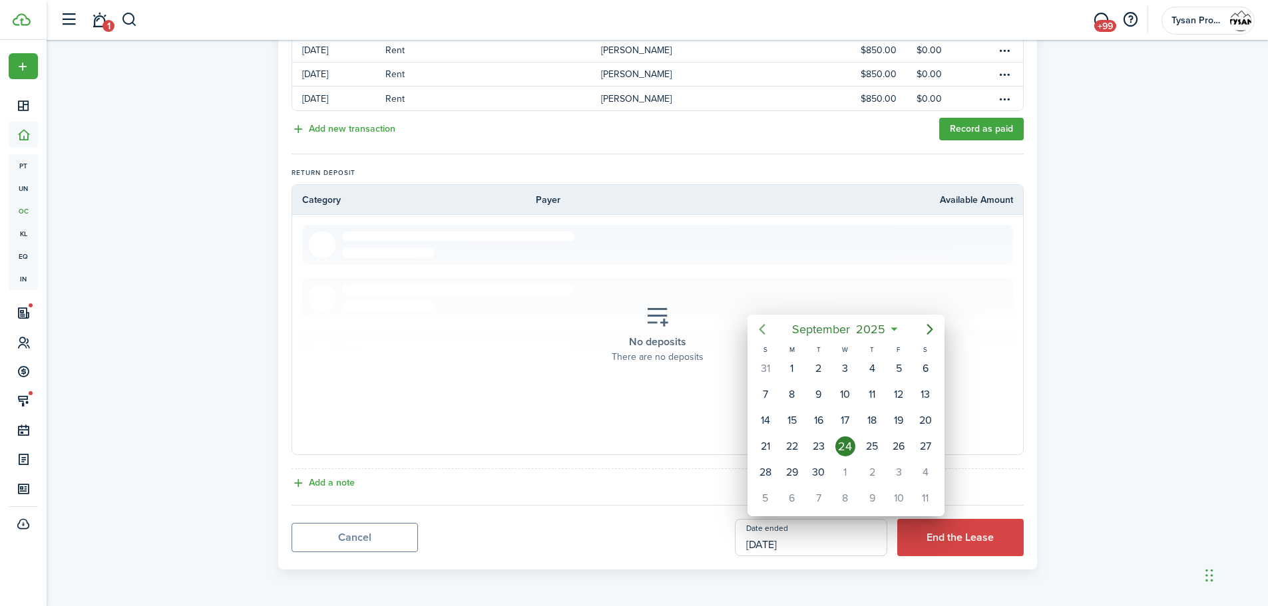
click at [764, 329] on icon "Previous page" at bounding box center [762, 330] width 16 height 16
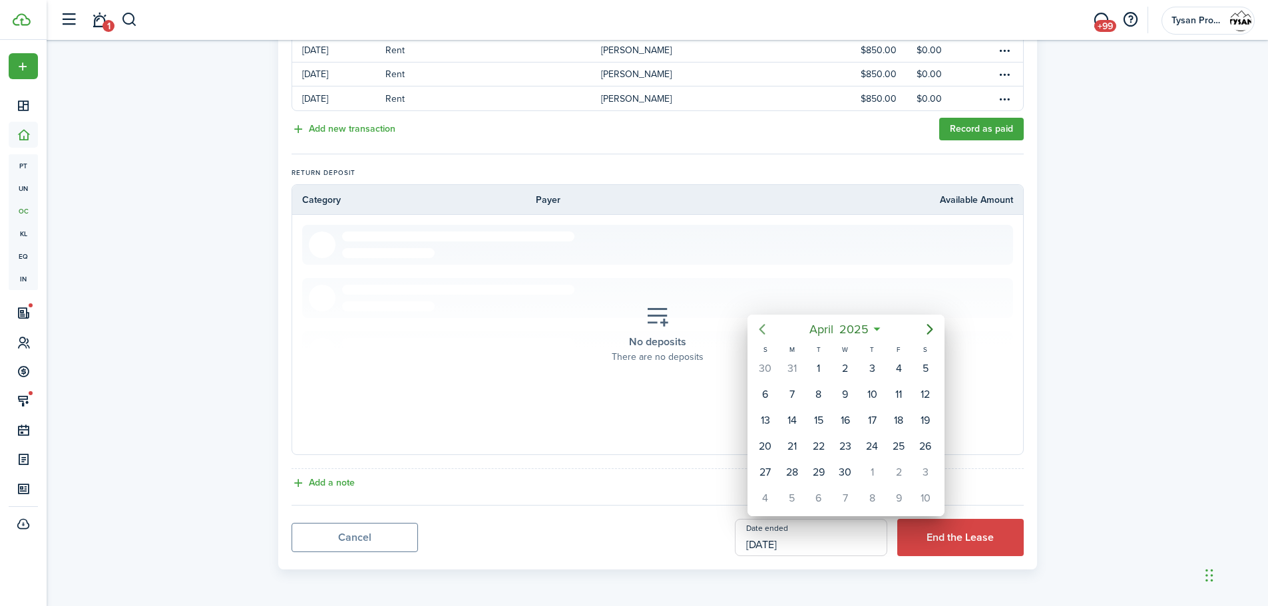
click at [764, 329] on icon "Previous page" at bounding box center [762, 330] width 16 height 16
click at [843, 447] on div "22" at bounding box center [845, 447] width 20 height 20
type input "[DATE]"
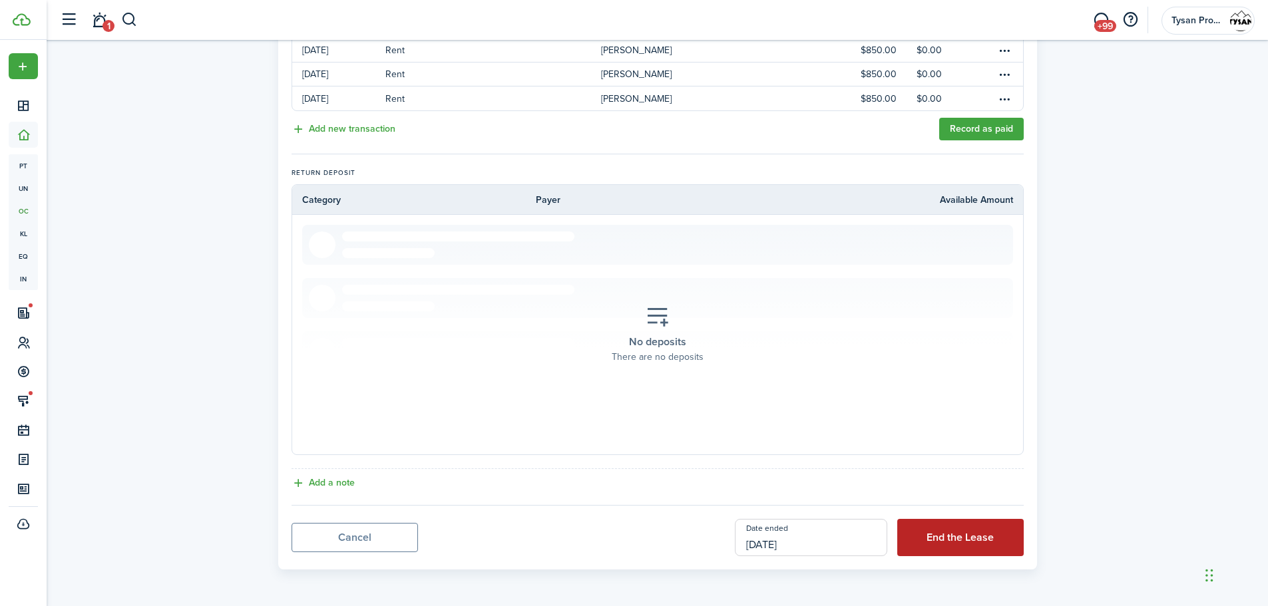
click at [971, 535] on button "End the Lease" at bounding box center [960, 537] width 126 height 37
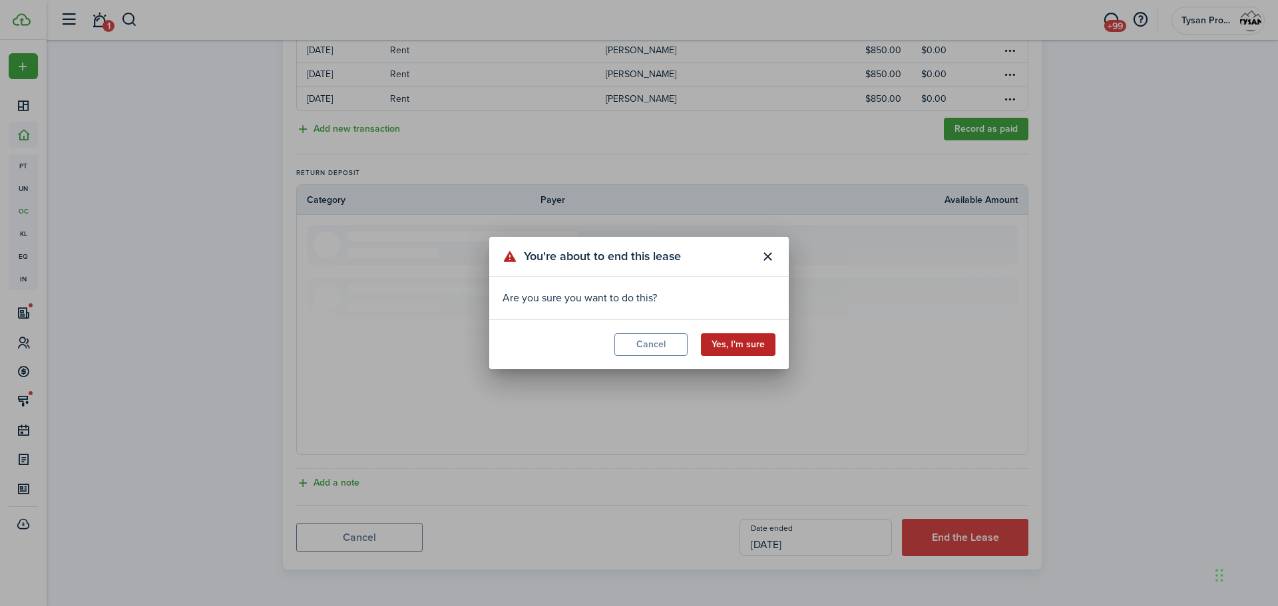
click at [742, 344] on button "Yes, I'm sure" at bounding box center [738, 345] width 75 height 23
